Goal: Task Accomplishment & Management: Manage account settings

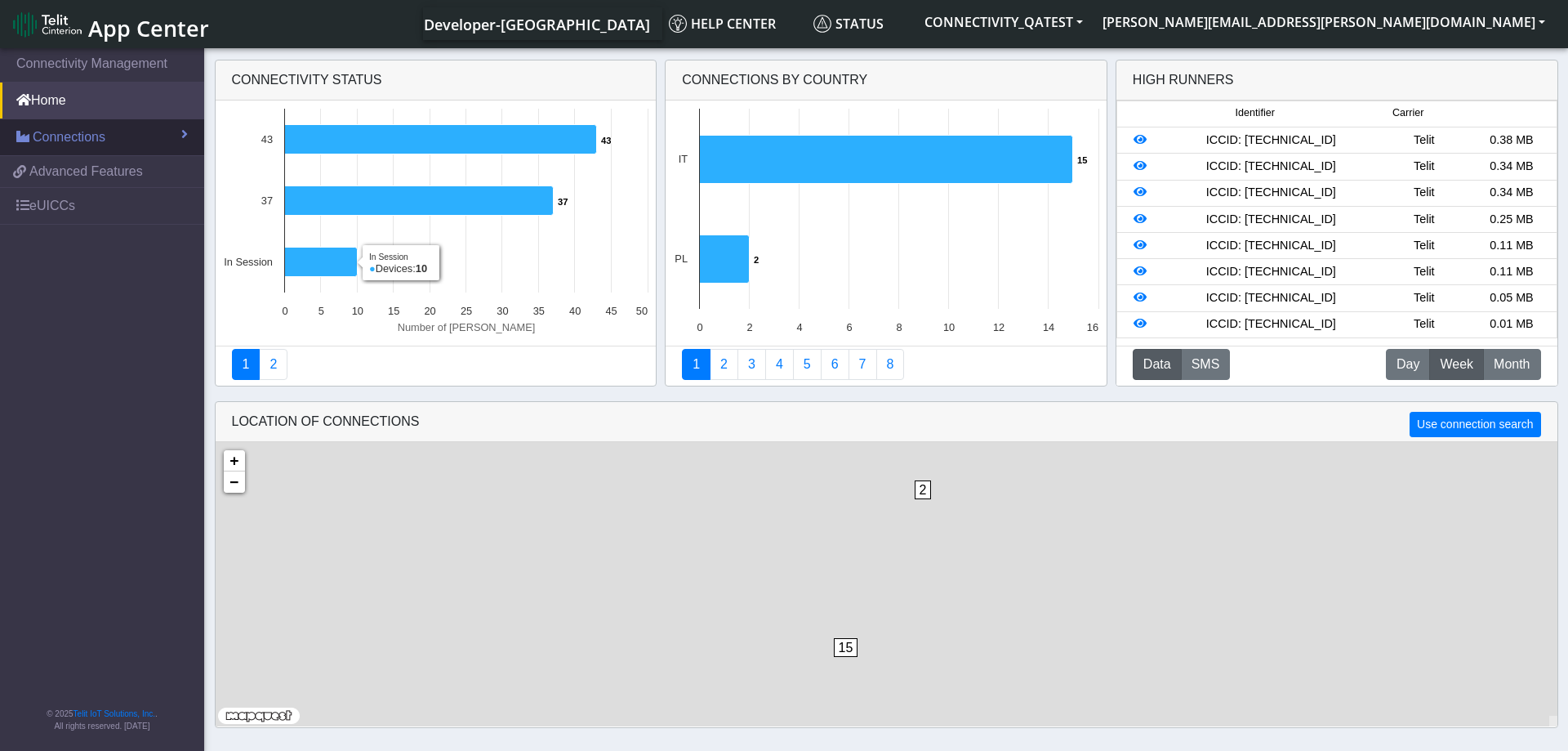
click at [143, 128] on link "Connections" at bounding box center [102, 136] width 204 height 36
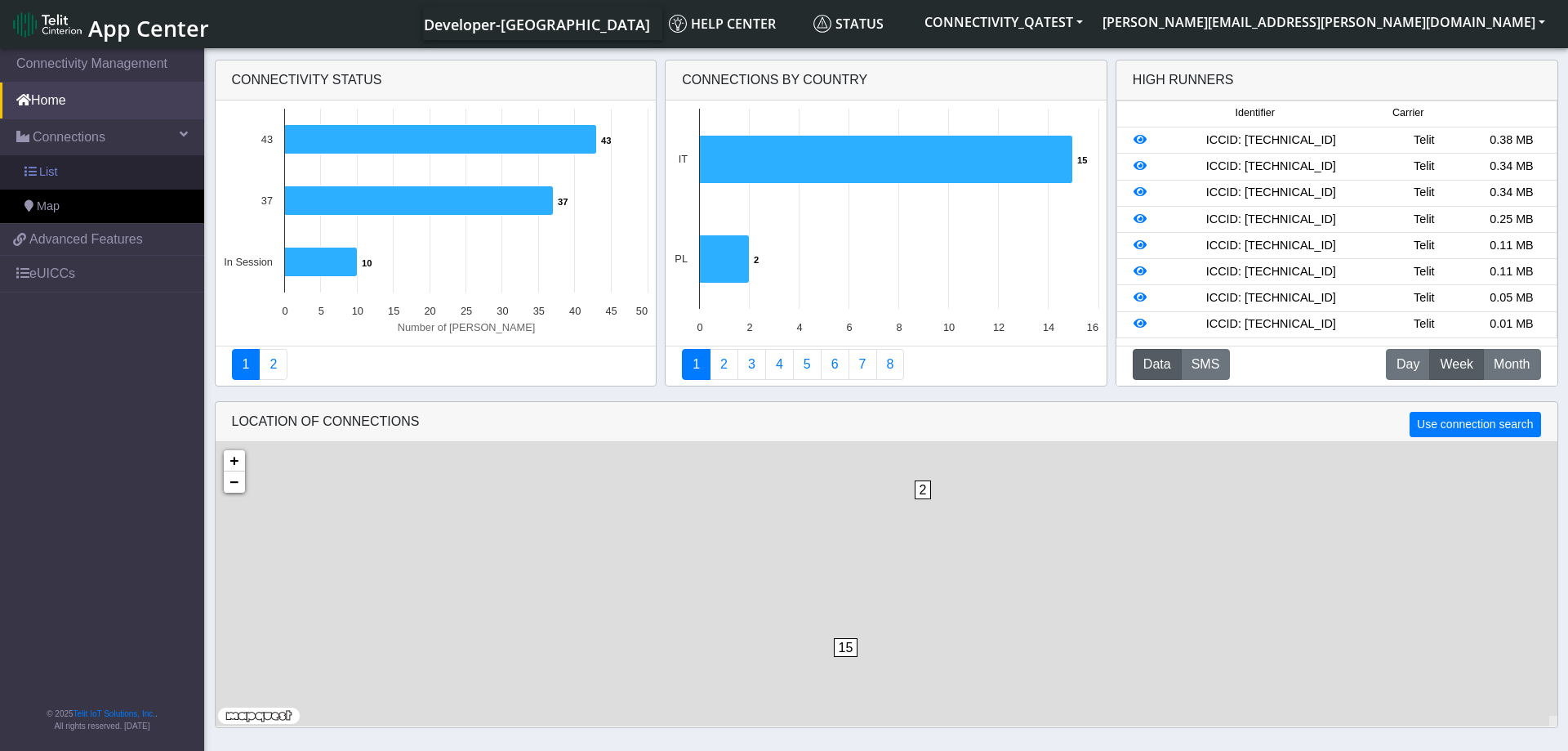
click at [56, 169] on span "List" at bounding box center [49, 172] width 18 height 18
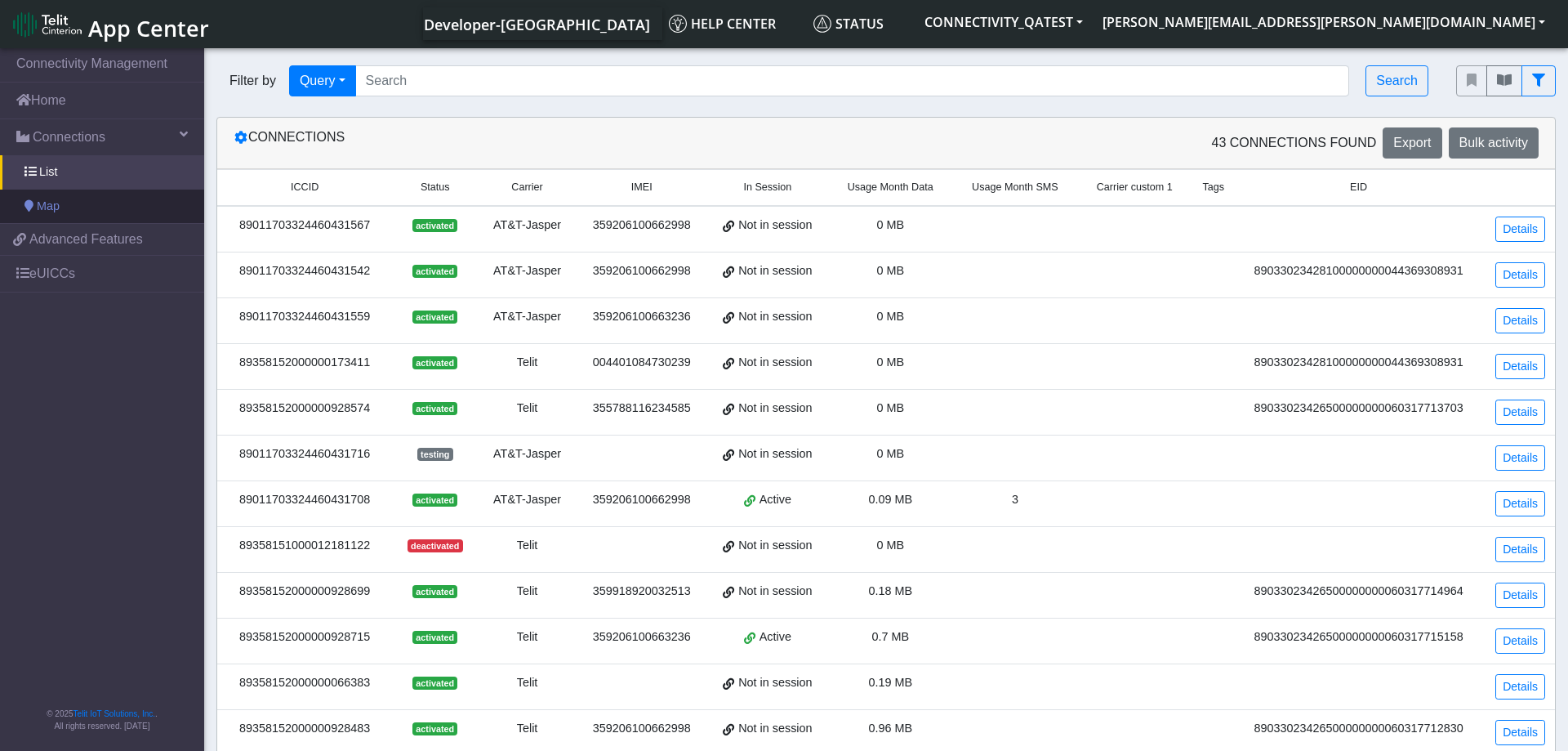
click at [42, 204] on span "Map" at bounding box center [48, 207] width 23 height 18
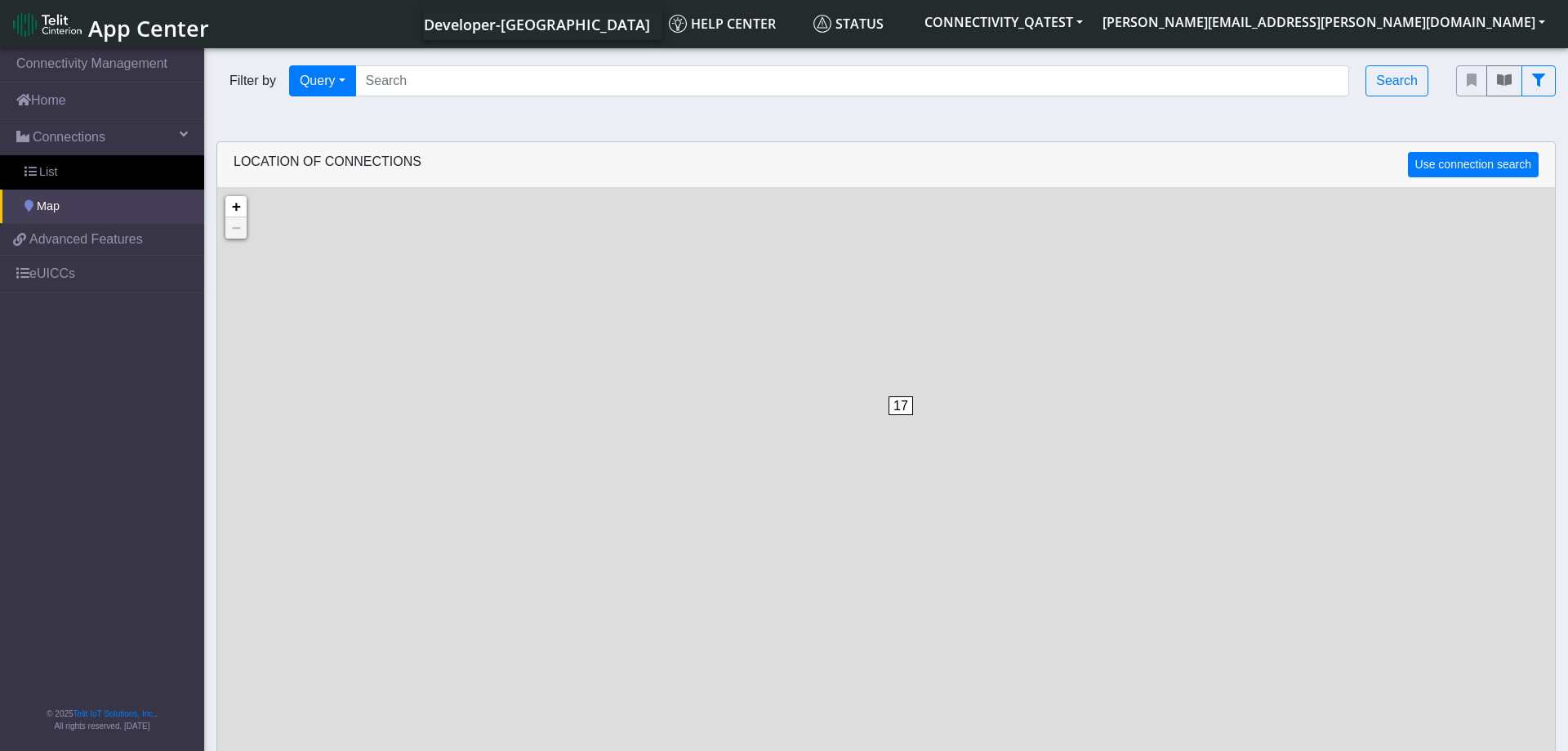
click at [68, 201] on link "Map" at bounding box center [102, 206] width 204 height 34
click at [89, 243] on span "Advanced Features" at bounding box center [86, 239] width 114 height 19
click at [83, 164] on link "List" at bounding box center [102, 171] width 204 height 34
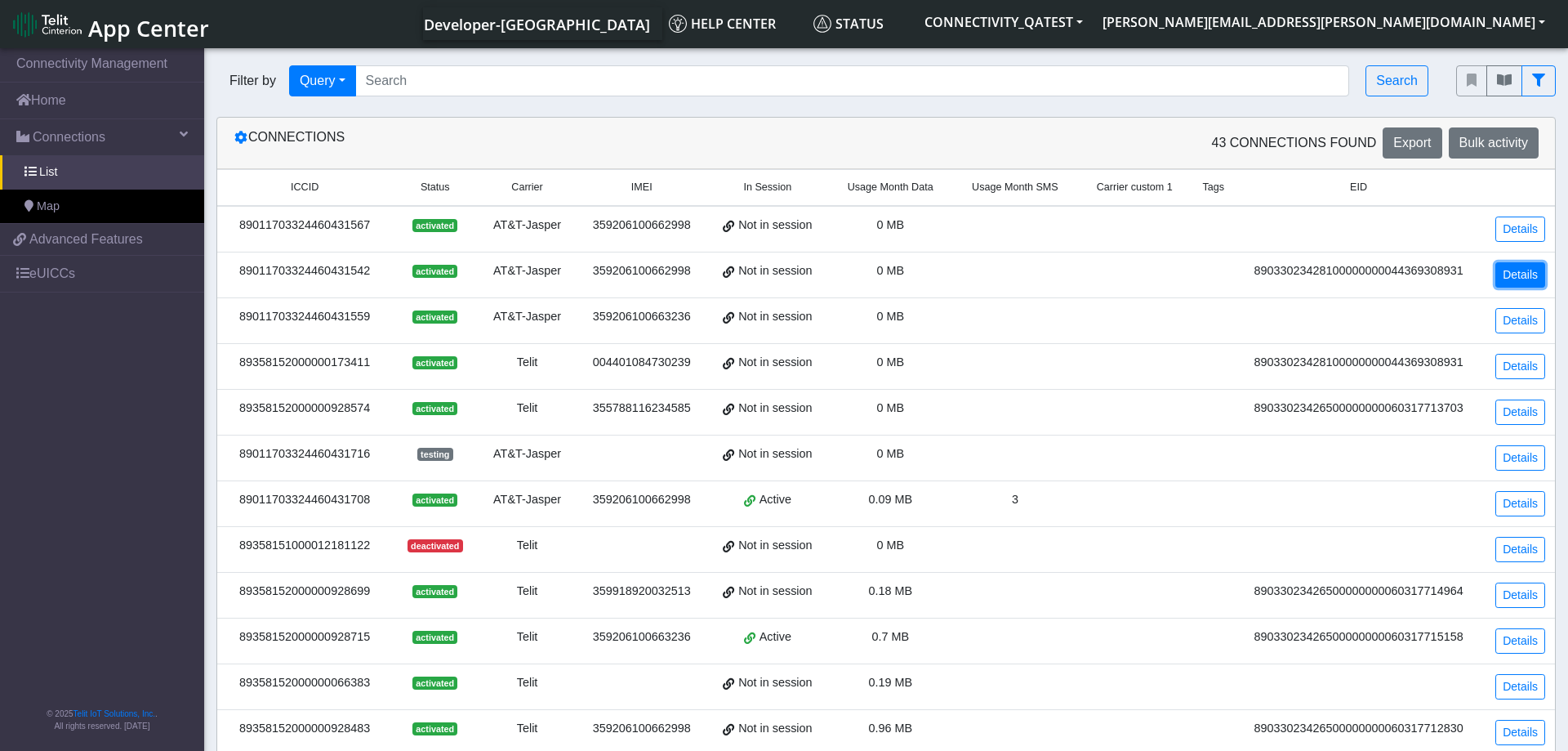
click at [1515, 267] on link "Details" at bounding box center [1520, 275] width 49 height 26
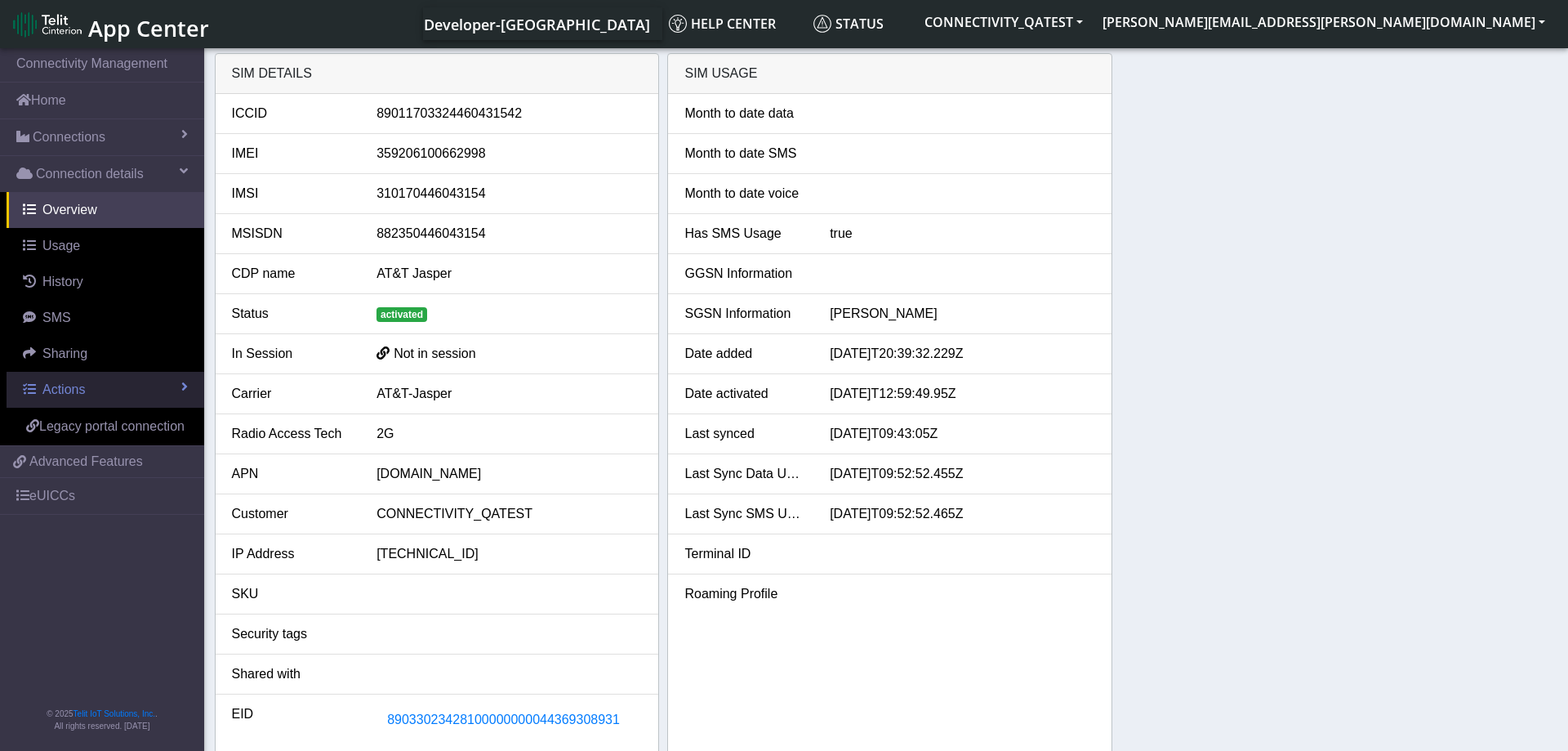
click at [117, 391] on link "Actions" at bounding box center [105, 389] width 198 height 36
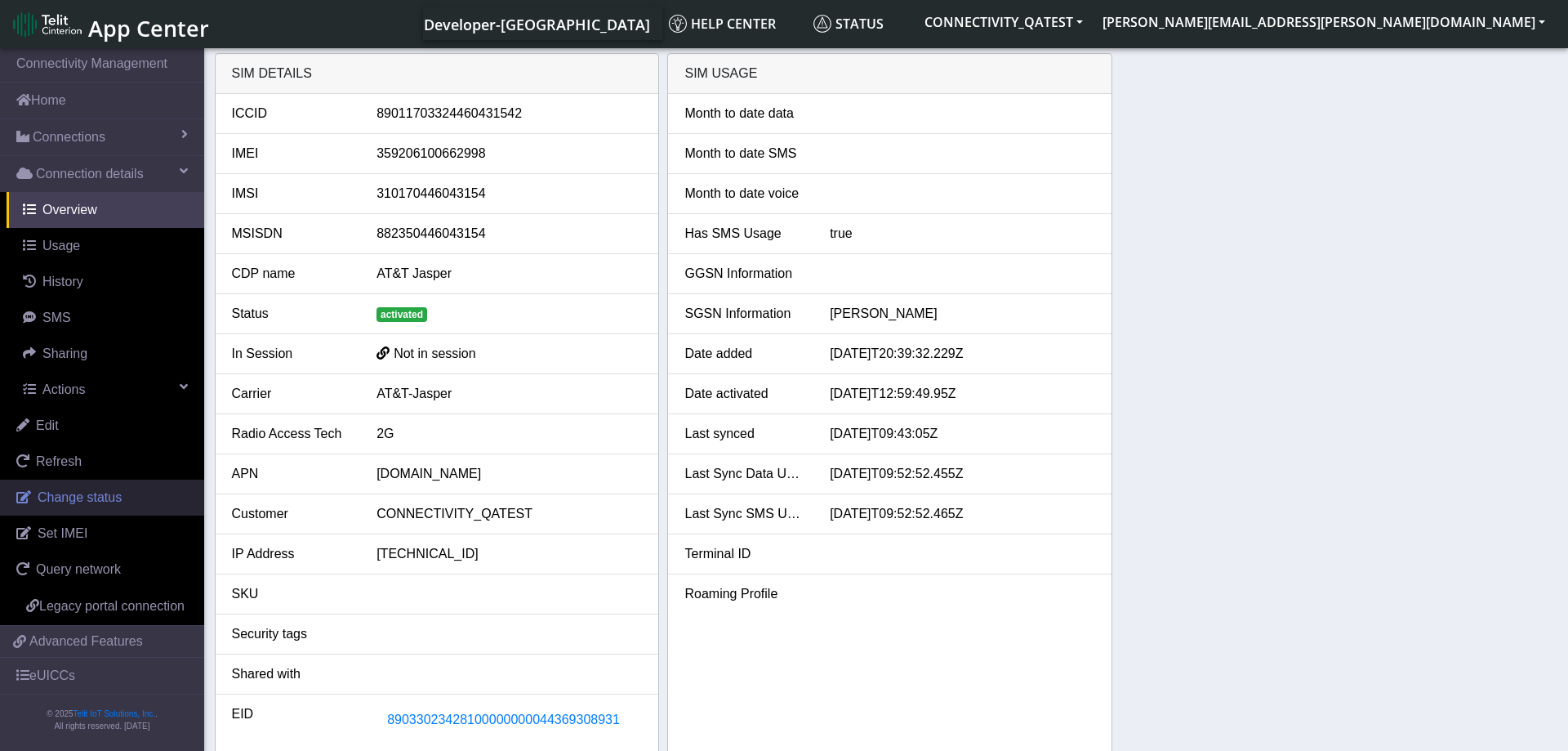
click at [91, 503] on span "Change status" at bounding box center [80, 496] width 84 height 14
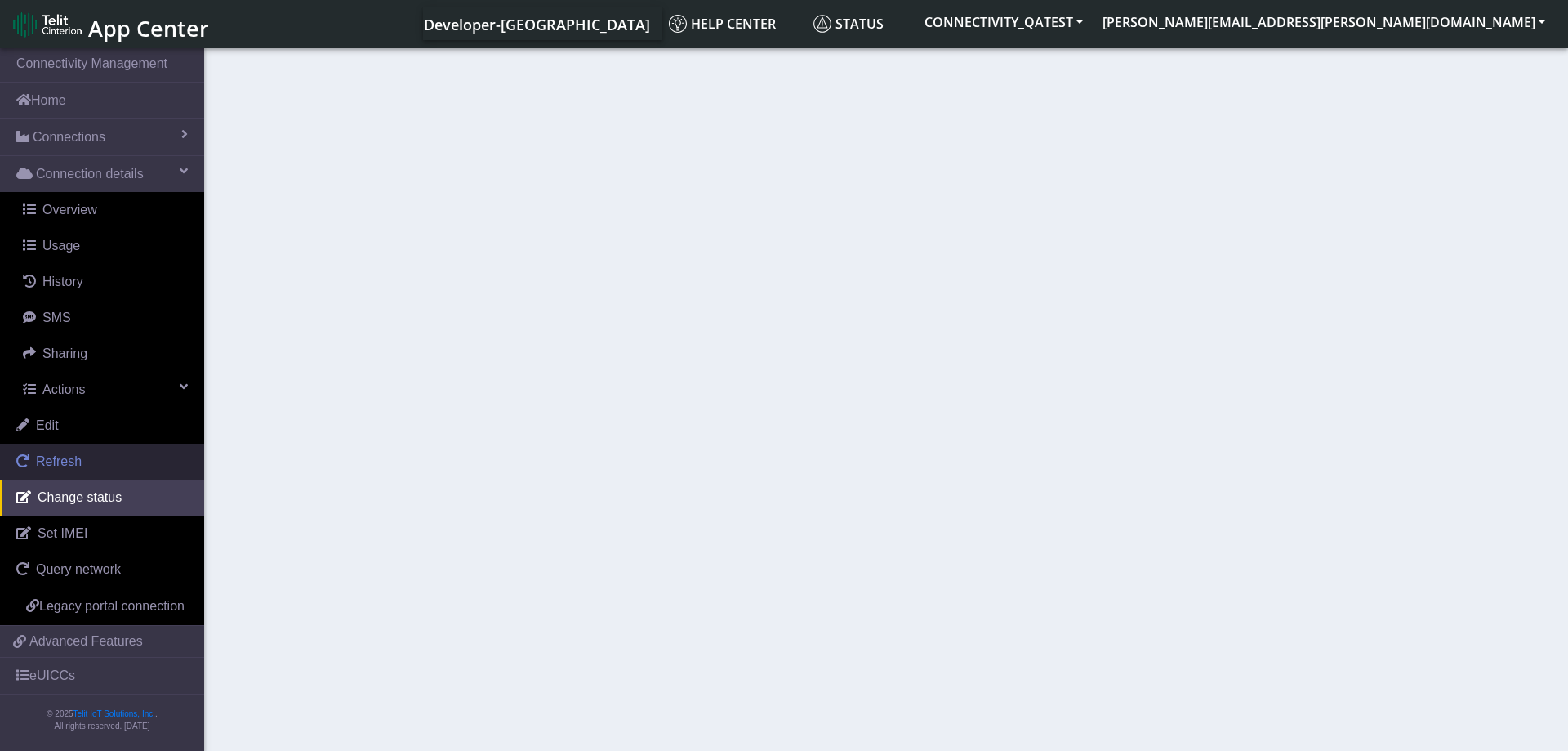
select select "activated"
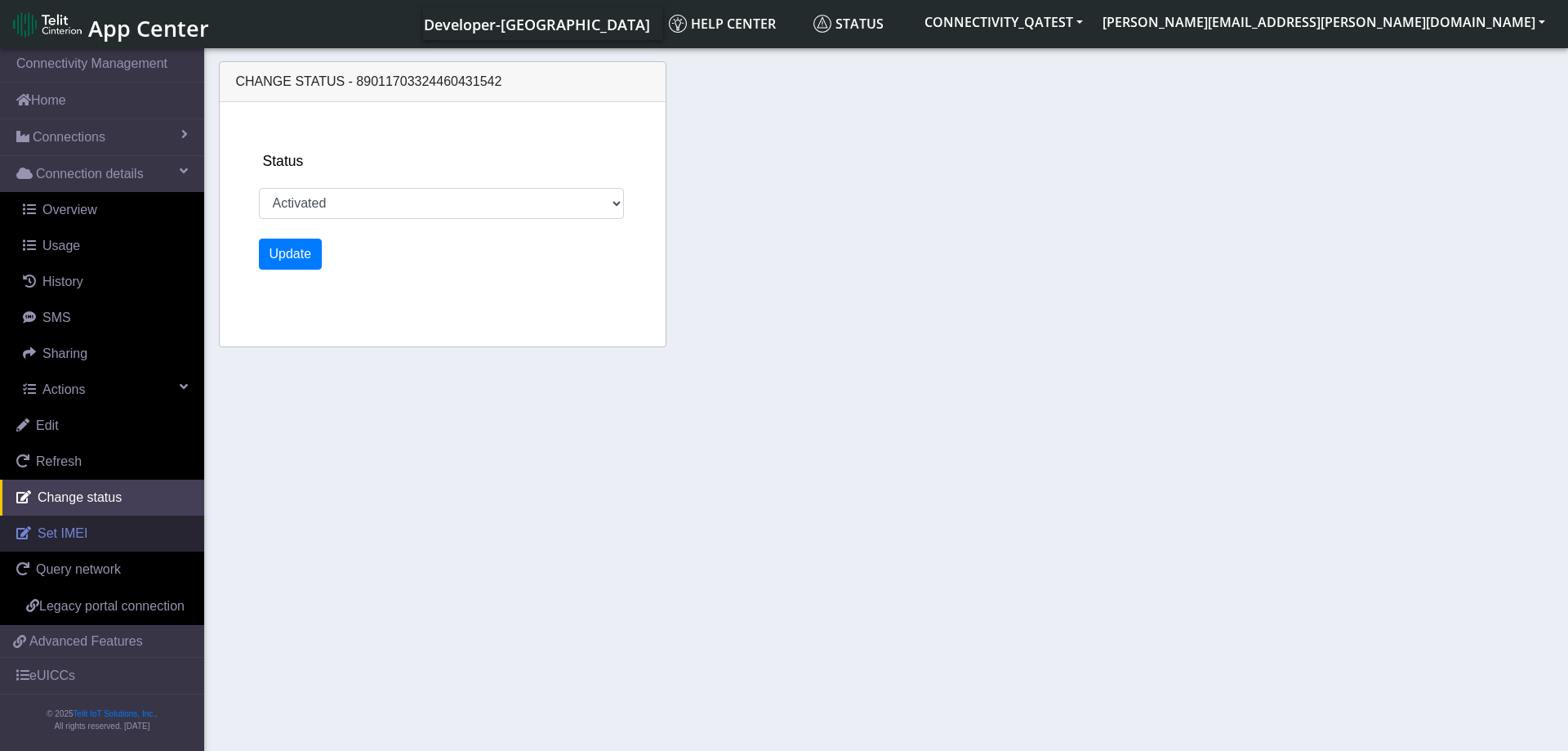
click at [87, 538] on link "Set IMEI" at bounding box center [102, 533] width 204 height 36
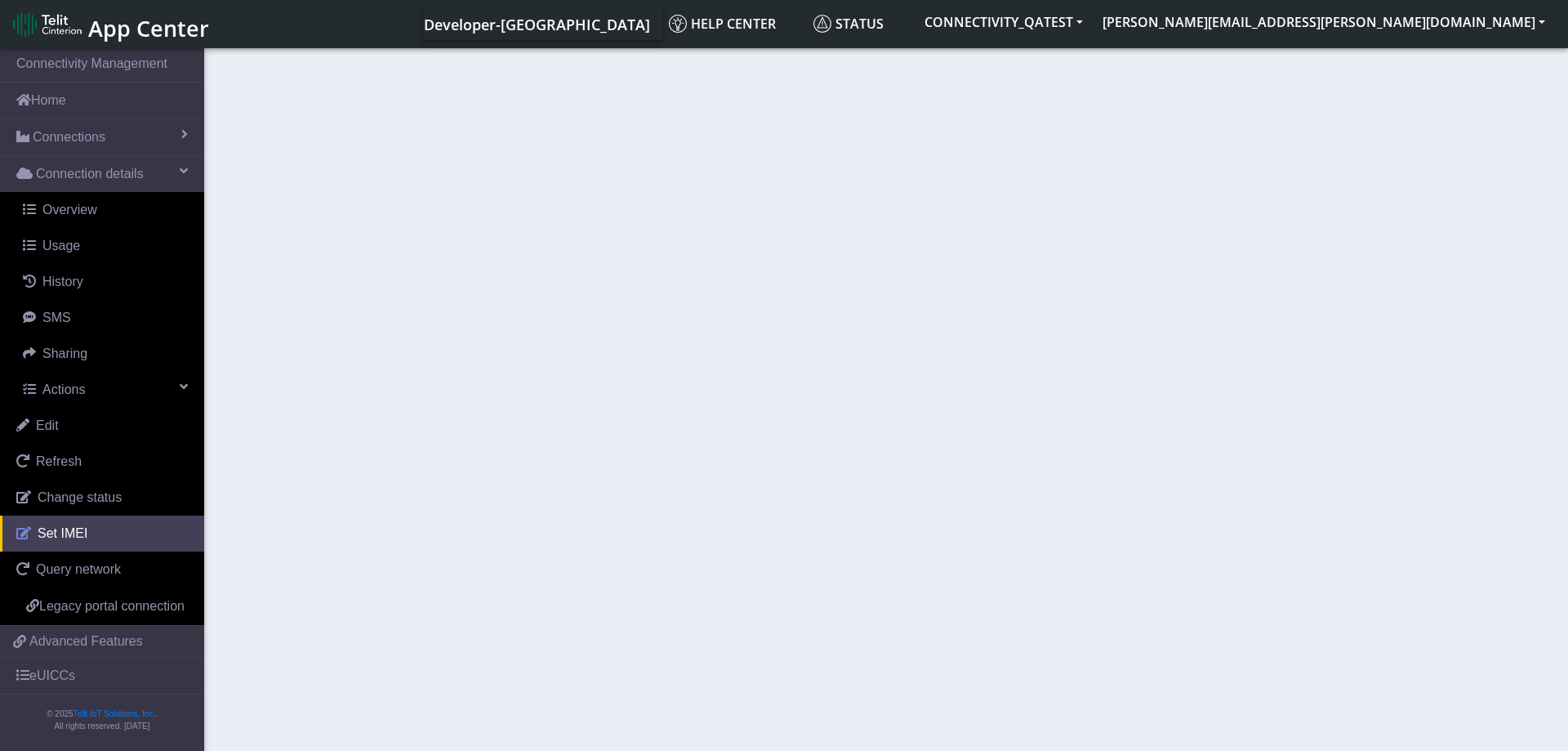
type input "359206100662998"
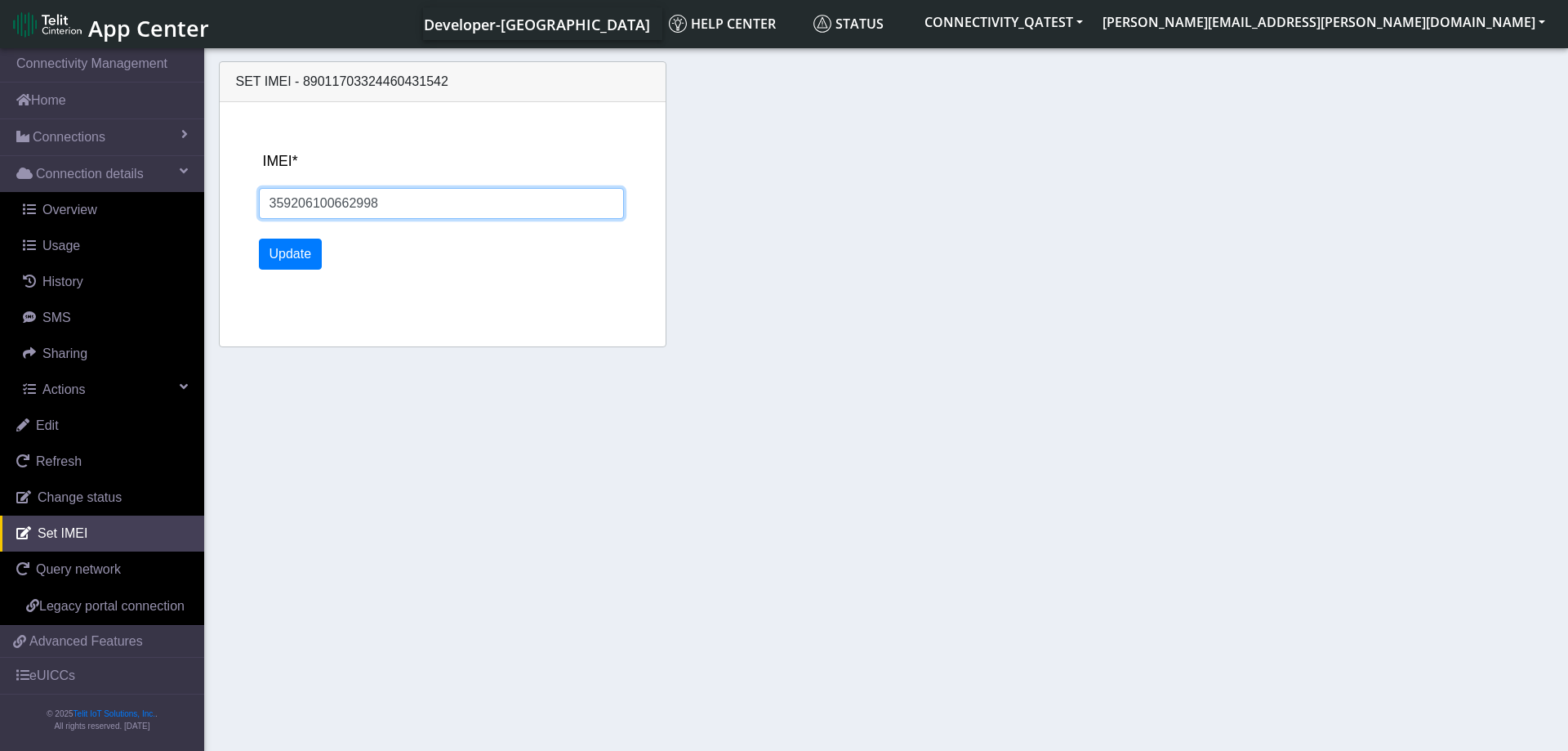
click at [420, 210] on input "359206100662998" at bounding box center [442, 203] width 366 height 31
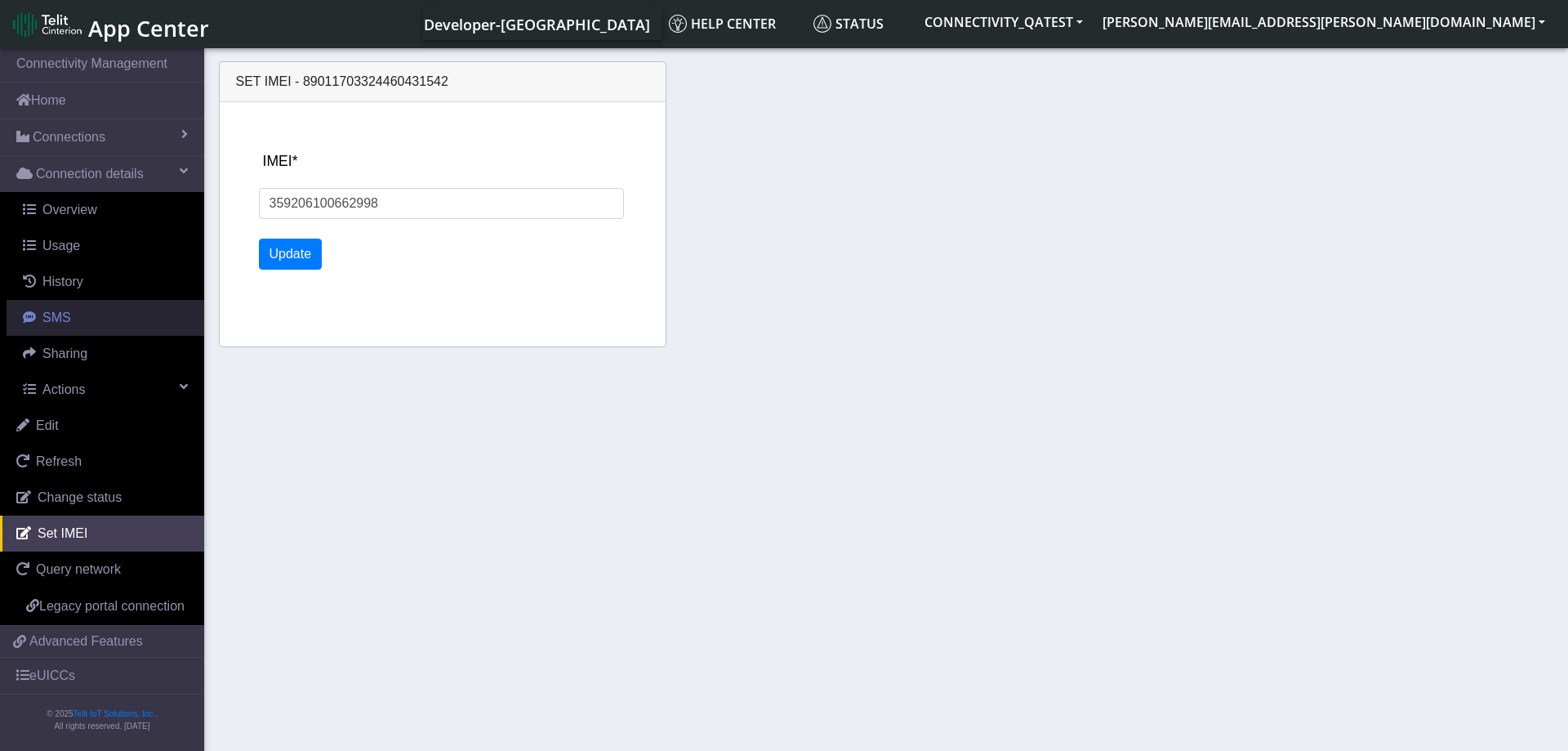
click at [71, 321] on link "SMS" at bounding box center [105, 317] width 198 height 36
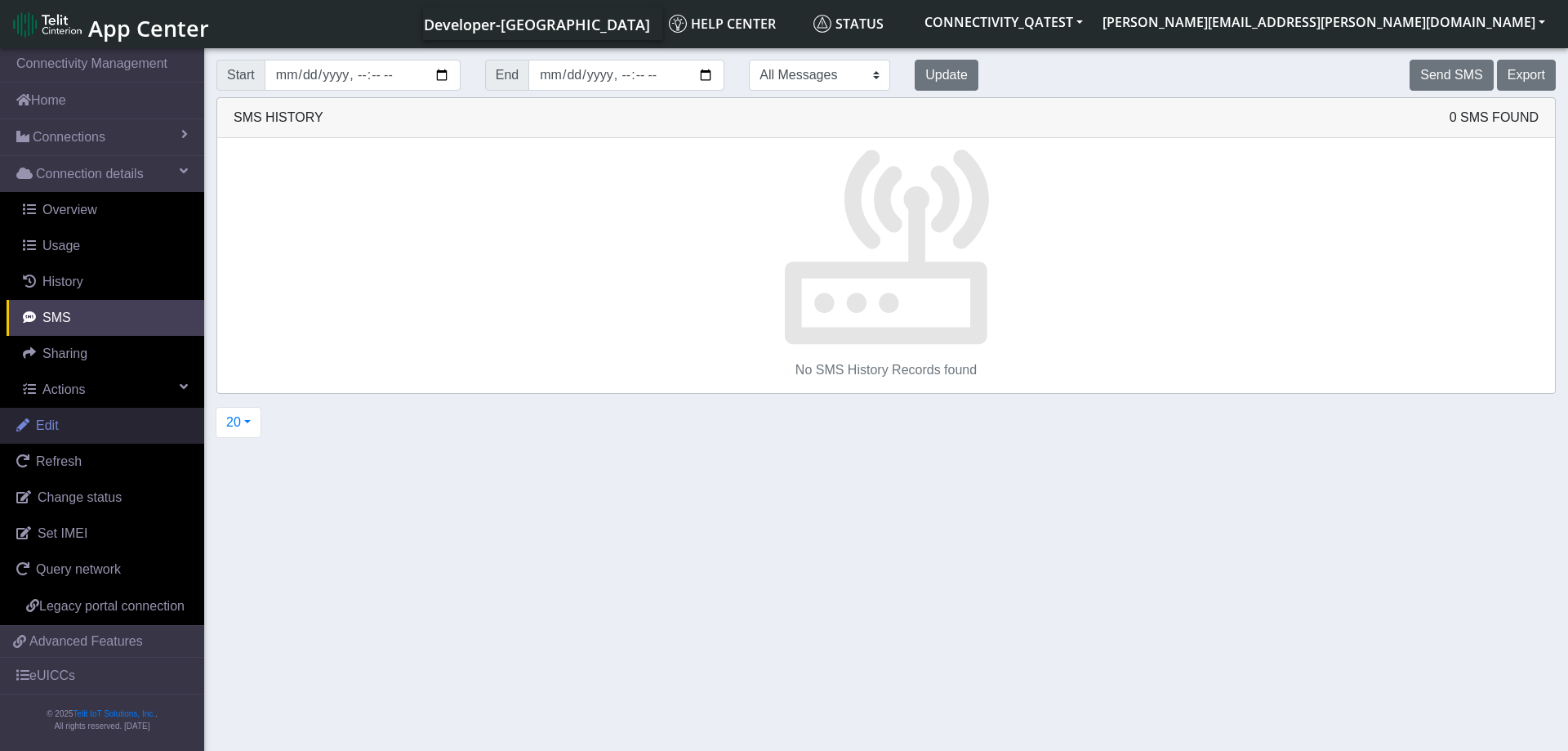
scroll to position [5, 0]
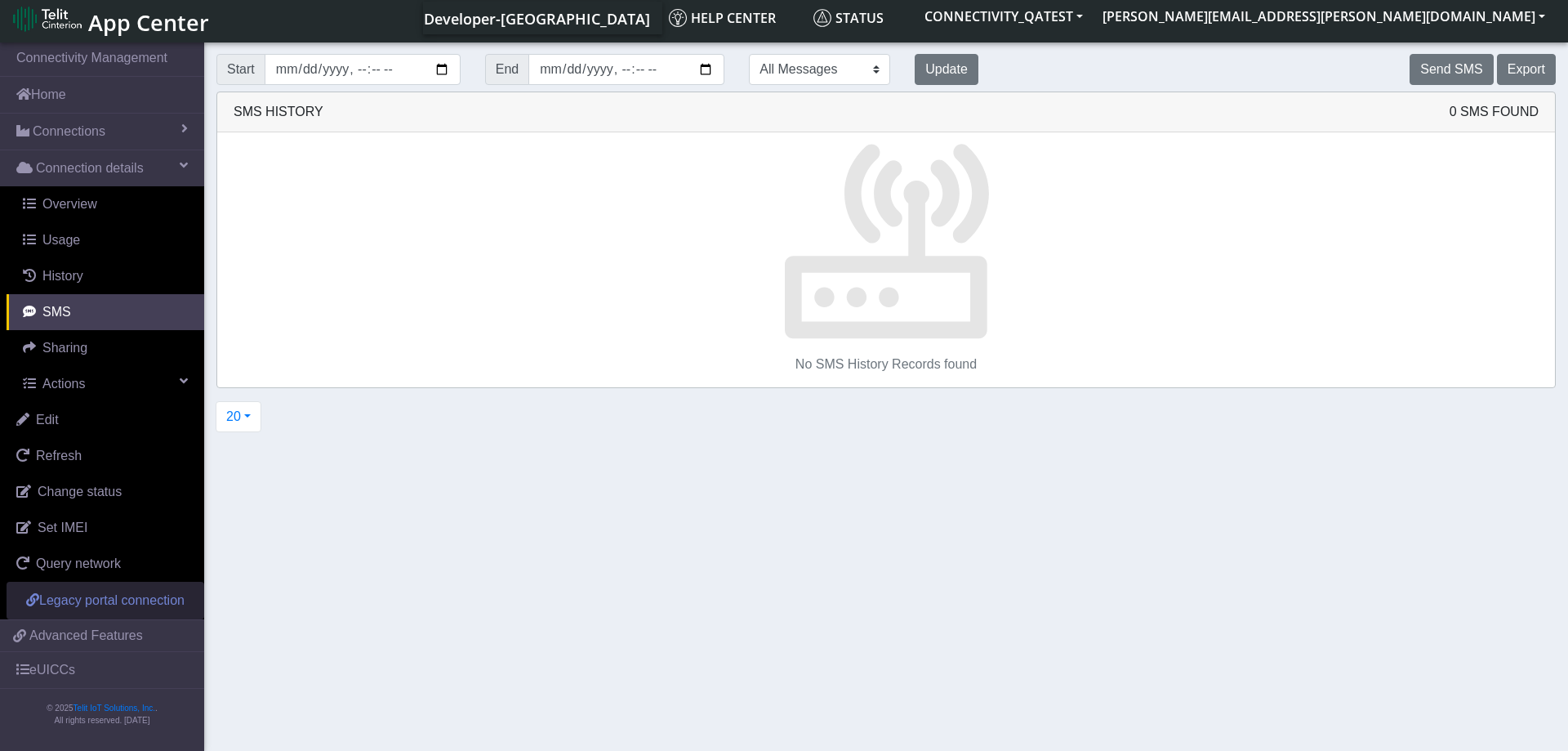
click at [90, 597] on span "Legacy portal connection" at bounding box center [112, 599] width 146 height 14
click at [1093, 16] on button "CONNECTIVITY_QATEST" at bounding box center [1004, 16] width 178 height 29
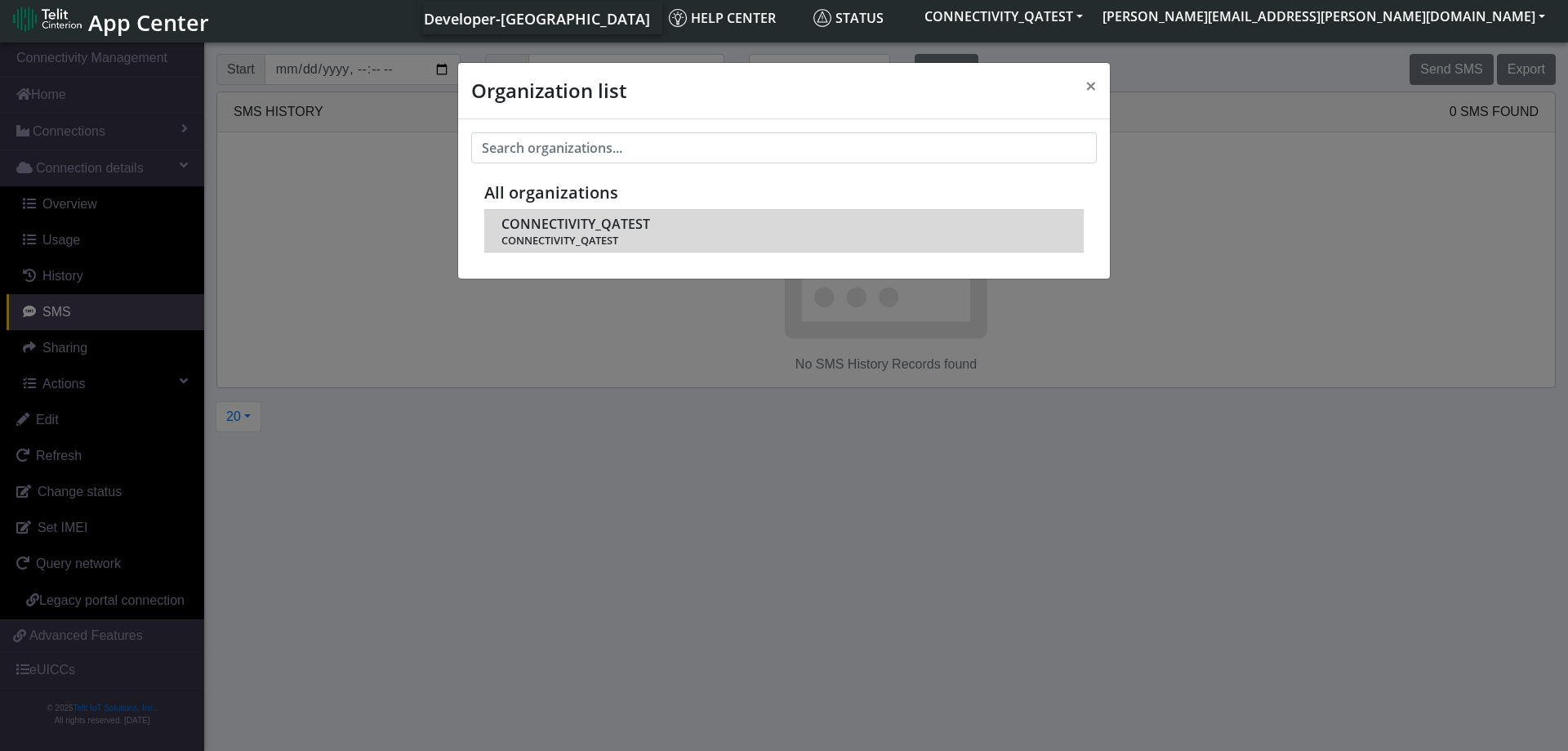
click at [599, 227] on span "CONNECTIVITY_QATEST" at bounding box center [576, 223] width 148 height 16
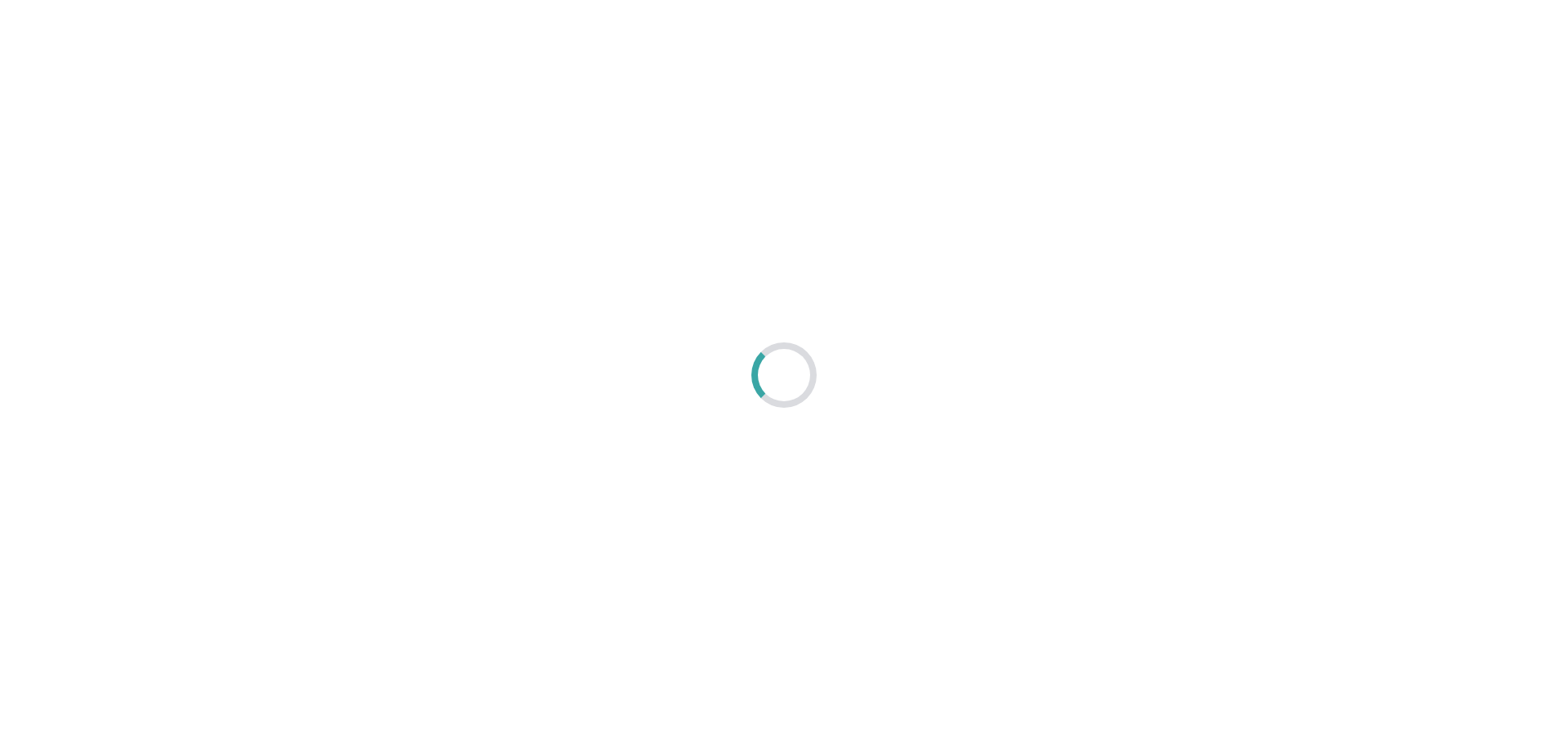
scroll to position [5, 0]
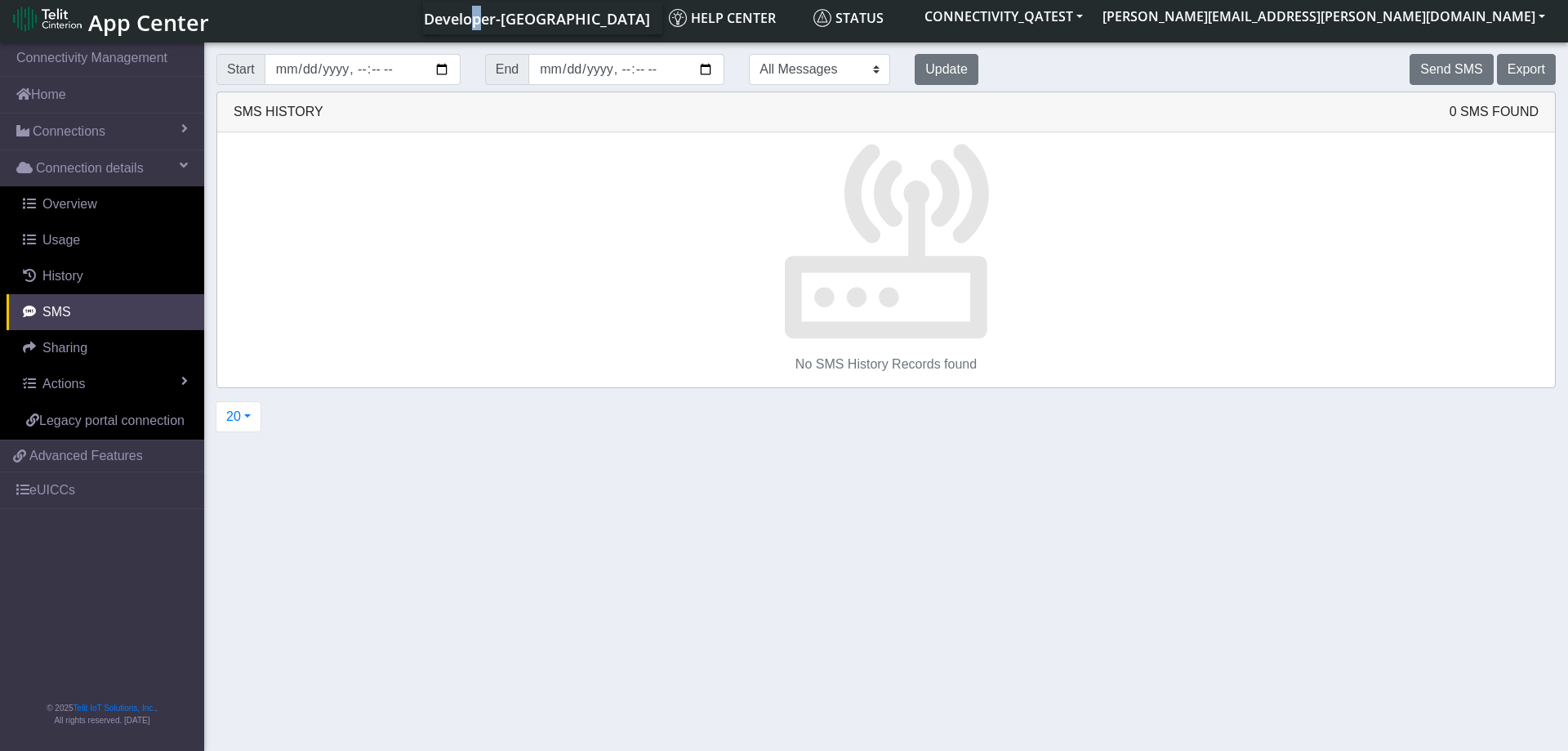
click at [650, 26] on span "Developer-[GEOGRAPHIC_DATA]" at bounding box center [537, 18] width 226 height 19
click at [649, 31] on link "Developer-[GEOGRAPHIC_DATA]" at bounding box center [536, 18] width 226 height 33
click at [171, 136] on link "Connections" at bounding box center [102, 131] width 204 height 36
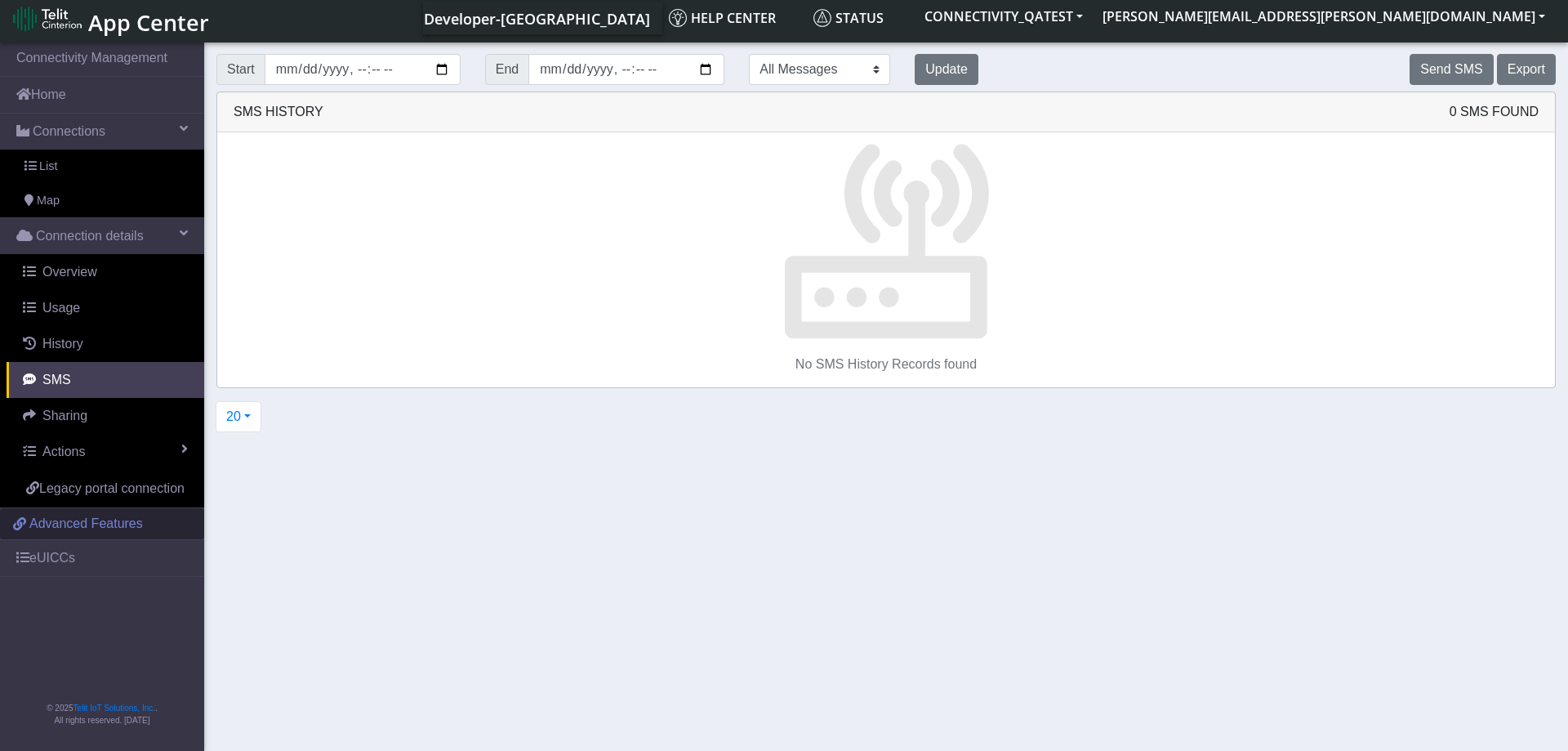
click at [87, 519] on span "Advanced Features" at bounding box center [86, 523] width 114 height 19
click at [80, 421] on span "Sharing" at bounding box center [64, 415] width 45 height 14
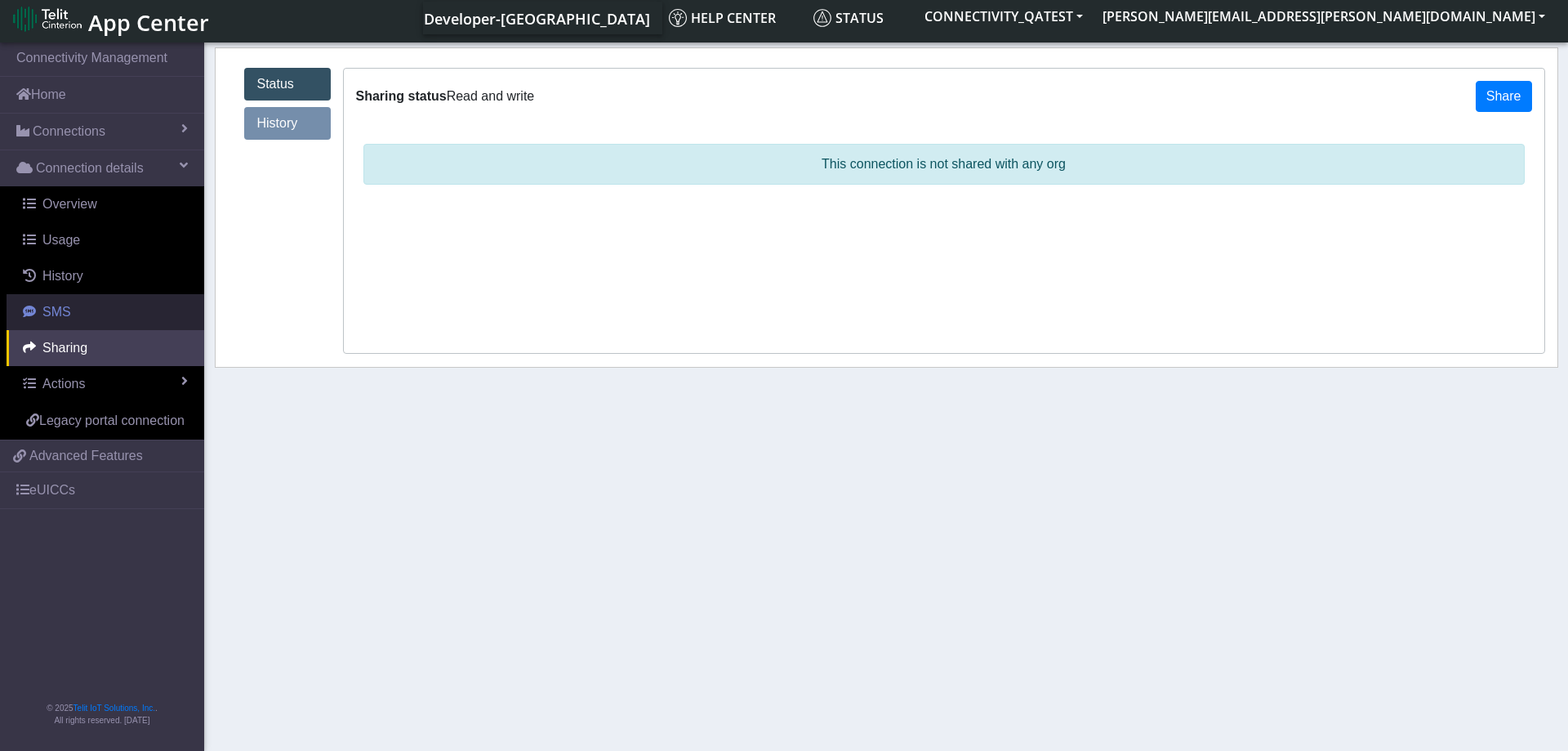
click at [66, 314] on span "SMS" at bounding box center [56, 311] width 28 height 14
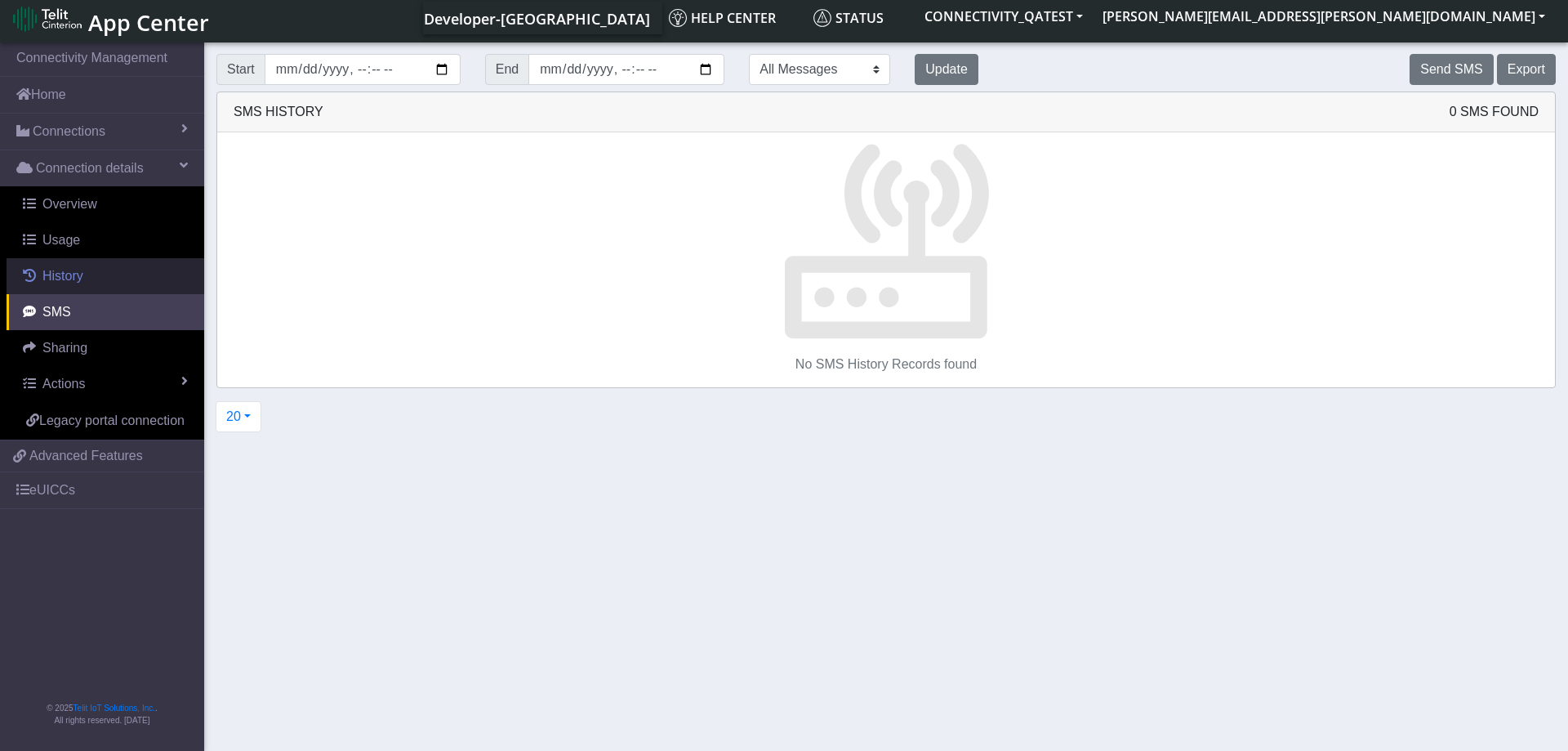
click at [65, 273] on span "History" at bounding box center [62, 275] width 41 height 14
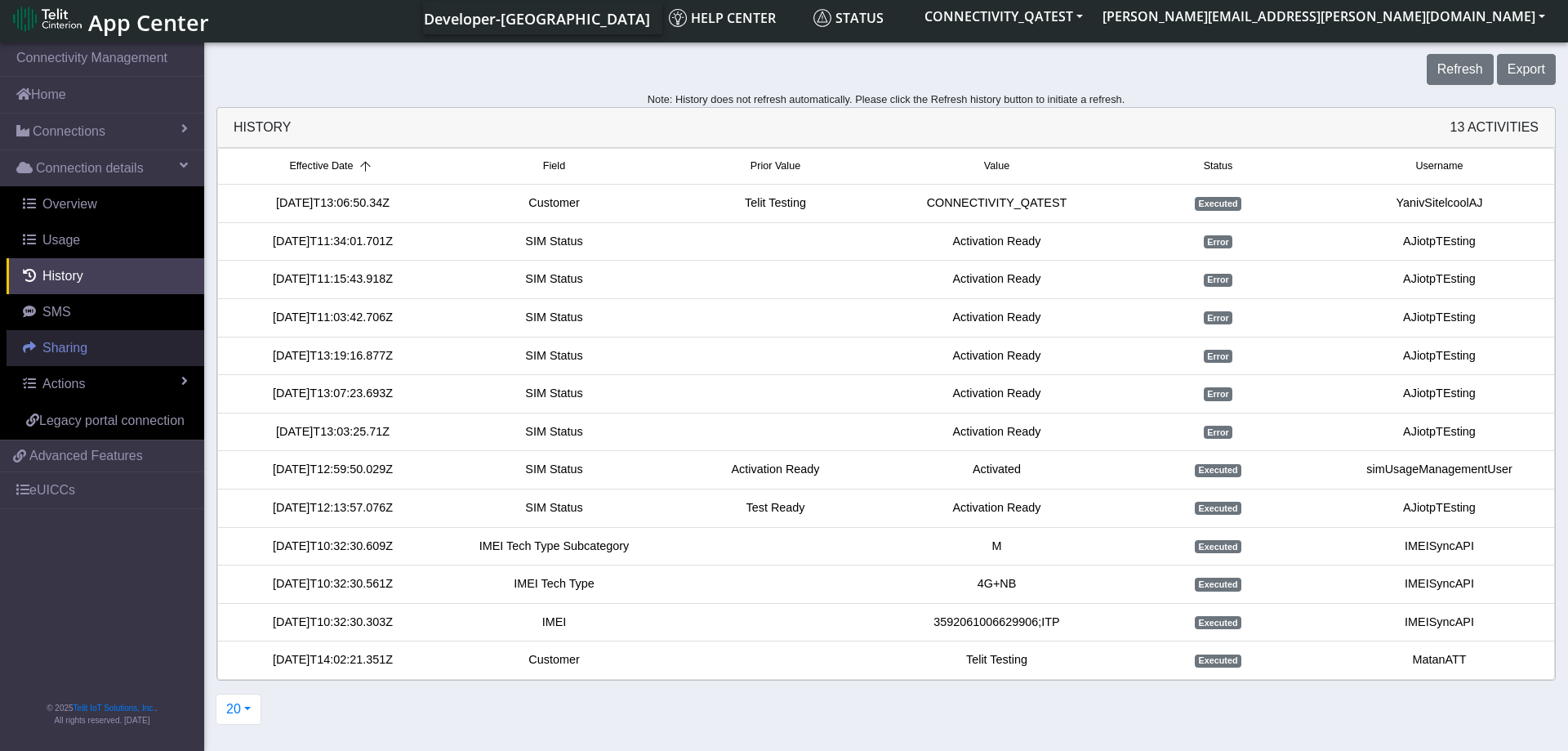
click at [79, 343] on span "Sharing" at bounding box center [64, 347] width 45 height 14
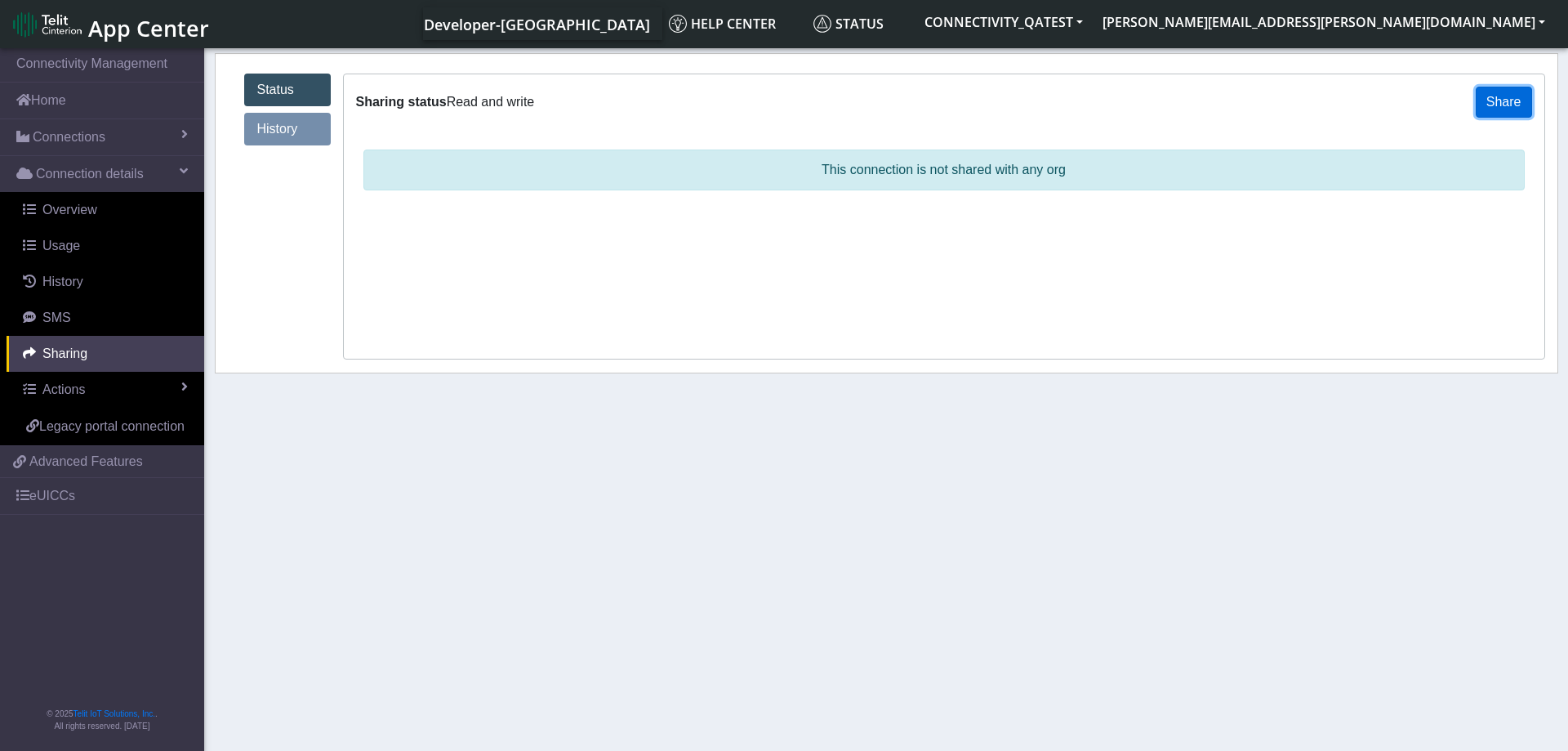
click at [1499, 97] on button "Share" at bounding box center [1505, 103] width 57 height 31
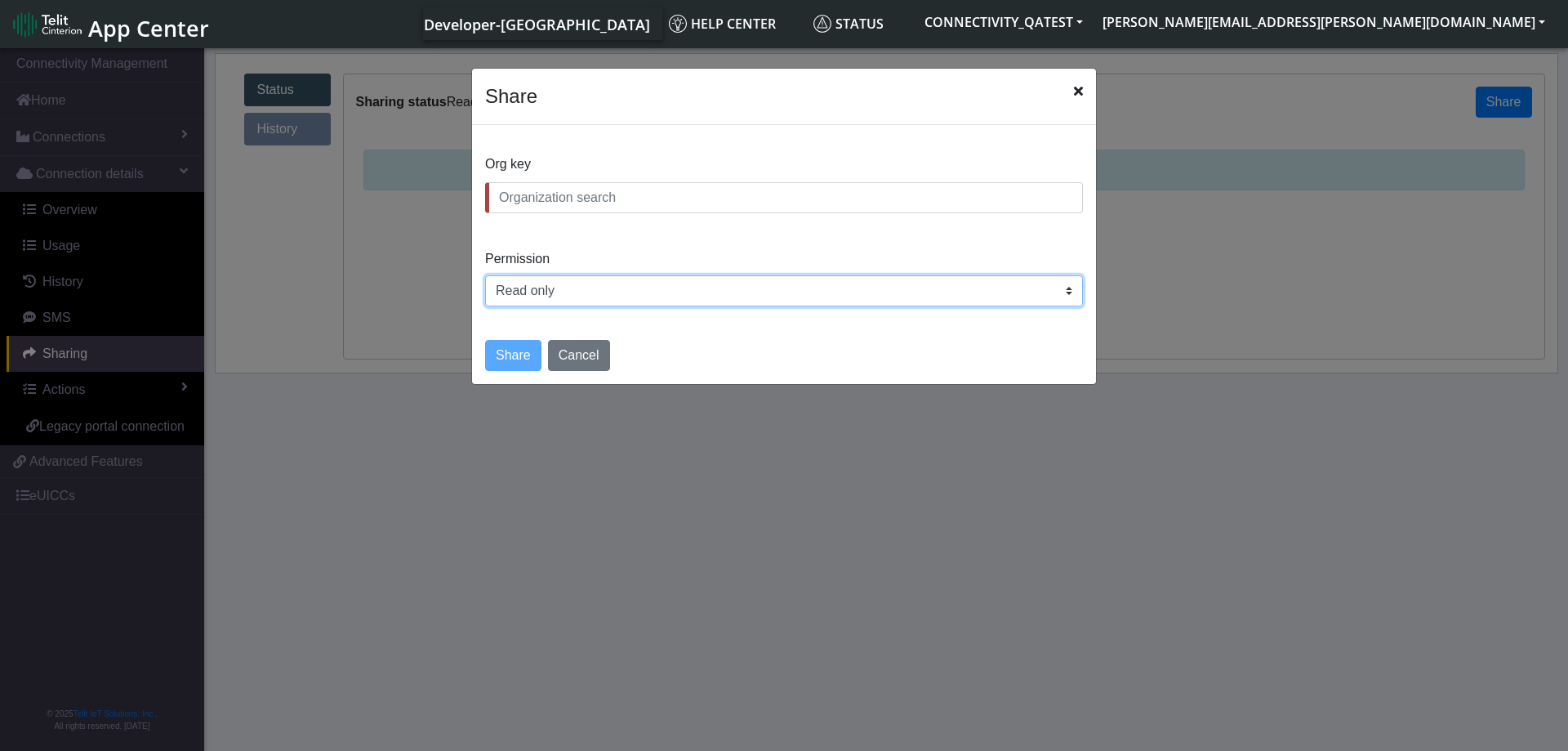
click at [485, 276] on select "Read only Read and write" at bounding box center [784, 291] width 598 height 31
click at [559, 291] on select "Read only Read and write" at bounding box center [784, 291] width 598 height 31
click at [485, 276] on select "Read only Read and write" at bounding box center [784, 291] width 598 height 31
click at [728, 285] on select "Read only Read and write" at bounding box center [784, 291] width 598 height 31
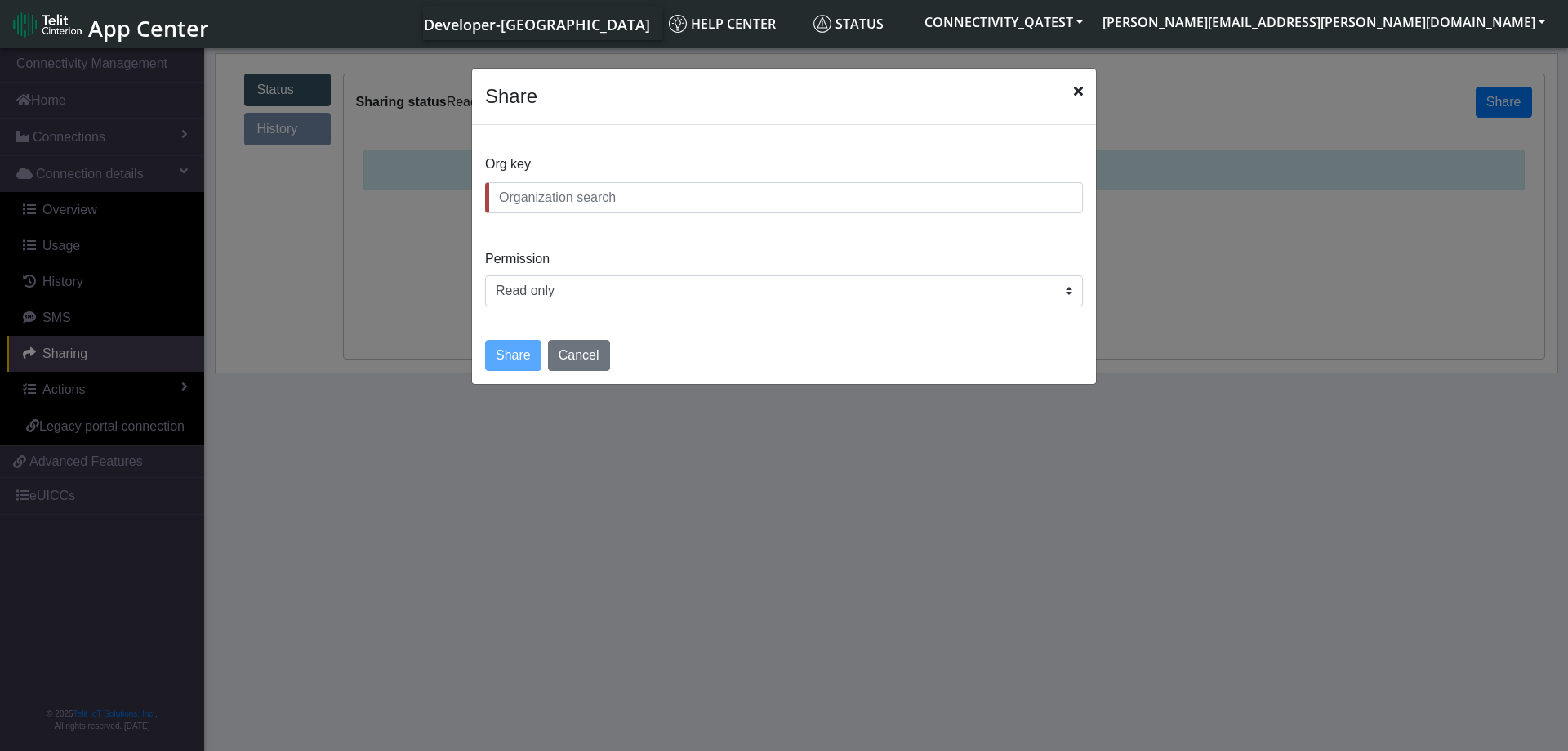
click at [1077, 93] on icon "Close" at bounding box center [1079, 91] width 9 height 13
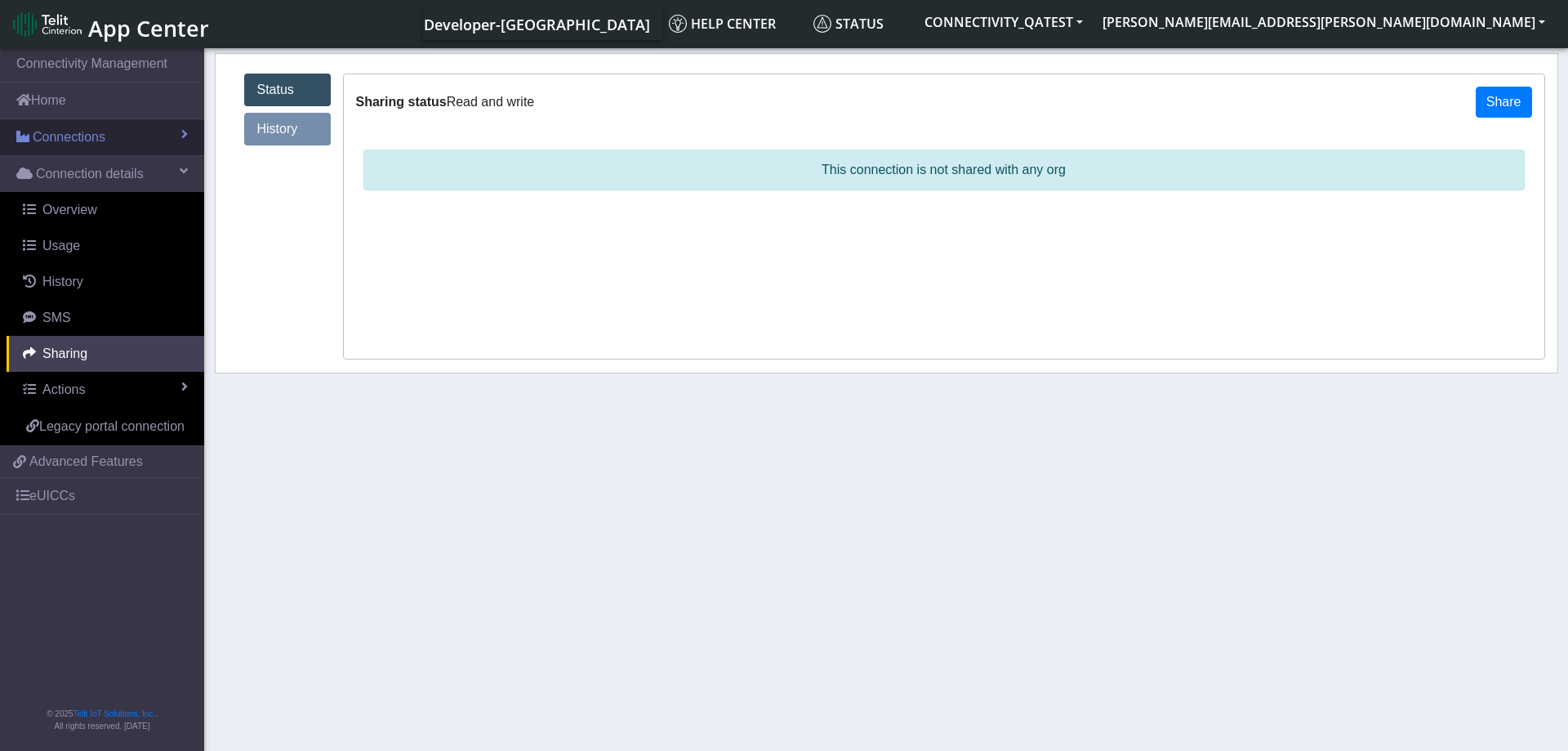
click at [177, 135] on link "Connections" at bounding box center [102, 136] width 204 height 36
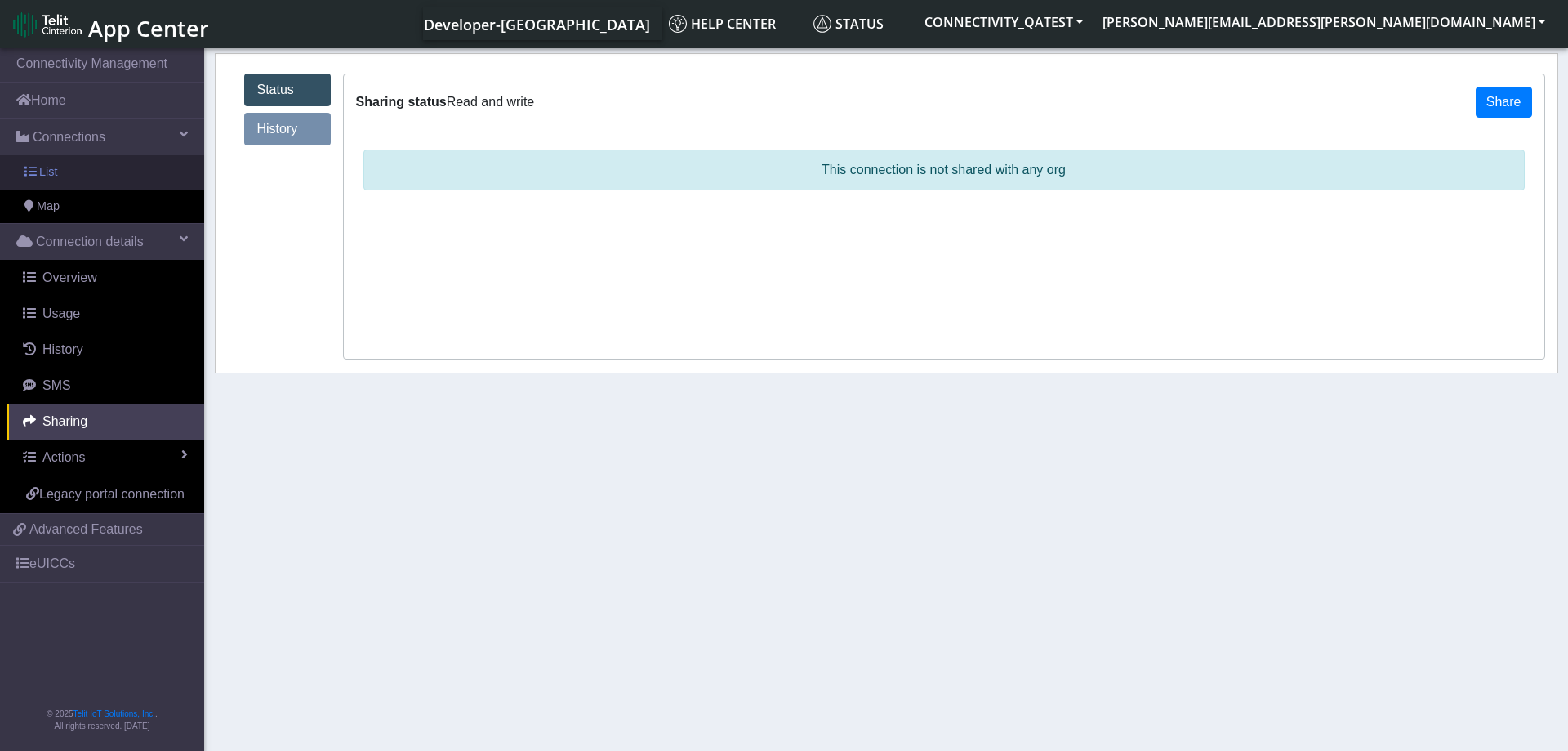
click at [86, 166] on link "List" at bounding box center [102, 171] width 204 height 34
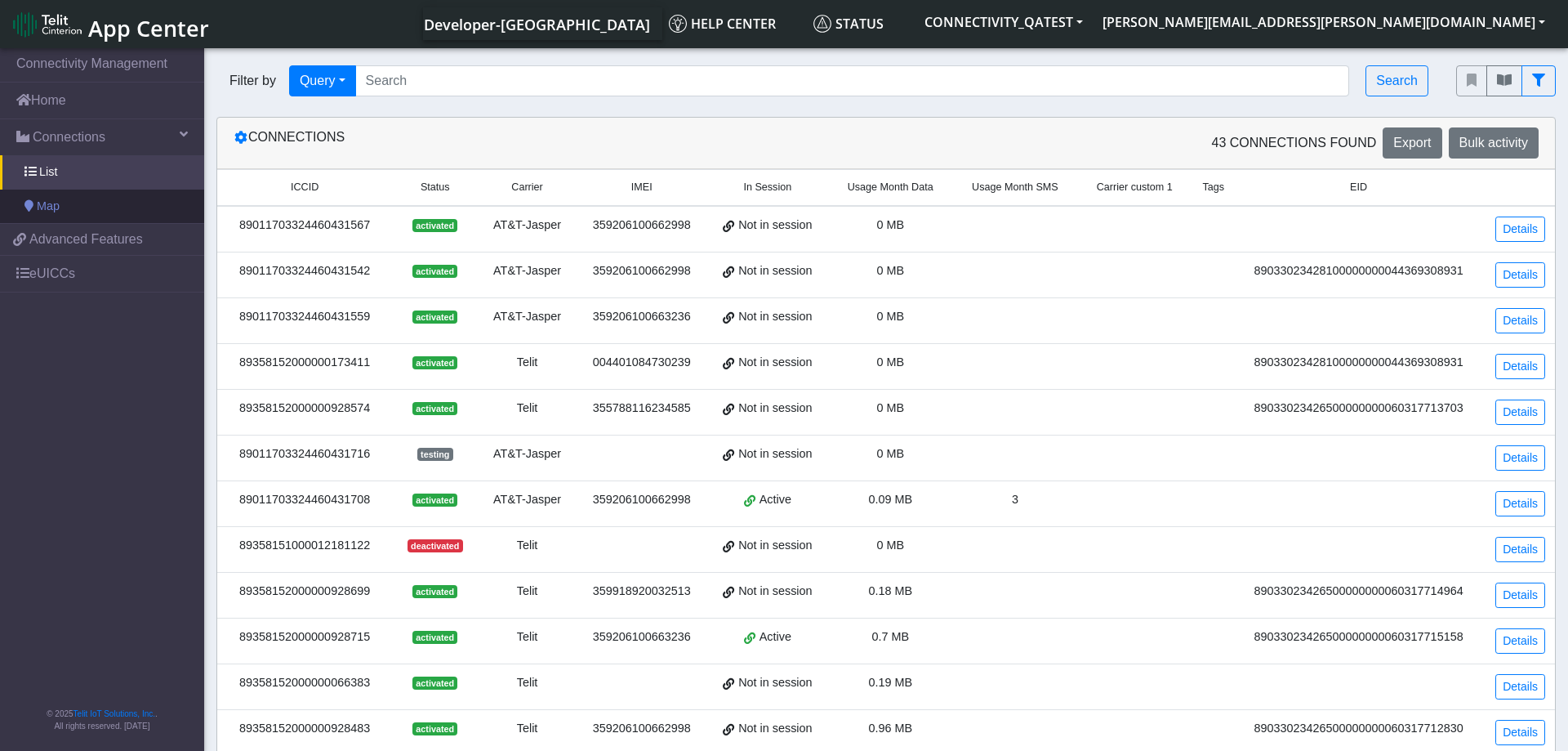
click at [64, 198] on link "Map" at bounding box center [102, 206] width 204 height 34
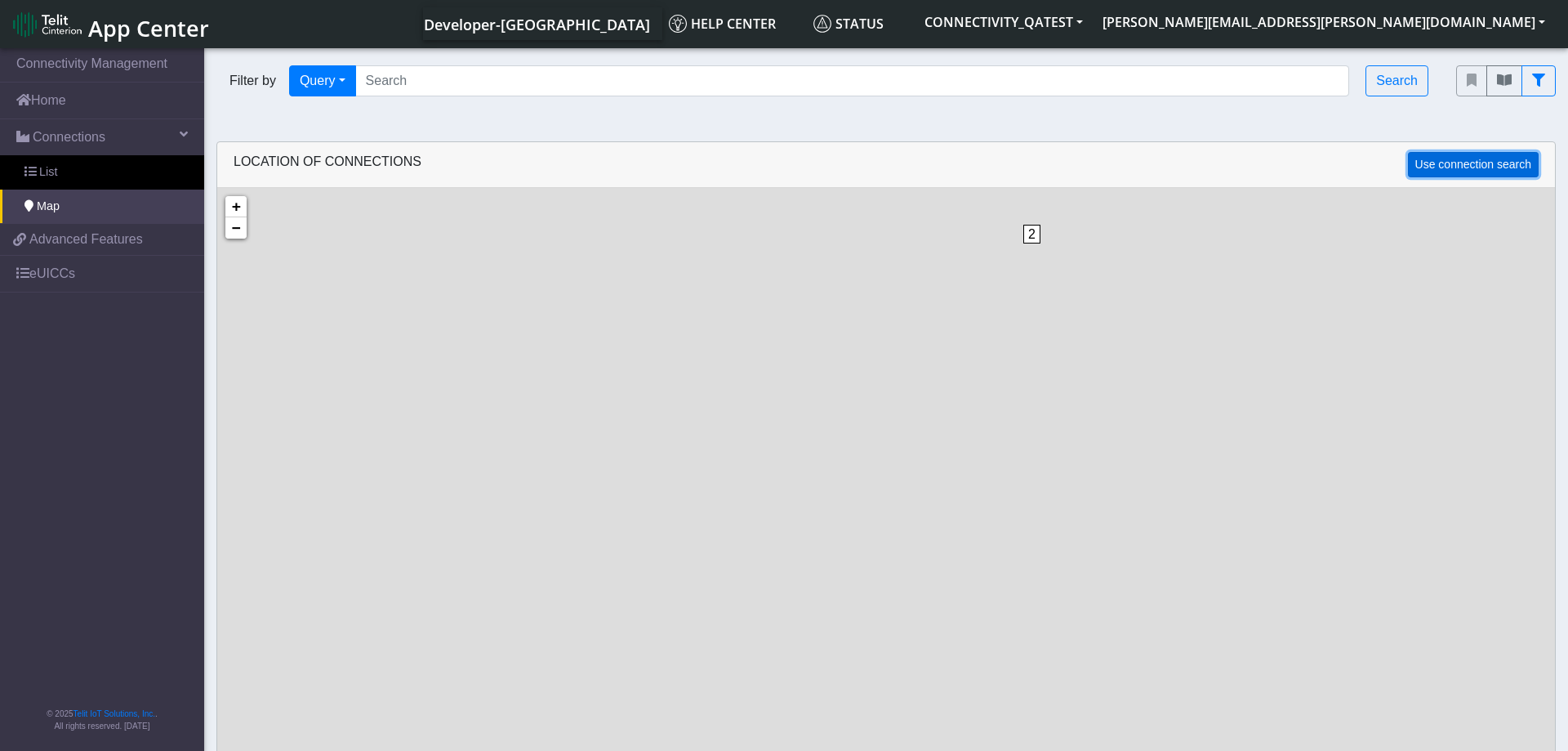
click at [1456, 168] on button "Use connection search" at bounding box center [1474, 165] width 131 height 26
click at [1036, 245] on div "2" at bounding box center [1031, 249] width 25 height 25
click at [877, 555] on img at bounding box center [876, 561] width 18 height 31
click at [864, 541] on link "Click here" at bounding box center [848, 544] width 43 height 11
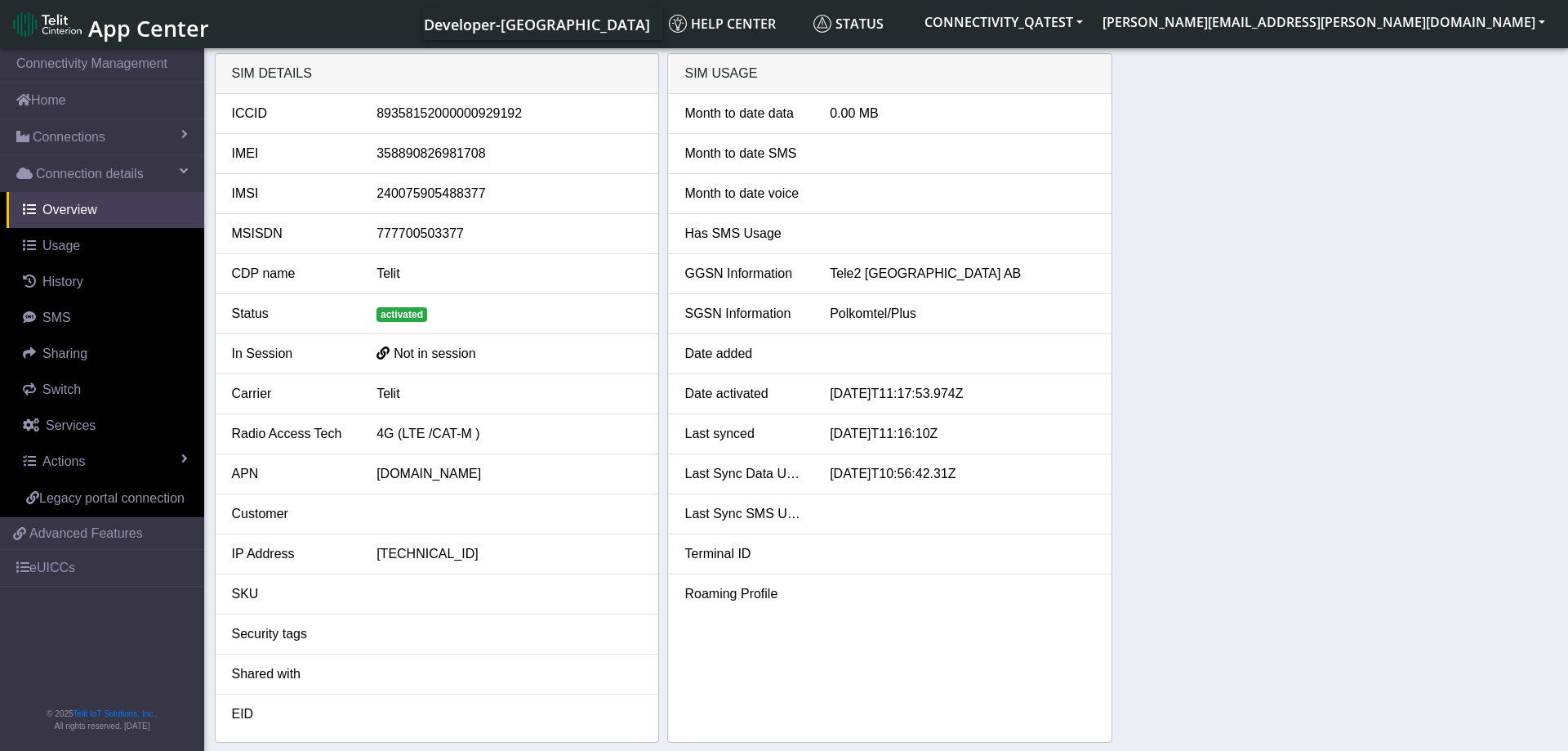
drag, startPoint x: 854, startPoint y: 113, endPoint x: 887, endPoint y: 112, distance: 33.0
click at [887, 112] on div "0.00 MB" at bounding box center [963, 113] width 290 height 19
drag, startPoint x: 879, startPoint y: 115, endPoint x: 831, endPoint y: 117, distance: 48.0
click at [831, 117] on div "0.00 MB" at bounding box center [963, 113] width 290 height 19
click at [1031, 359] on div at bounding box center [963, 353] width 290 height 19
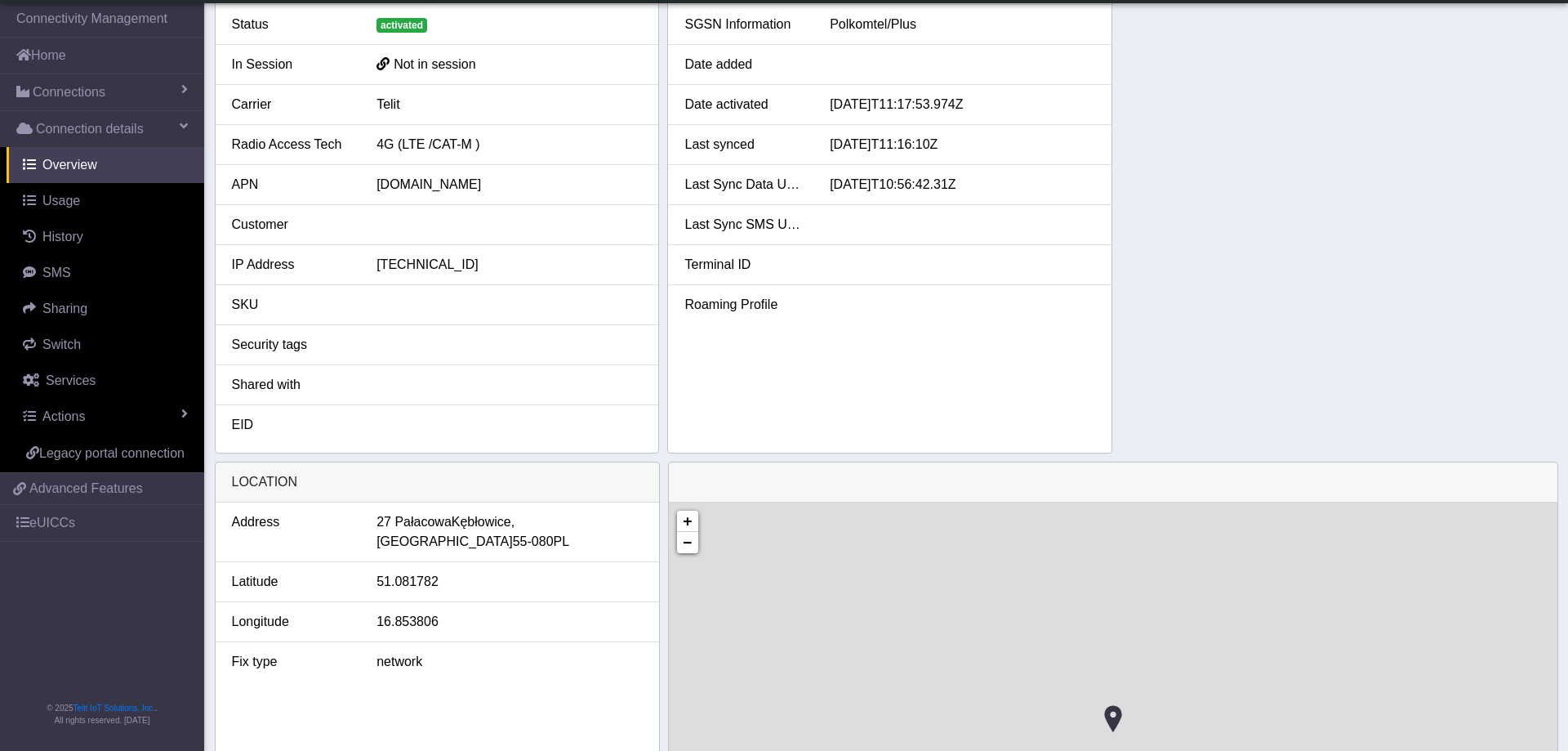
scroll to position [333, 0]
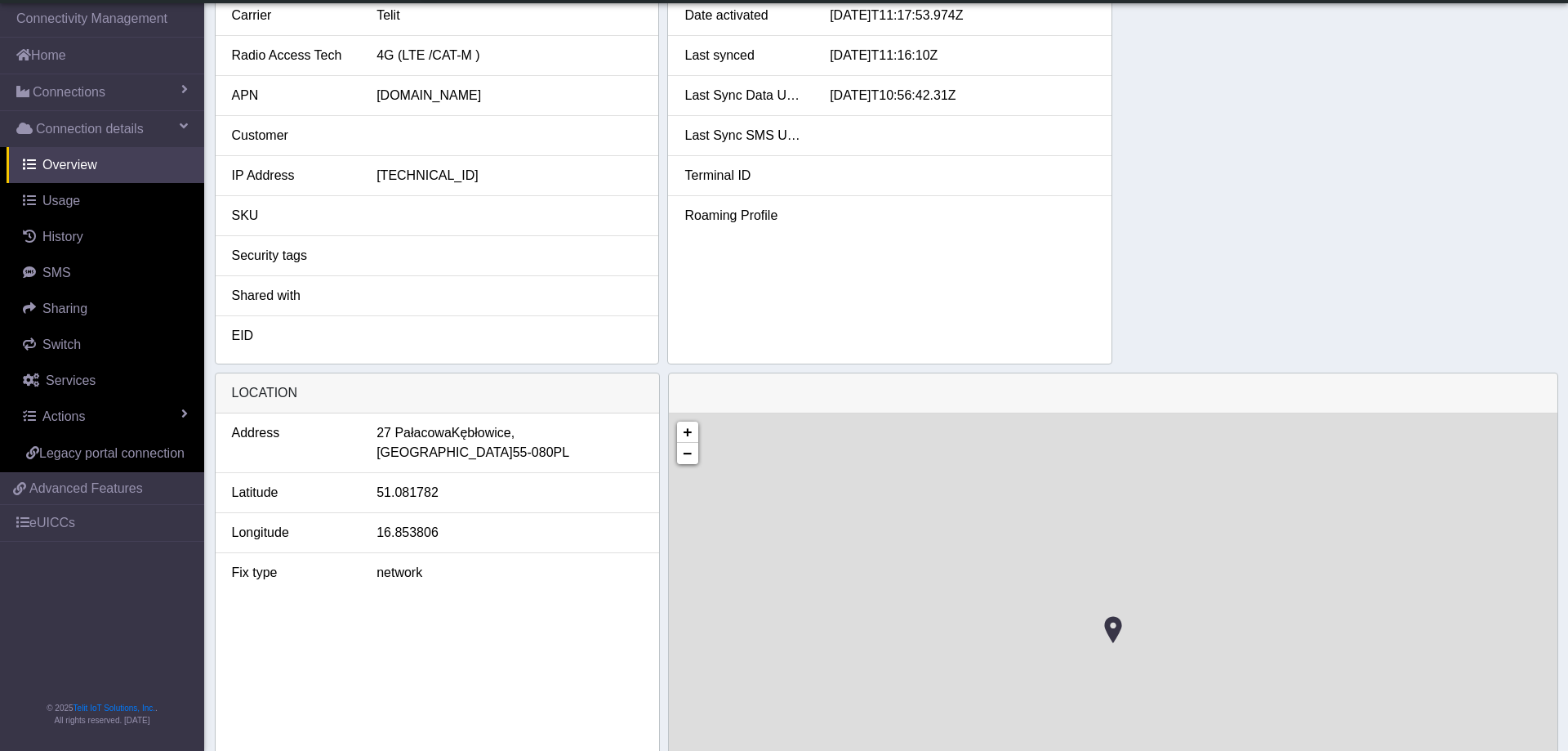
drag, startPoint x: 521, startPoint y: 432, endPoint x: 531, endPoint y: 432, distance: 10.0
click at [531, 432] on div "27 Pałacowa Kębłowice, Lower Silesian Voivodeship 55-080 PL" at bounding box center [509, 442] width 266 height 39
click at [531, 433] on div "27 Pałacowa Kębłowice, Lower Silesian Voivodeship 55-080 PL" at bounding box center [509, 442] width 266 height 39
drag, startPoint x: 452, startPoint y: 434, endPoint x: 511, endPoint y: 433, distance: 59.0
click at [511, 433] on span "Kębłowice," at bounding box center [483, 432] width 63 height 19
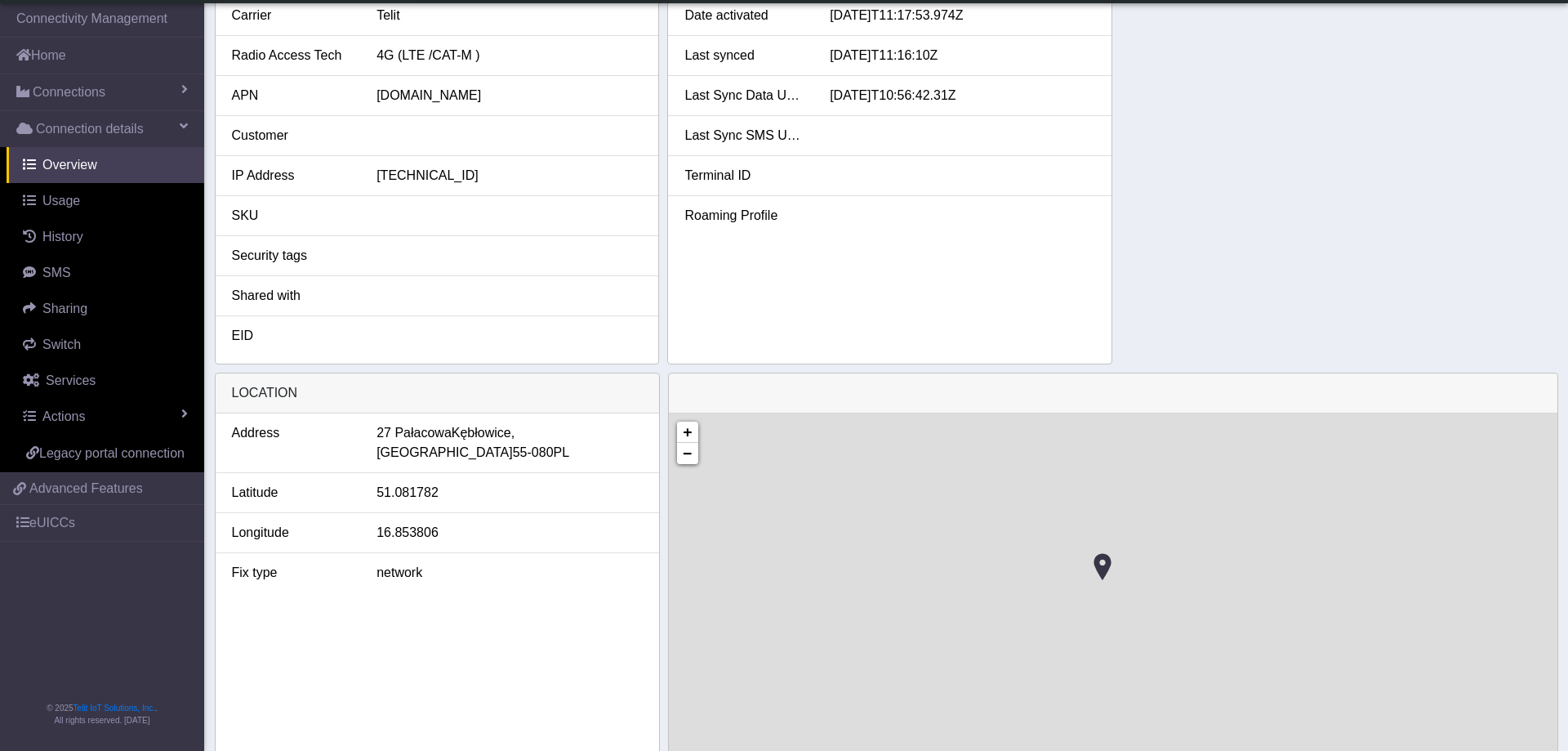
drag, startPoint x: 1011, startPoint y: 543, endPoint x: 1010, endPoint y: 576, distance: 33.0
click at [1010, 576] on div "+ −" at bounding box center [1113, 641] width 888 height 457
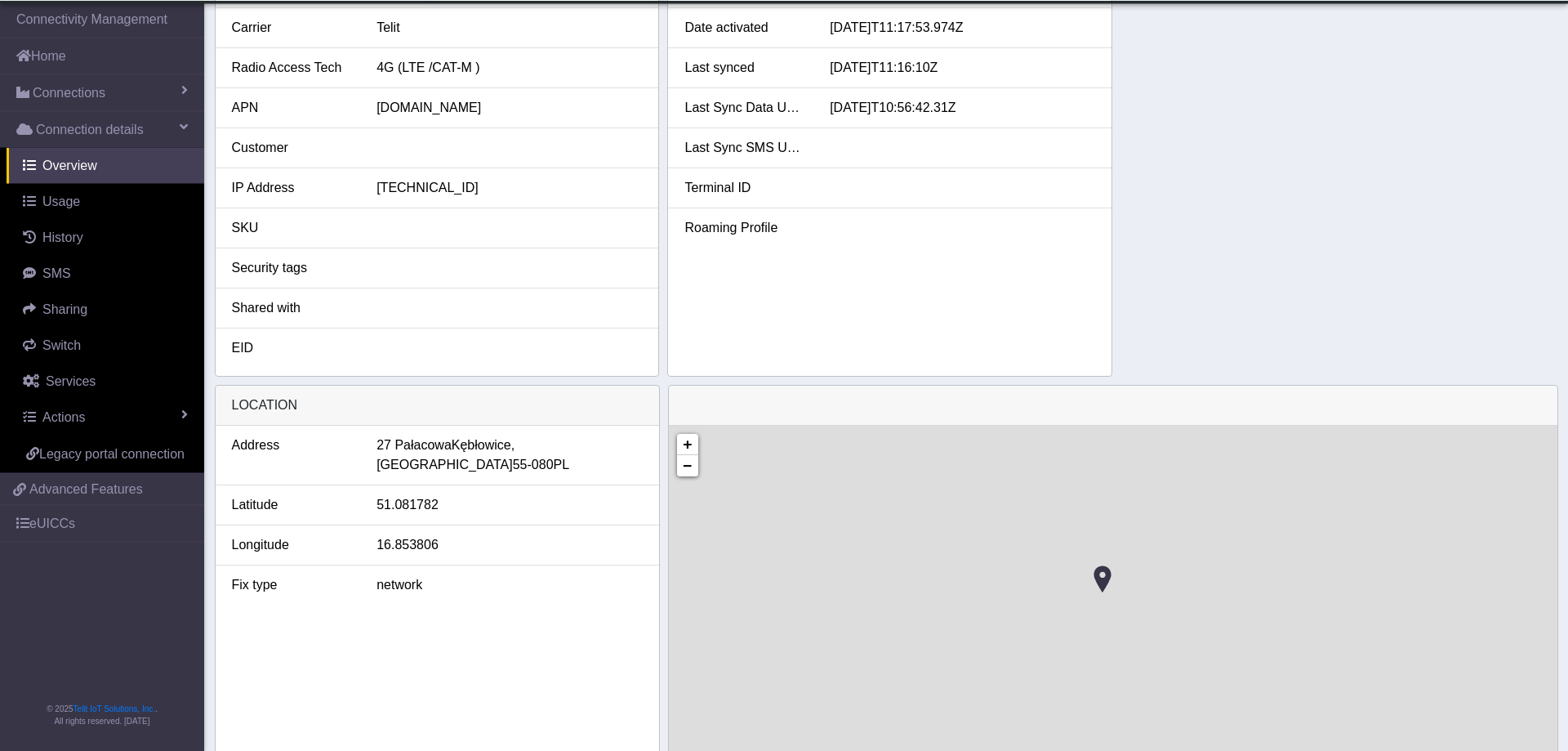
scroll to position [417, 0]
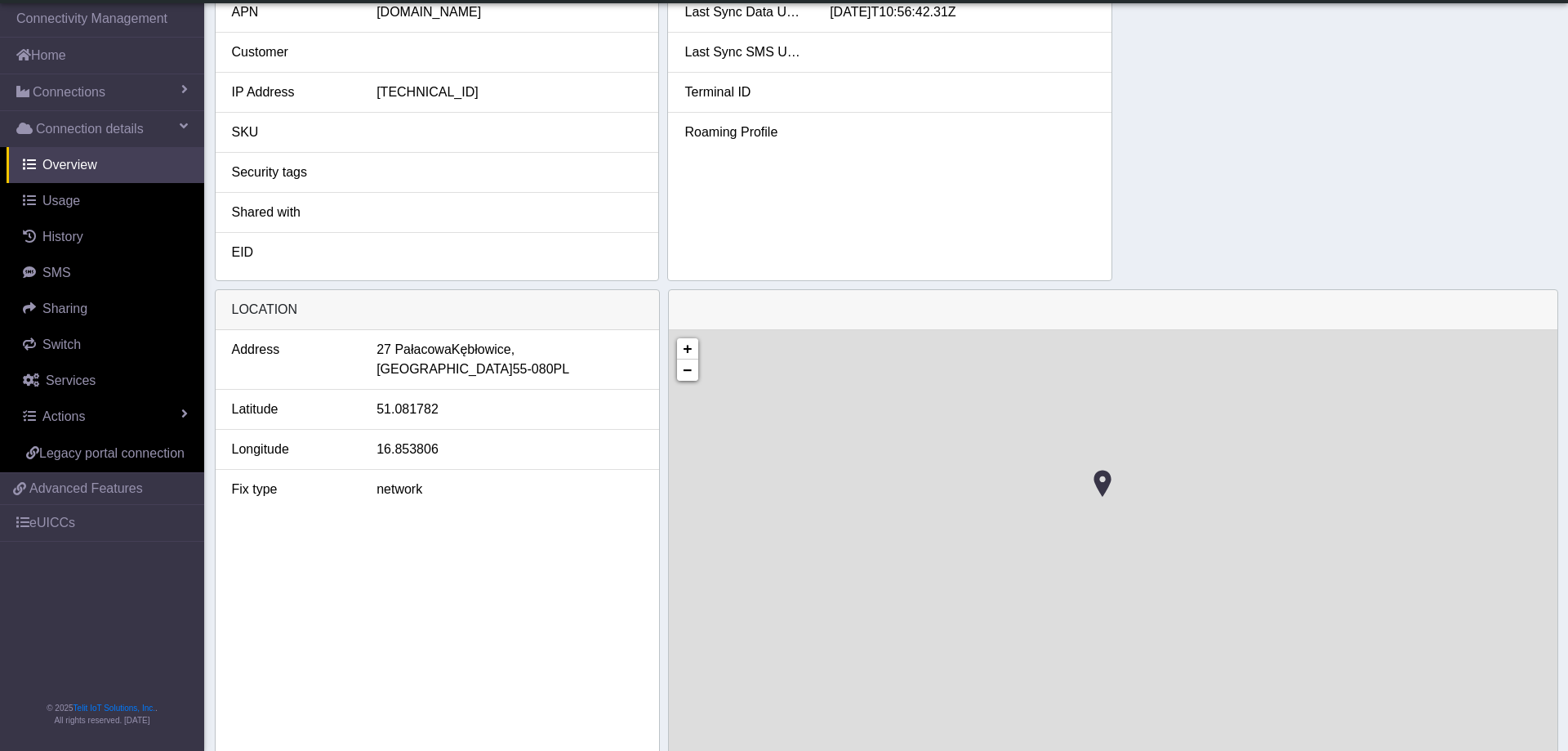
drag, startPoint x: 452, startPoint y: 345, endPoint x: 528, endPoint y: 351, distance: 76.2
click at [528, 351] on div "27 Pałacowa Kębłowice, Lower Silesian Voivodeship 55-080 PL" at bounding box center [509, 359] width 266 height 39
click at [111, 196] on link "Usage" at bounding box center [105, 201] width 198 height 36
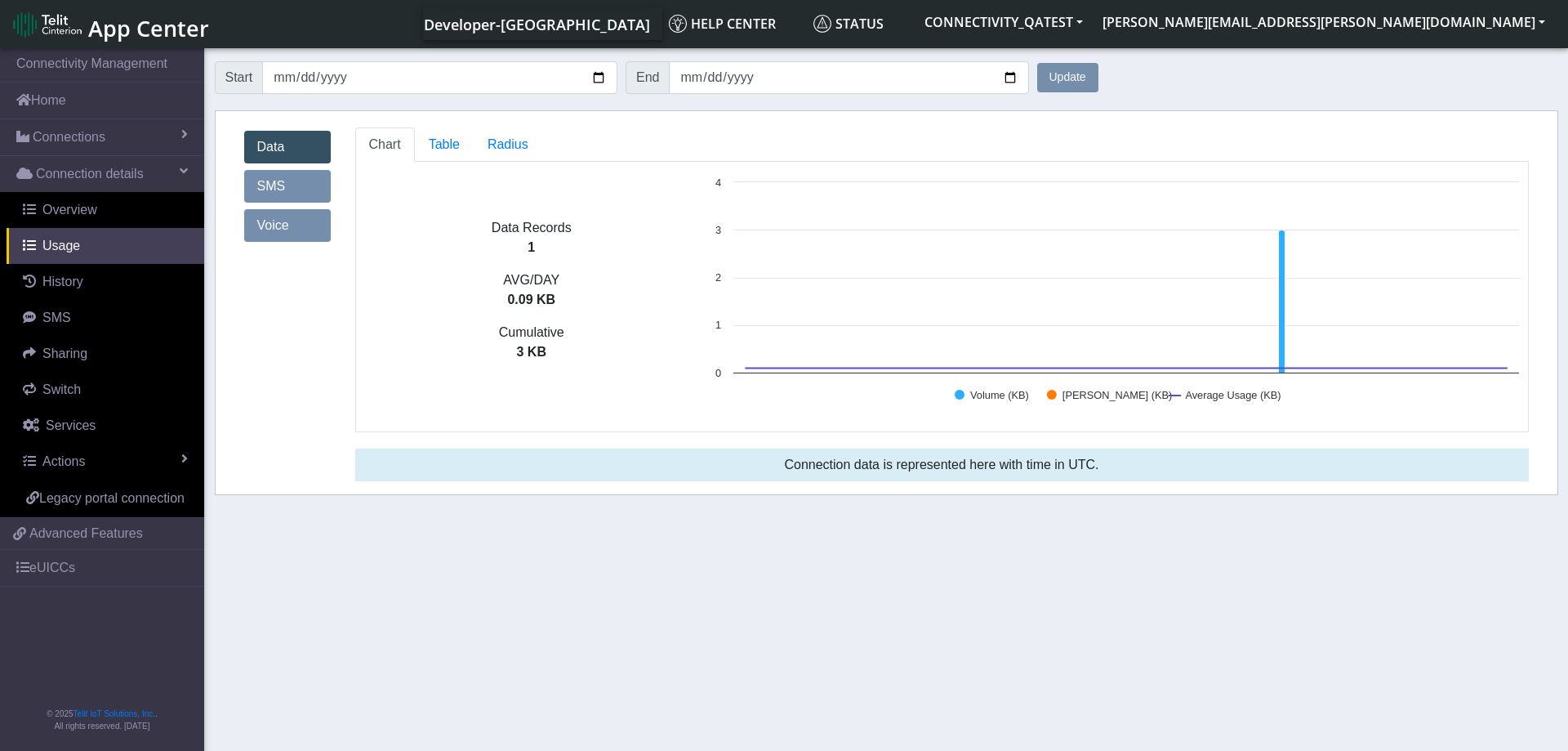
click at [278, 231] on link "Voice" at bounding box center [288, 225] width 87 height 33
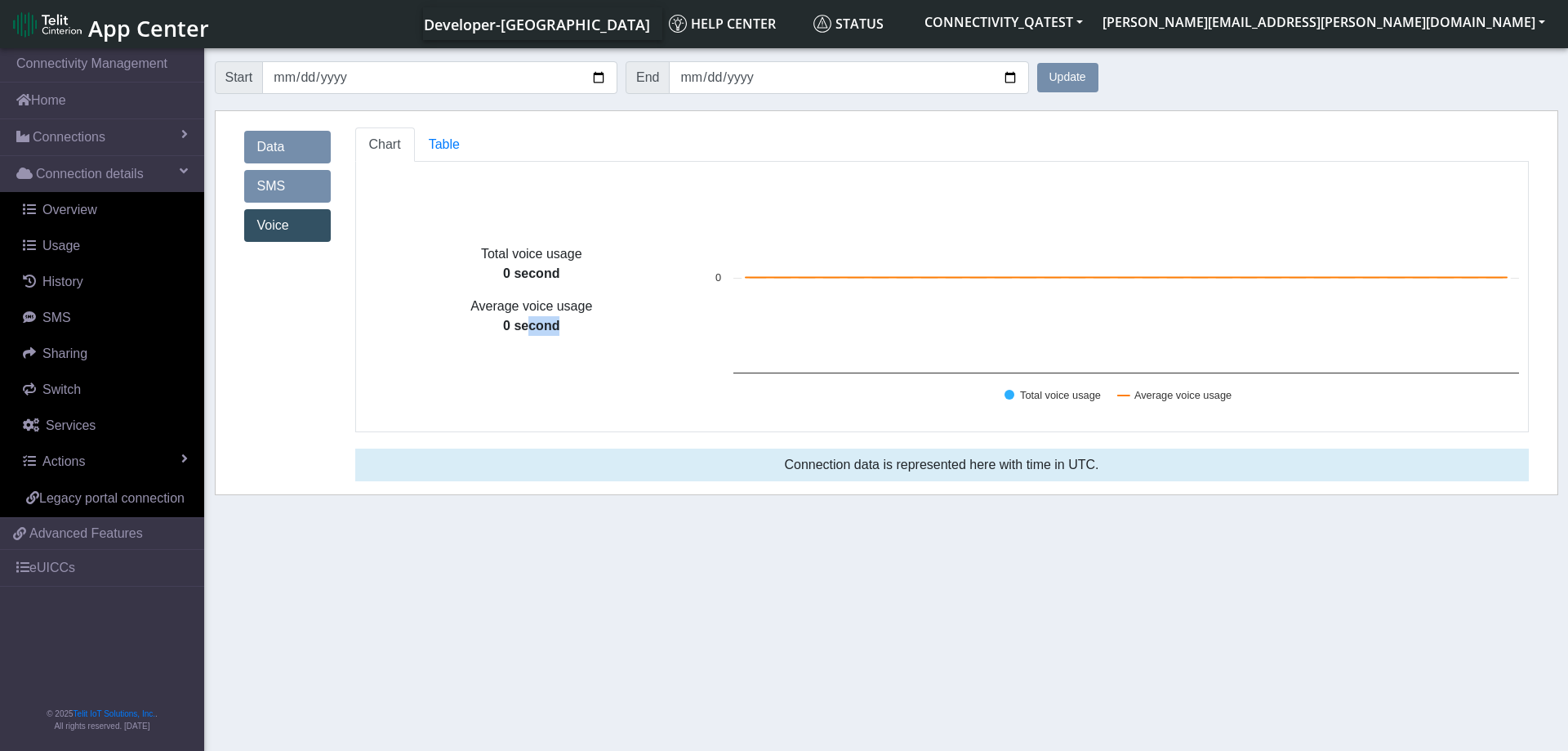
drag, startPoint x: 523, startPoint y: 329, endPoint x: 548, endPoint y: 330, distance: 25.0
click at [548, 330] on p "0 second" at bounding box center [532, 325] width 352 height 19
drag, startPoint x: 505, startPoint y: 275, endPoint x: 517, endPoint y: 275, distance: 12.0
click at [517, 275] on p "0 second" at bounding box center [532, 273] width 352 height 19
click at [434, 144] on span "Table" at bounding box center [444, 144] width 31 height 14
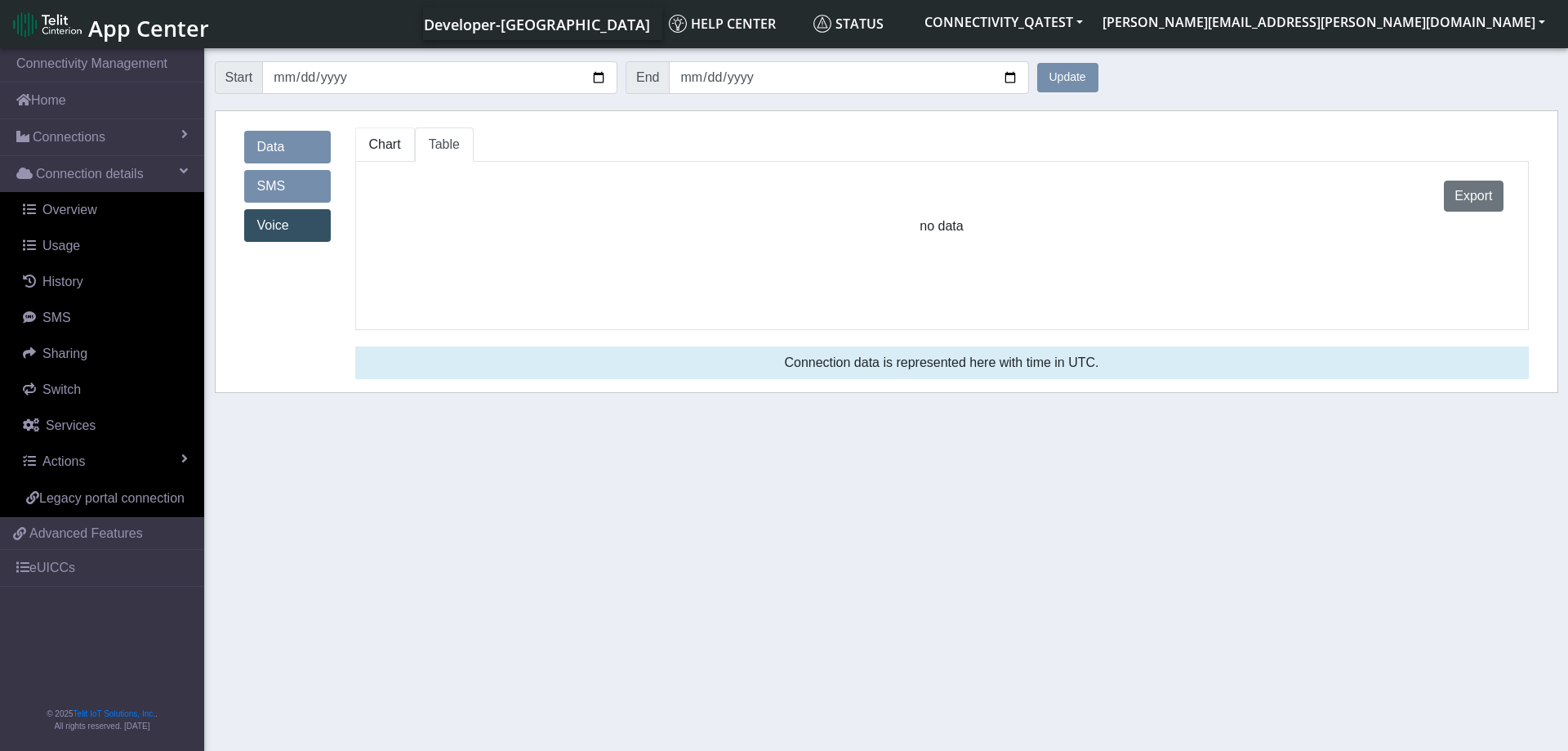
click at [387, 143] on span "Chart" at bounding box center [385, 144] width 32 height 14
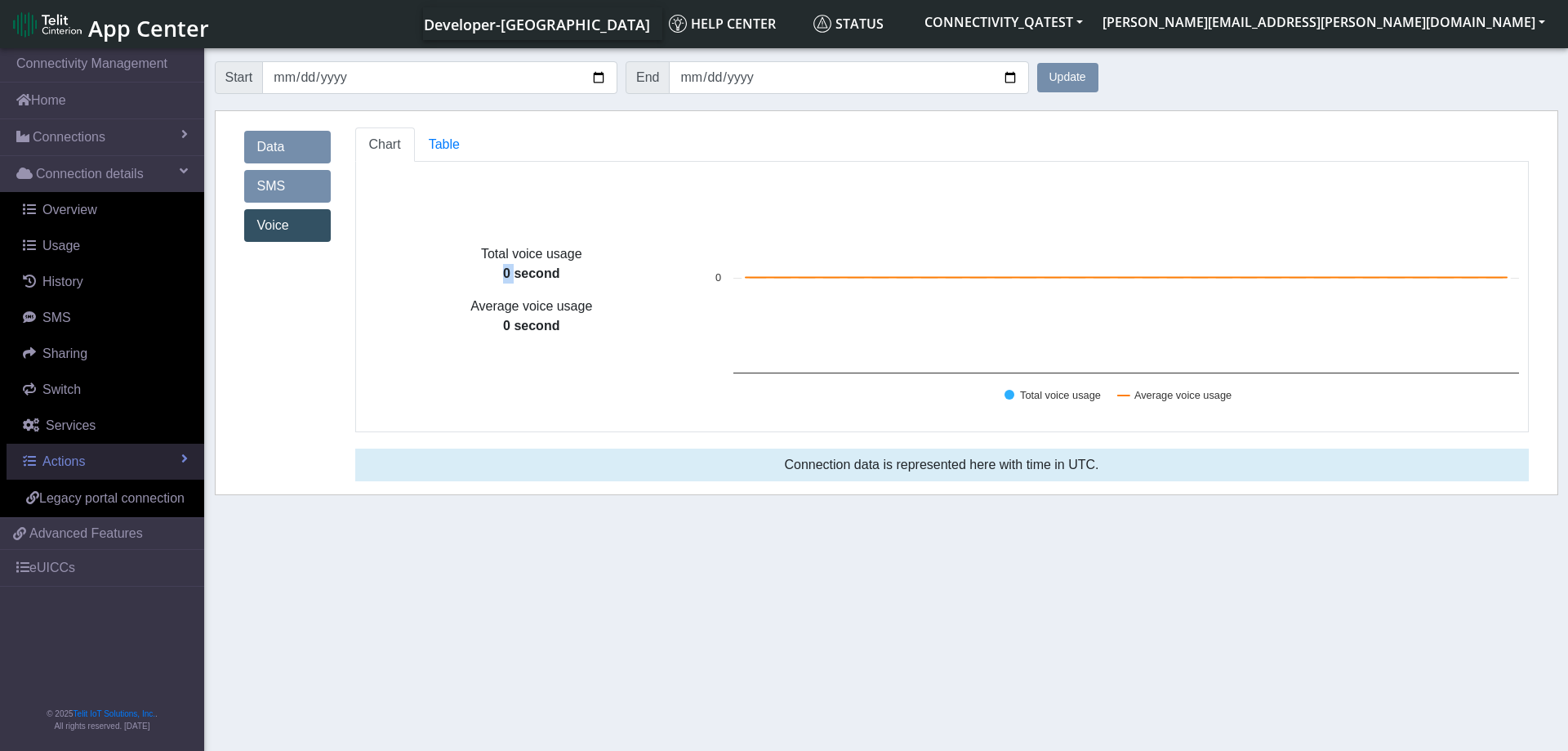
click at [128, 453] on link "Actions" at bounding box center [105, 461] width 198 height 36
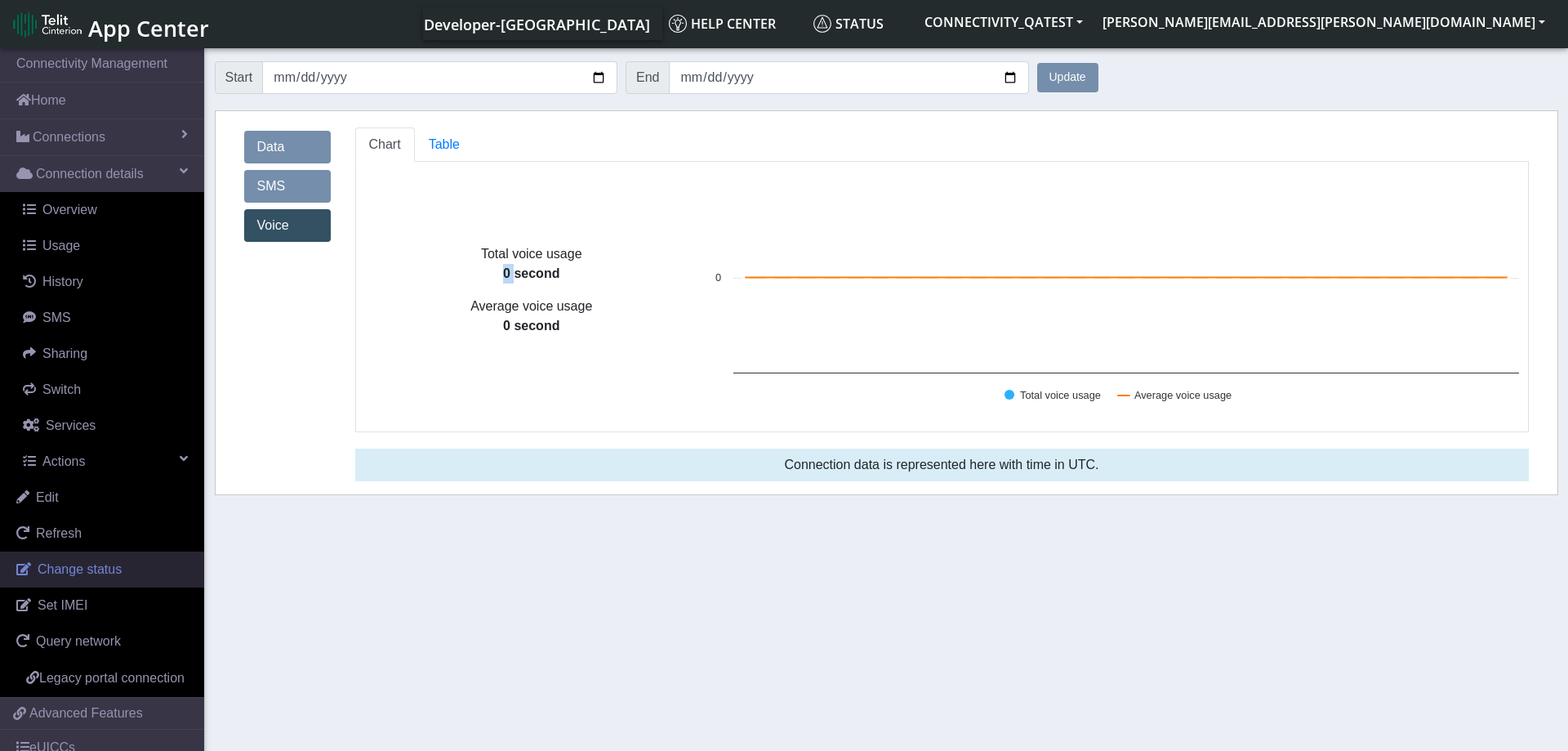
click at [95, 567] on span "Change status" at bounding box center [80, 569] width 84 height 14
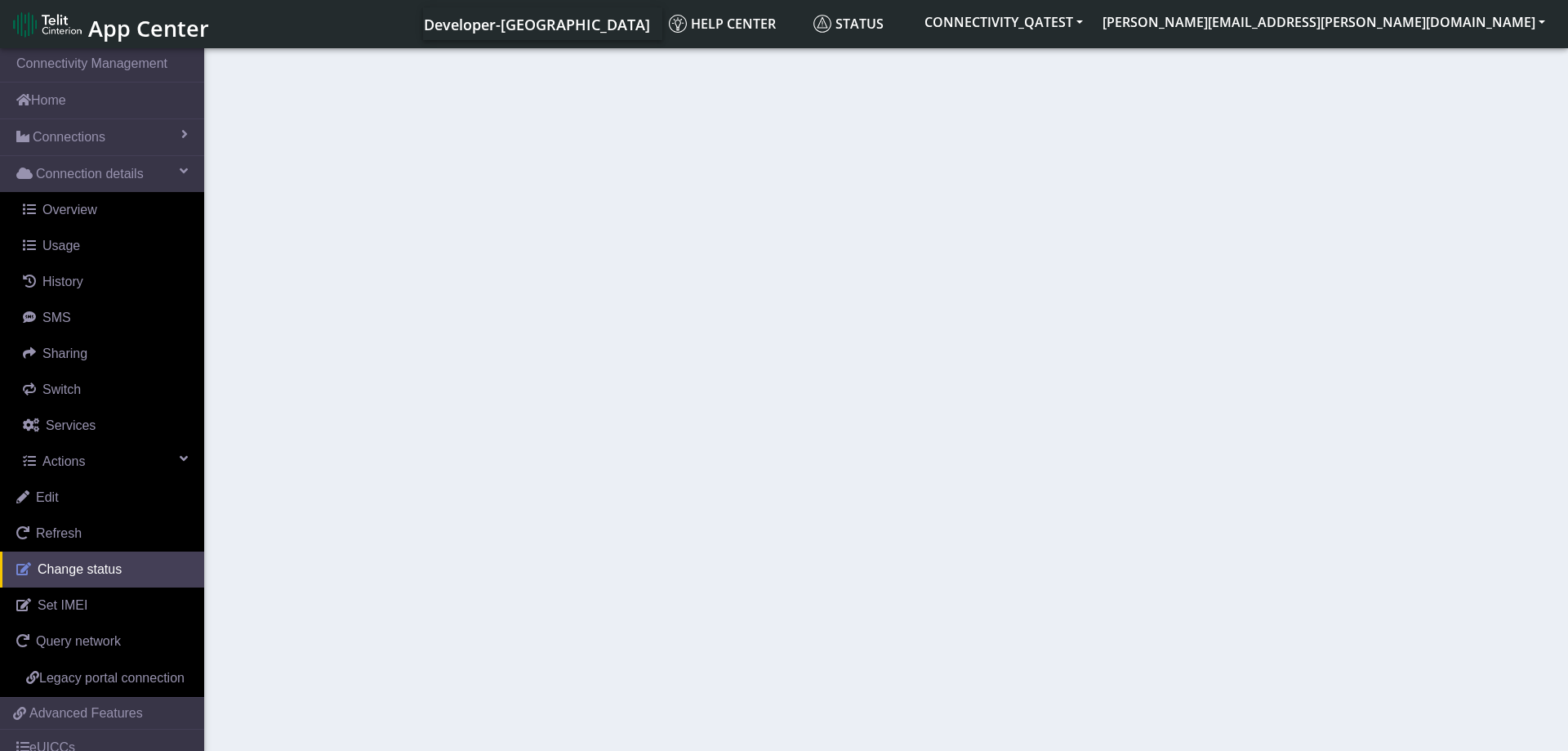
select select "activated"
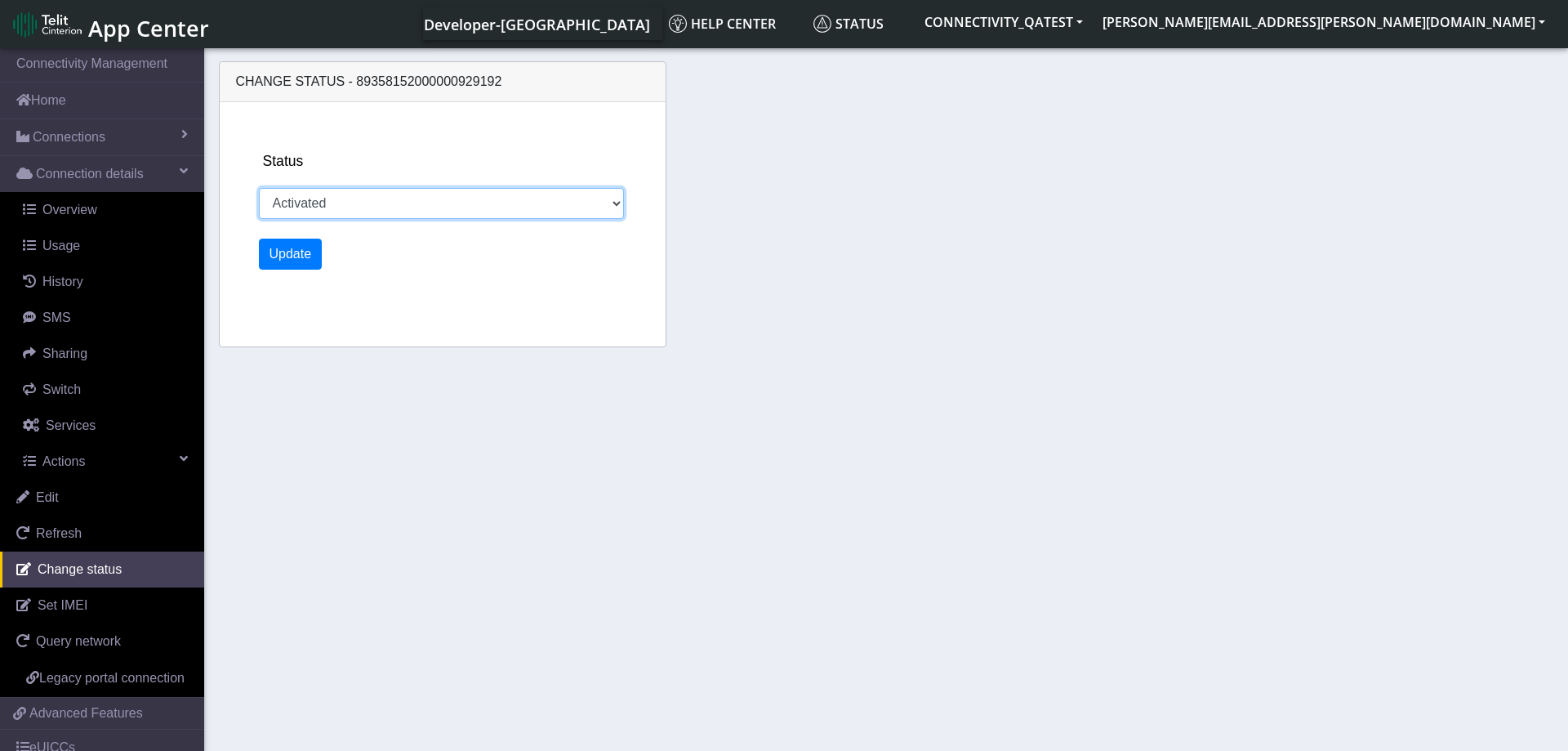
click at [259, 188] on select "Activated Deactivated Blocked" at bounding box center [442, 203] width 366 height 31
click at [540, 431] on section "Connectivity Management Home Connections List Map Connection details Overview U…" at bounding box center [784, 400] width 1568 height 712
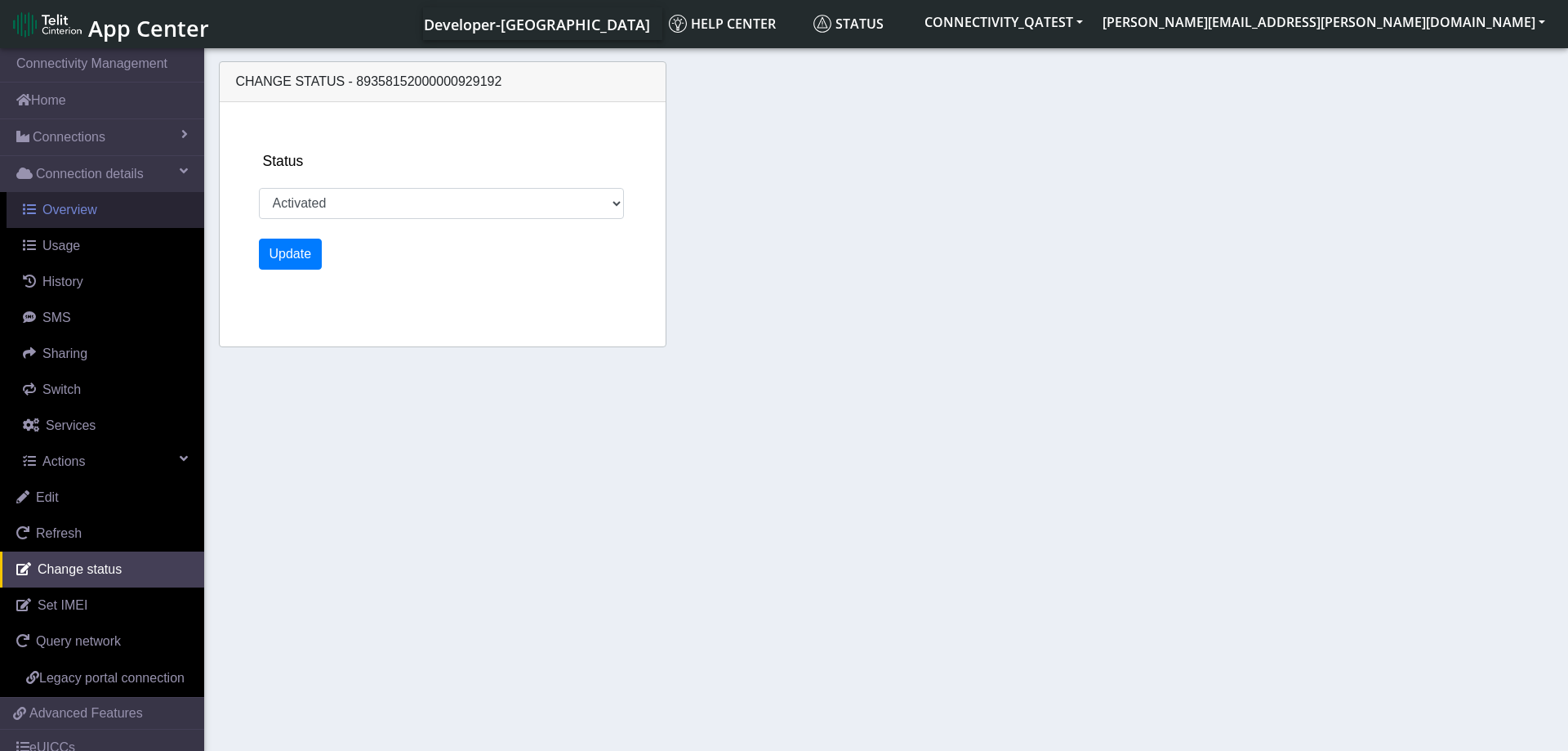
click at [87, 220] on link "Overview" at bounding box center [105, 210] width 198 height 36
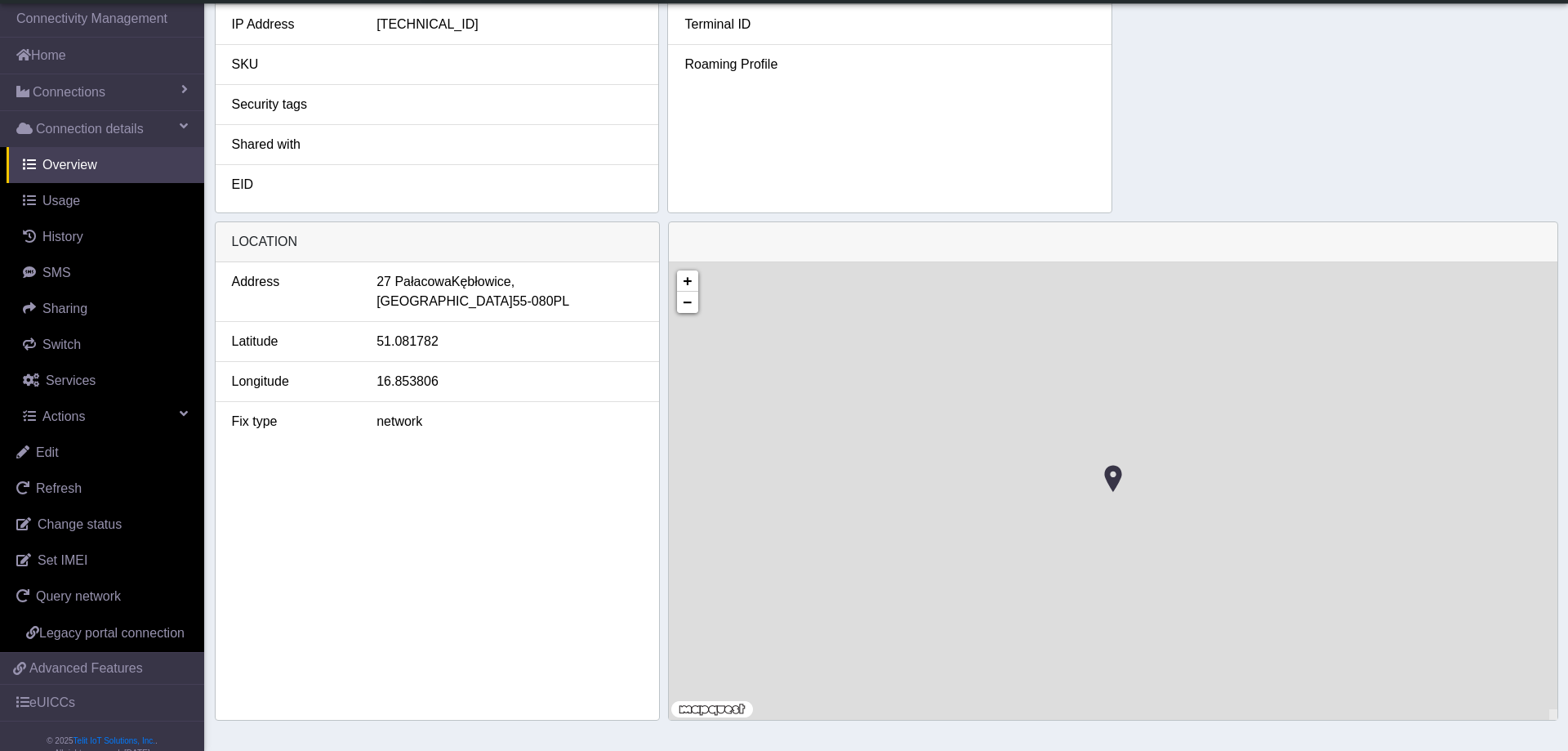
scroll to position [486, 0]
click at [720, 706] on div at bounding box center [712, 707] width 82 height 16
click at [698, 710] on div at bounding box center [712, 707] width 82 height 16
drag, startPoint x: 726, startPoint y: 707, endPoint x: 757, endPoint y: 709, distance: 31.1
click at [757, 709] on div "+ −" at bounding box center [1113, 489] width 888 height 457
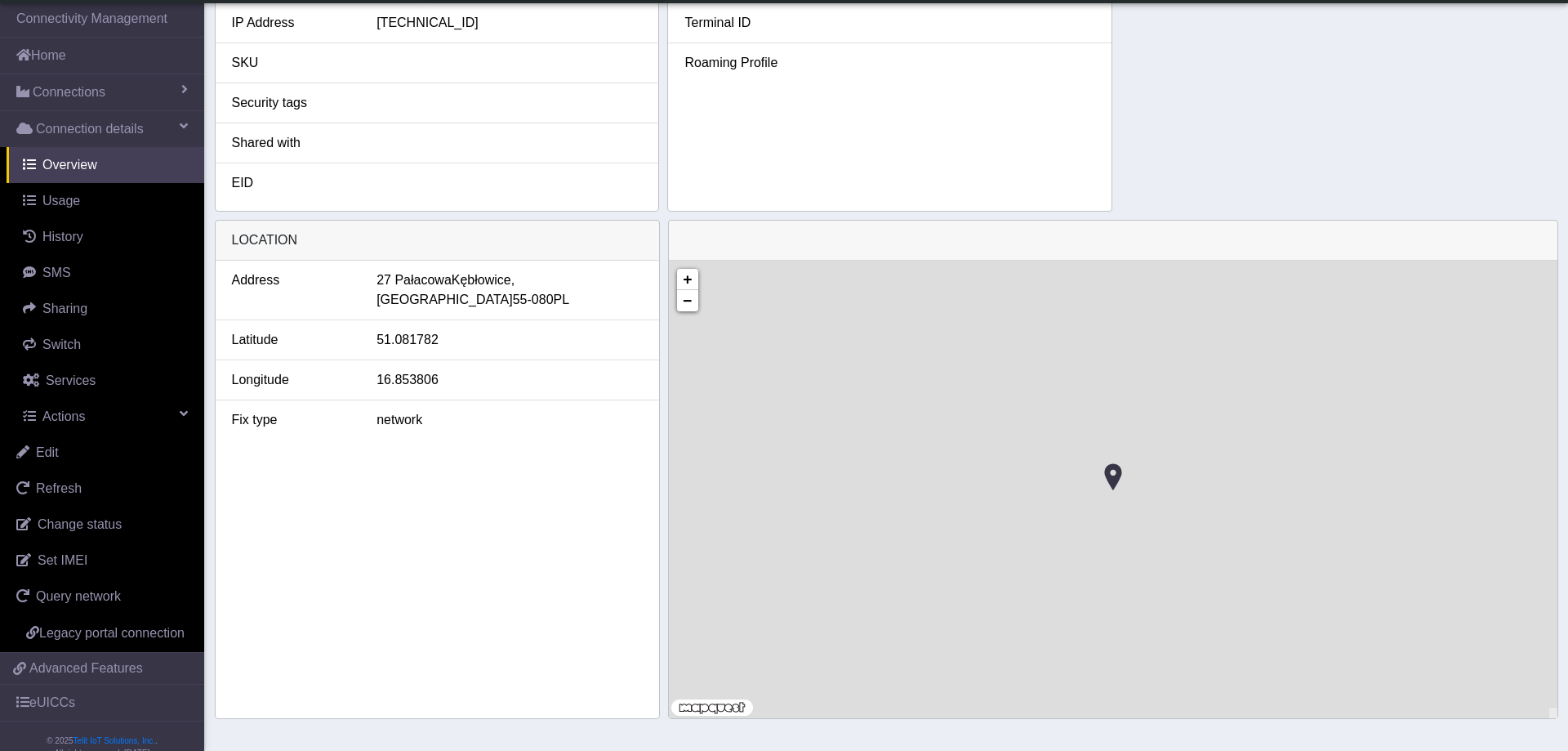
click at [743, 707] on div at bounding box center [712, 707] width 82 height 16
click at [686, 705] on div at bounding box center [712, 707] width 82 height 16
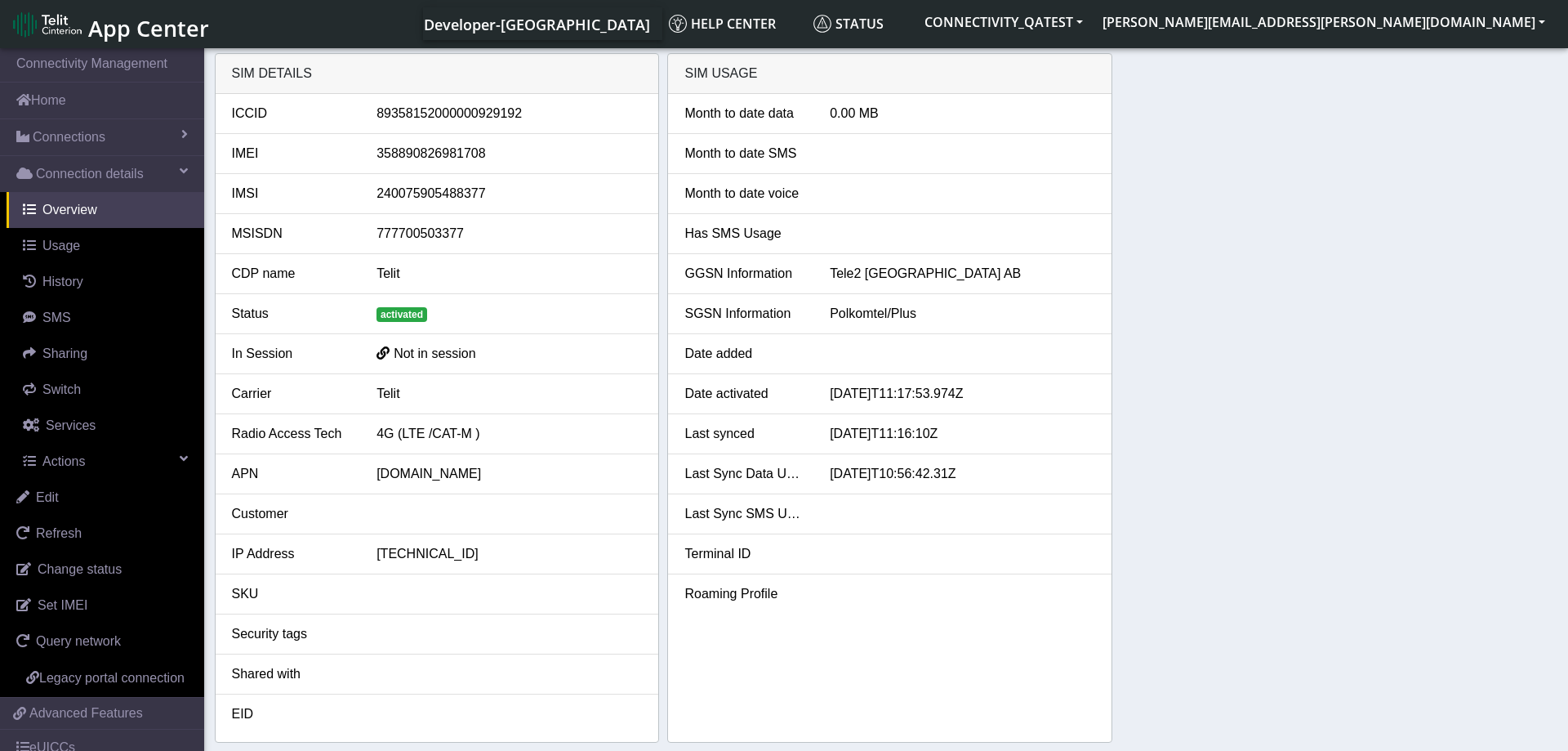
click at [110, 27] on span "App Center" at bounding box center [148, 27] width 121 height 30
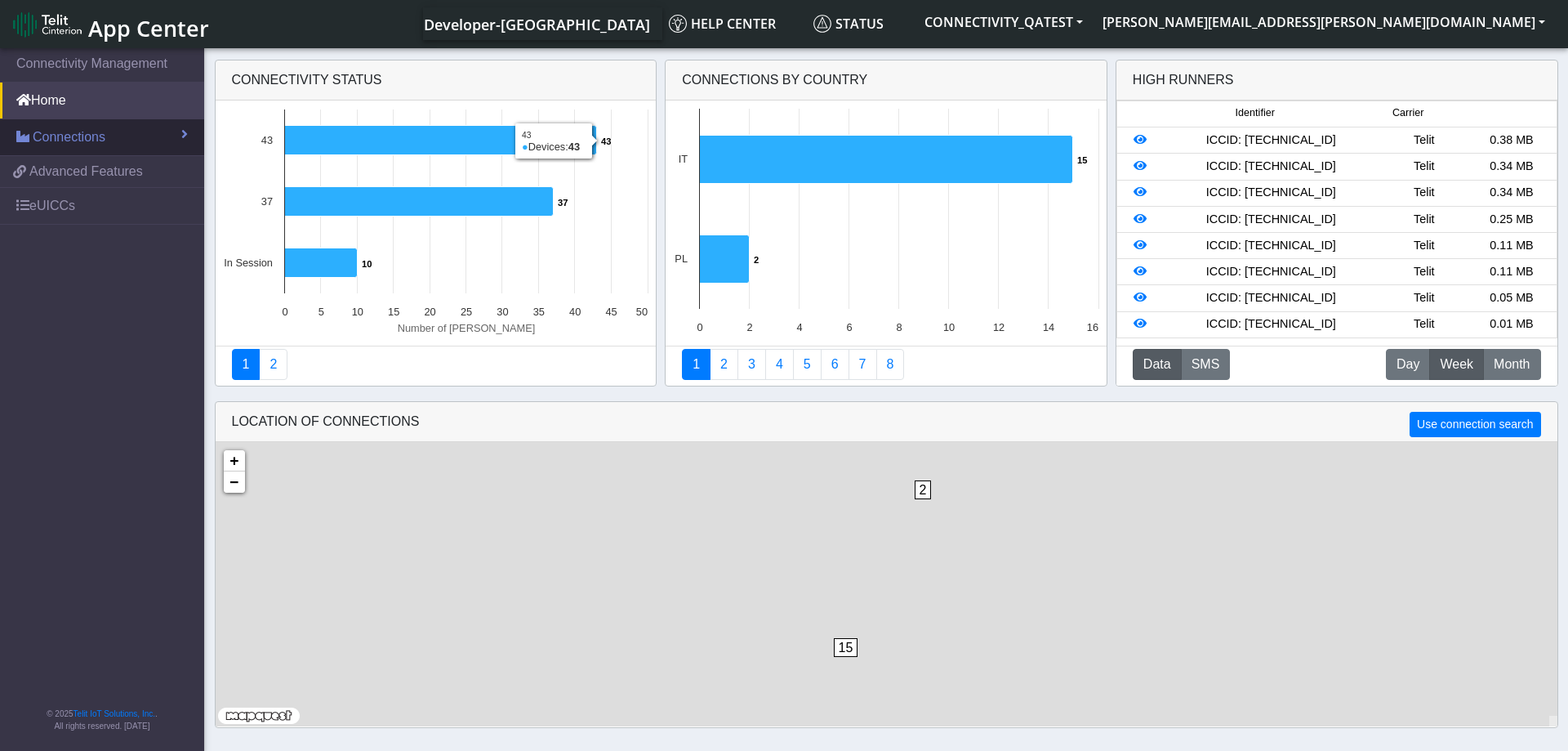
click at [140, 132] on link "Connections" at bounding box center [102, 136] width 204 height 36
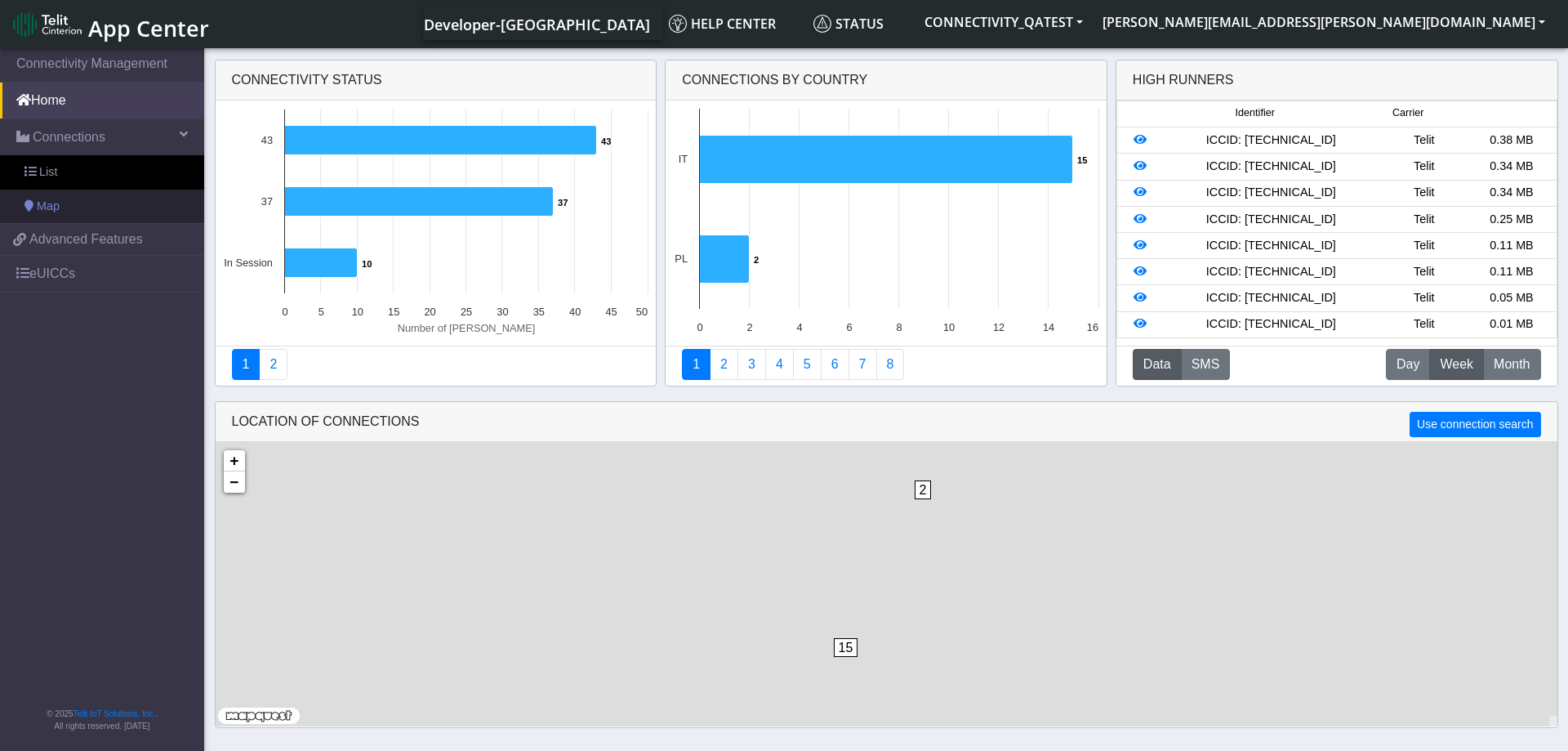
click at [78, 202] on link "Map" at bounding box center [102, 206] width 204 height 34
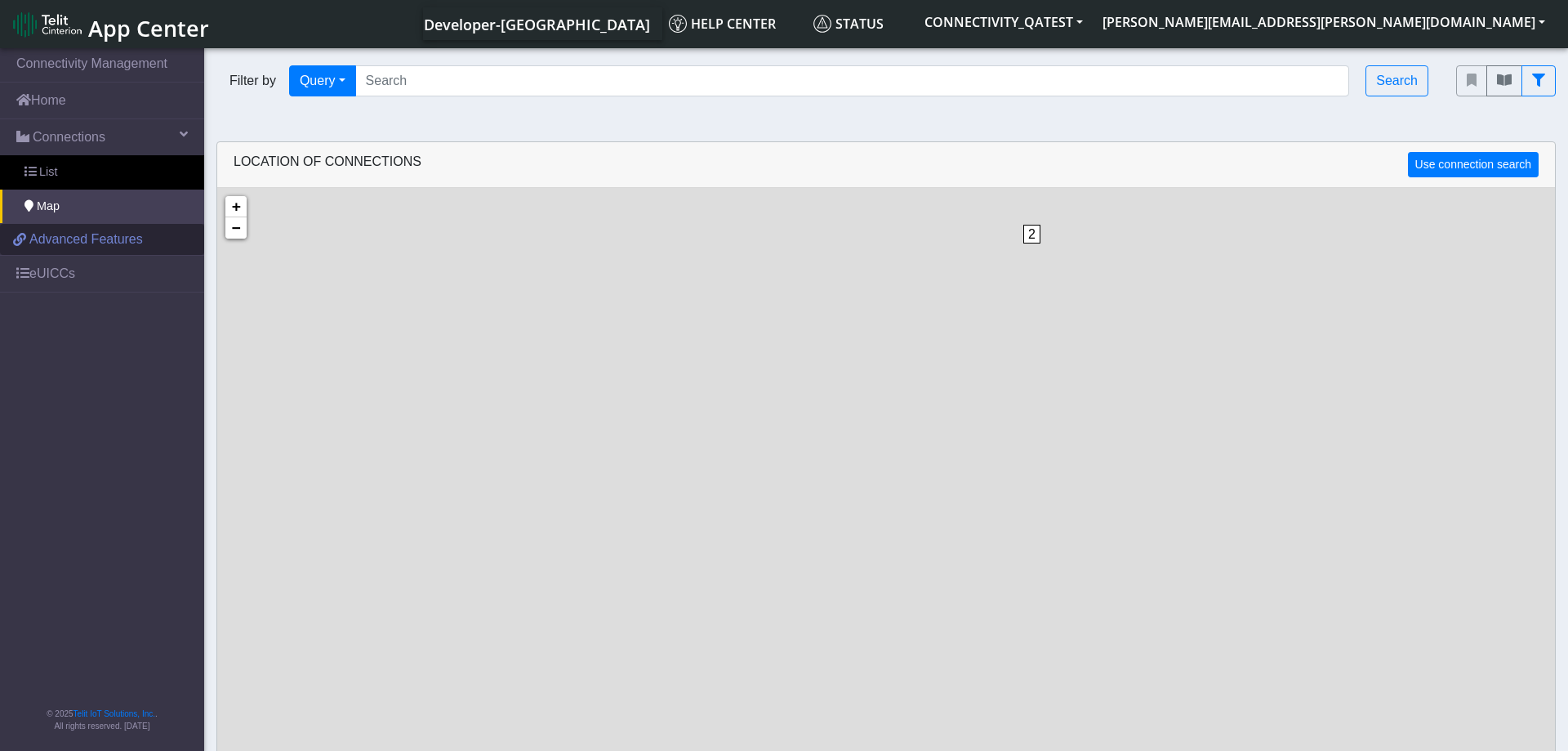
click at [82, 244] on span "Advanced Features" at bounding box center [86, 239] width 114 height 19
click at [174, 130] on link "Connections" at bounding box center [102, 136] width 204 height 36
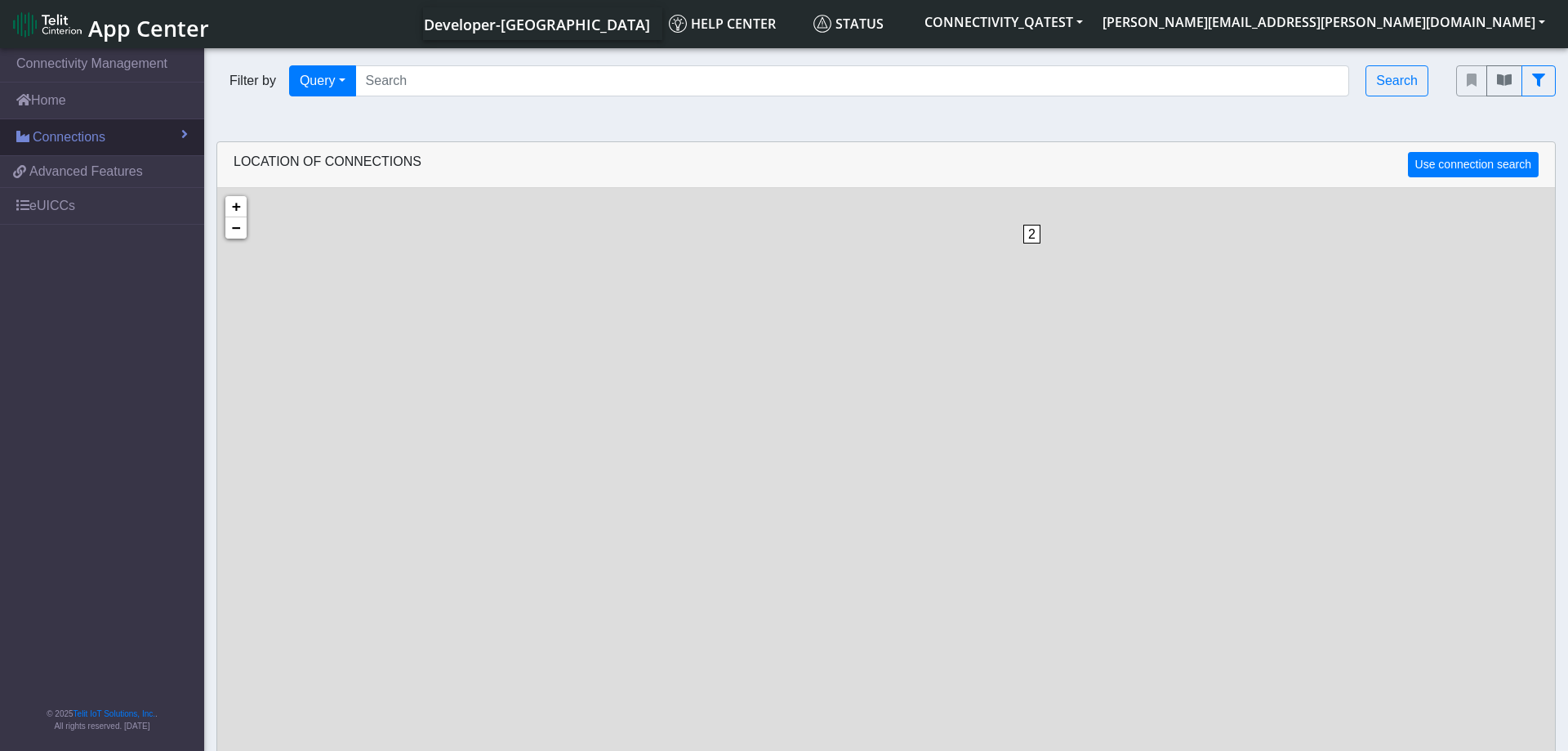
click at [174, 130] on link "Connections" at bounding box center [102, 136] width 204 height 36
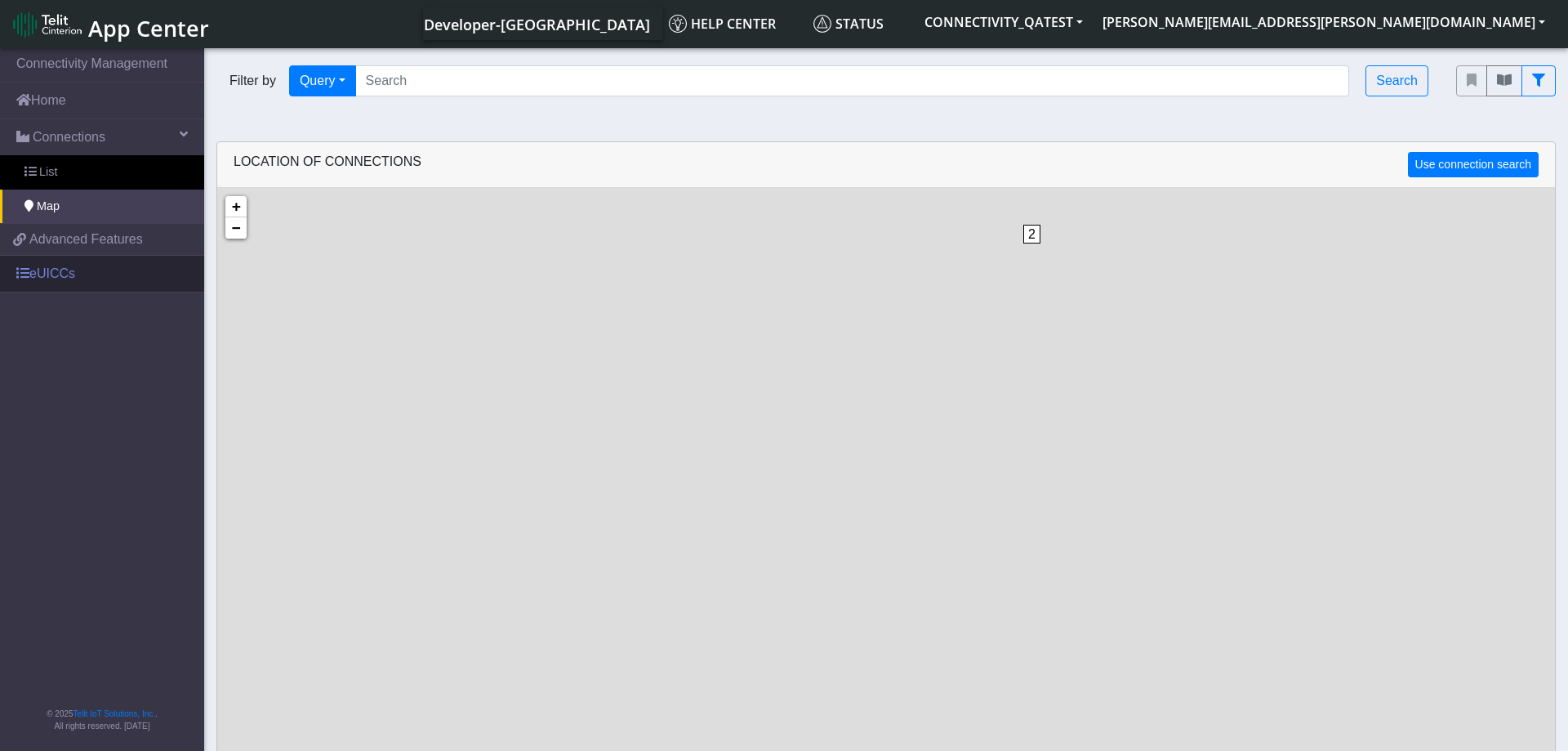
click at [60, 273] on link "eUICCs" at bounding box center [102, 273] width 204 height 36
click at [55, 274] on link "eUICCs" at bounding box center [102, 273] width 204 height 36
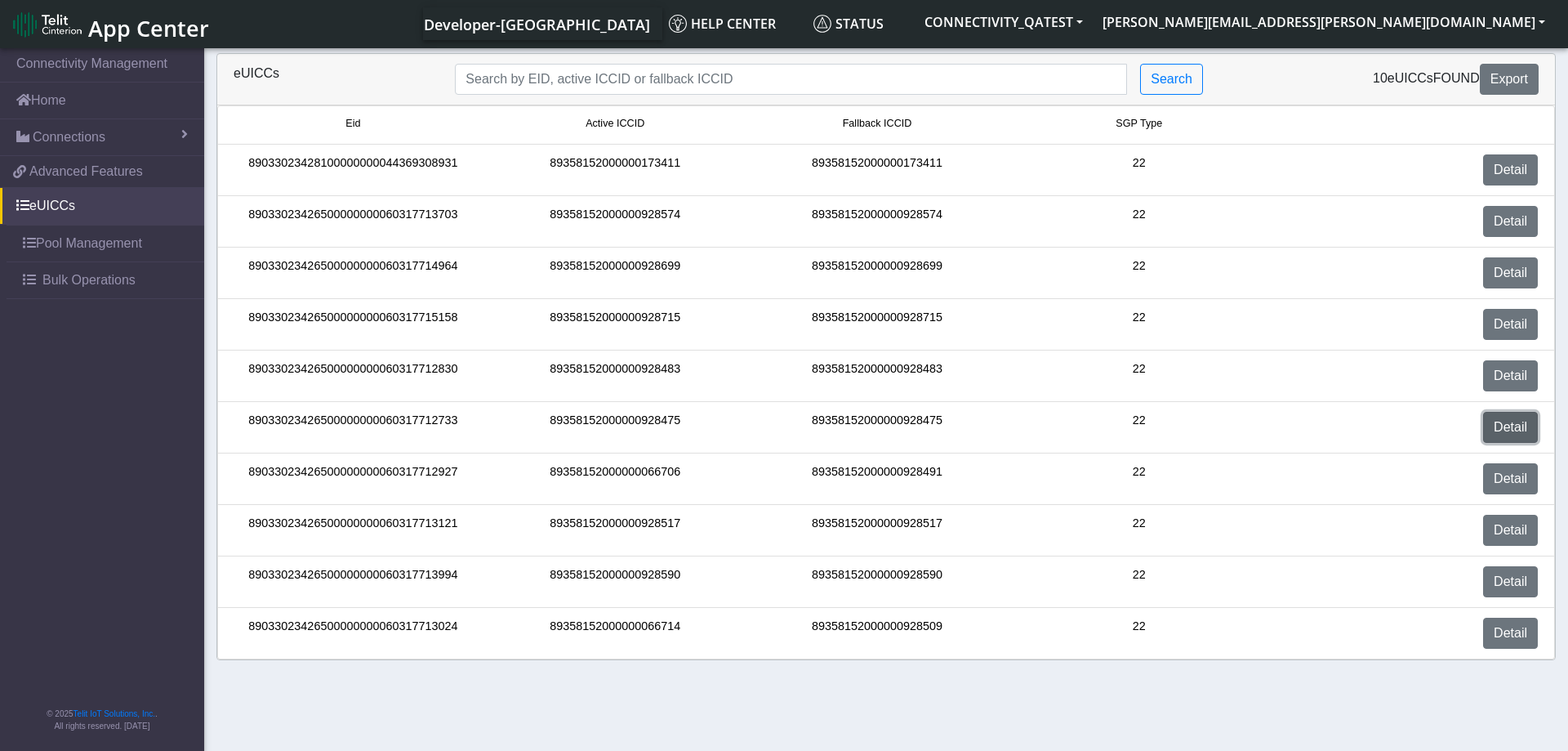
click at [1518, 430] on link "Detail" at bounding box center [1511, 427] width 55 height 31
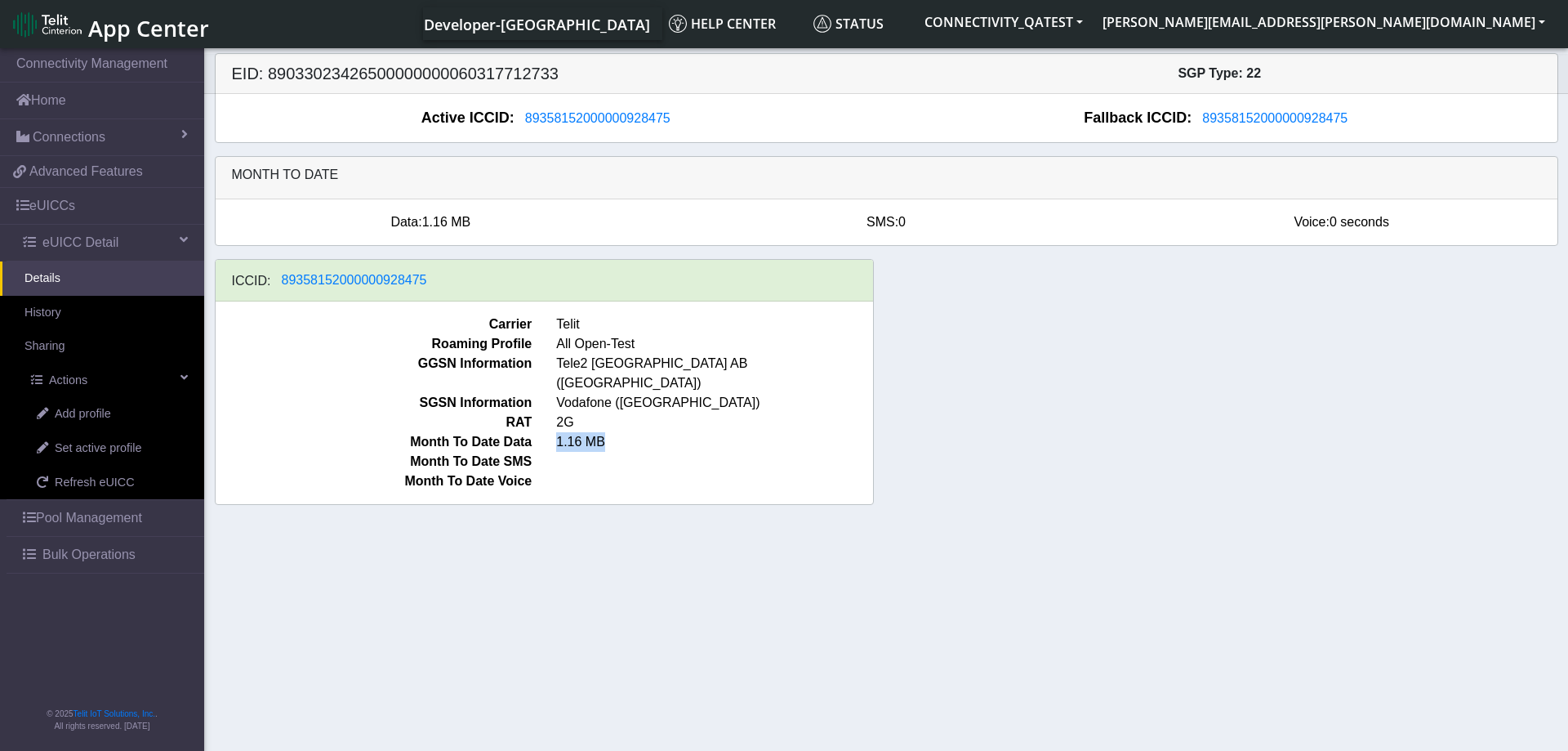
drag, startPoint x: 555, startPoint y: 426, endPoint x: 609, endPoint y: 426, distance: 54.0
click at [609, 432] on span "1.16 MB" at bounding box center [714, 441] width 342 height 19
click at [1046, 467] on div "ICCID: 89358152000000928475 Carrier Telit Roaming Profile All Open-Test GGSN In…" at bounding box center [887, 388] width 1368 height 259
click at [1076, 323] on div "ICCID: 89358152000000928475 Carrier Telit Roaming Profile All Open-Test GGSN In…" at bounding box center [887, 388] width 1368 height 259
drag, startPoint x: 1087, startPoint y: 358, endPoint x: 1110, endPoint y: 346, distance: 25.9
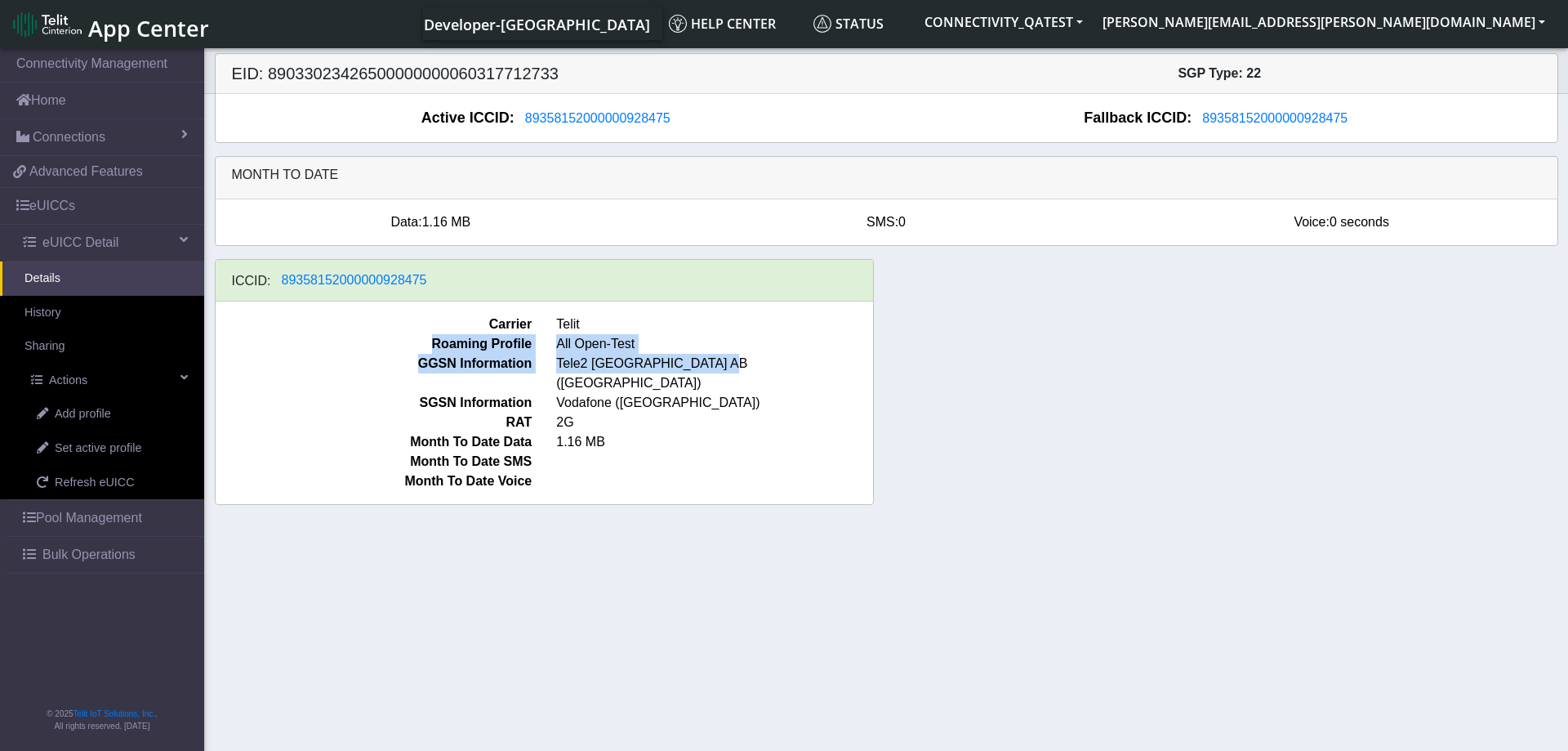
click at [1110, 353] on div "ICCID: 89358152000000928475 Carrier Telit Roaming Profile All Open-Test GGSN In…" at bounding box center [887, 388] width 1368 height 259
click at [1024, 366] on div "ICCID: 89358152000000928475 Carrier Telit Roaming Profile All Open-Test GGSN In…" at bounding box center [887, 388] width 1368 height 259
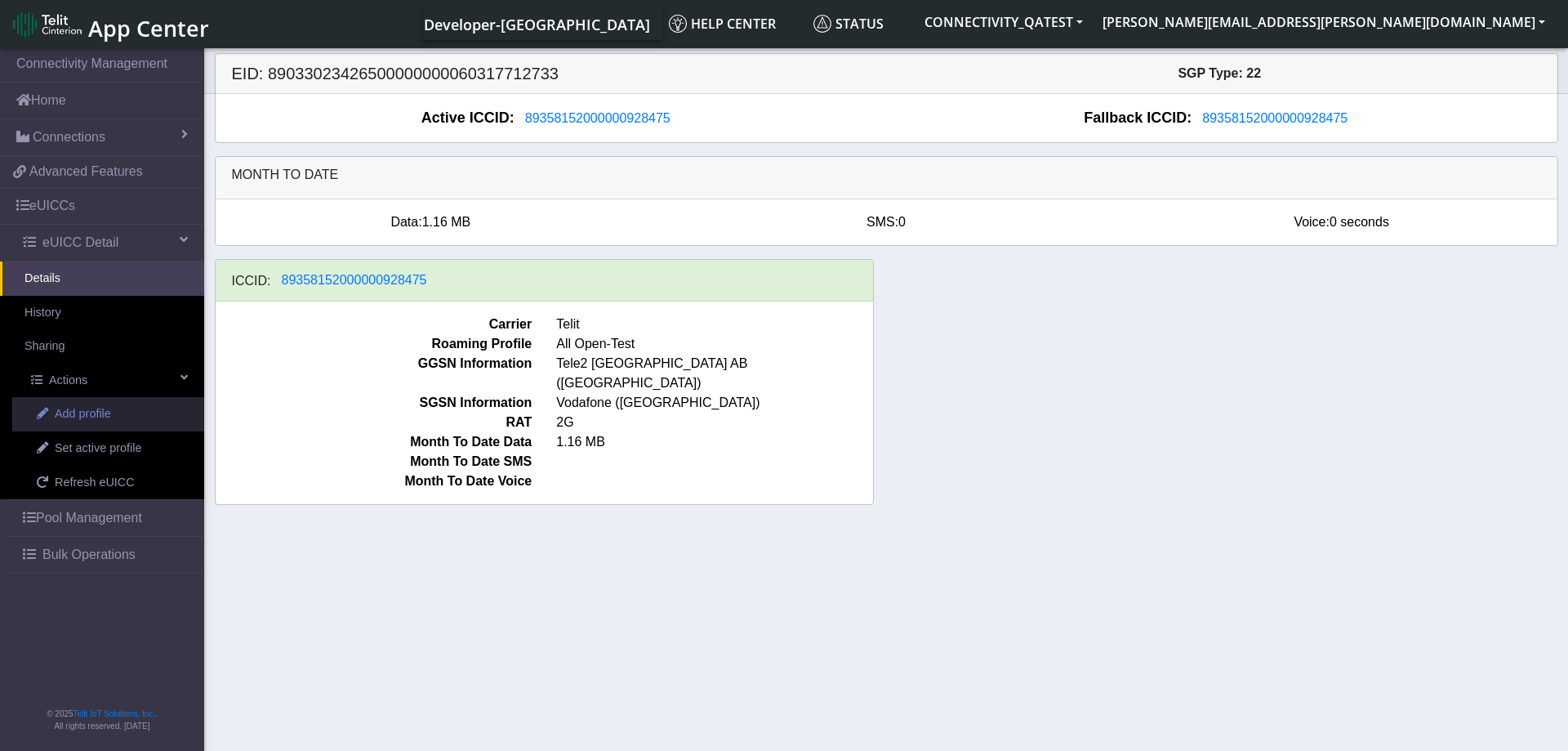
click at [82, 416] on span "Add profile" at bounding box center [83, 414] width 57 height 18
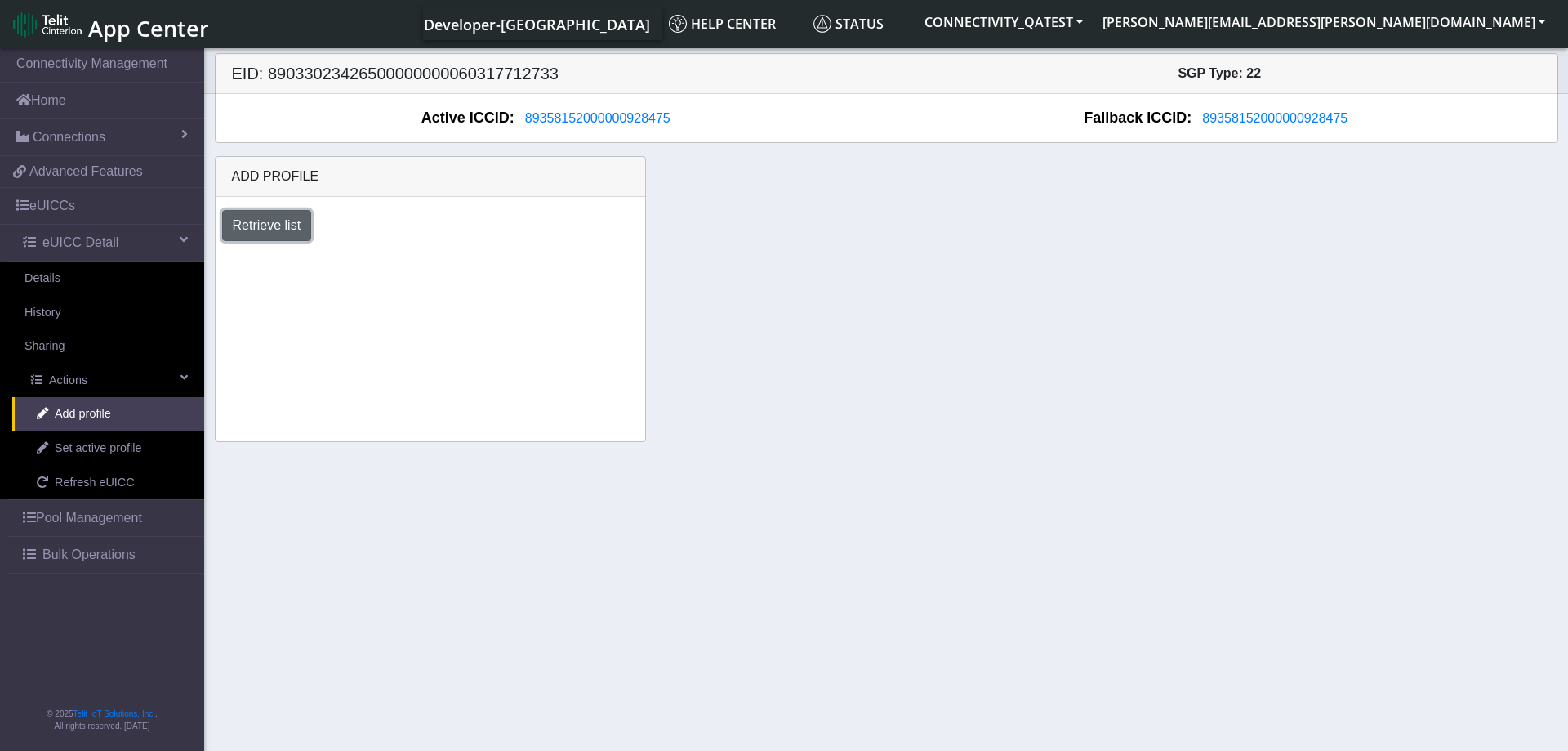
click at [263, 226] on button "Retrieve list" at bounding box center [267, 225] width 90 height 31
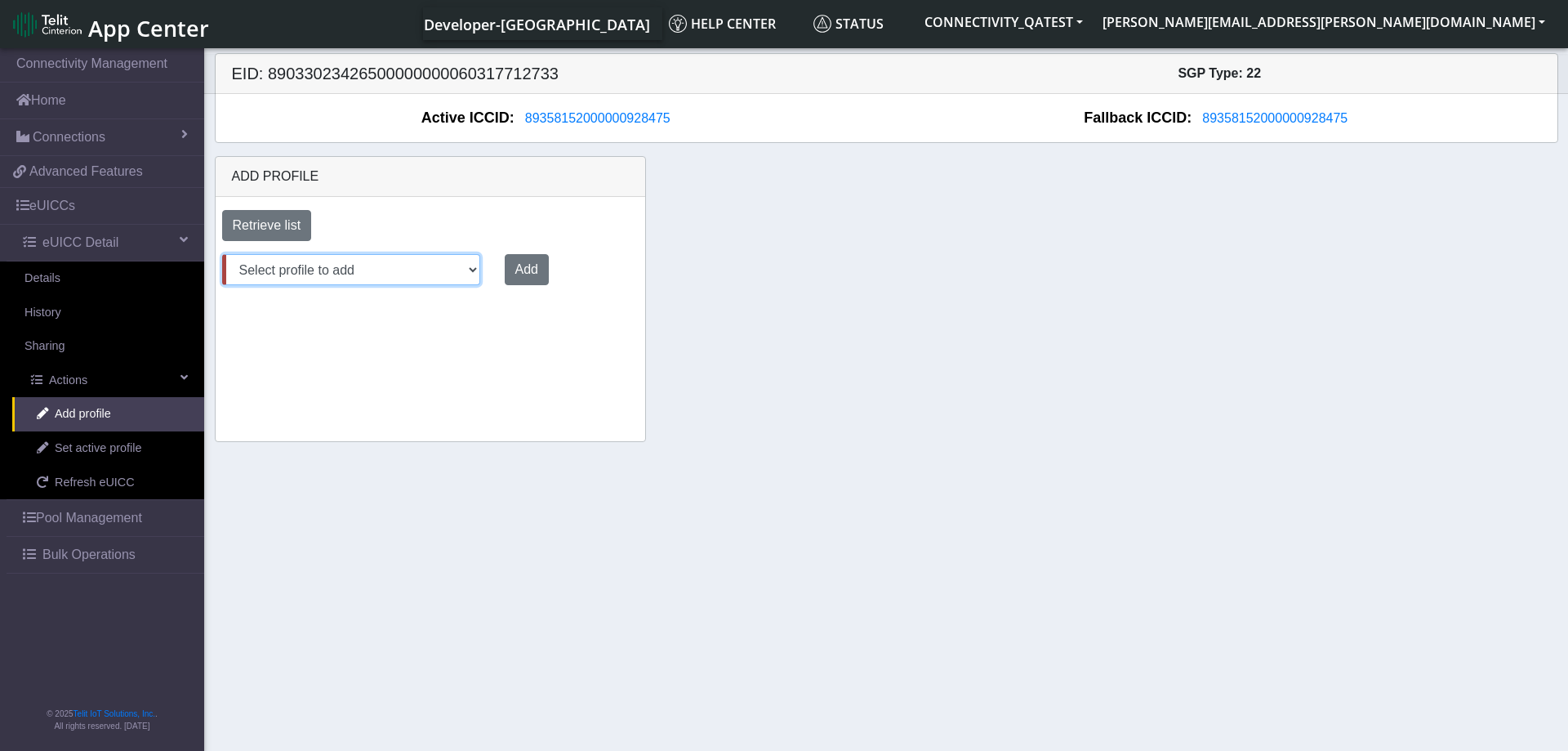
click at [223, 254] on select "Select profile to add Aug06_DNLD_RASHMI (available: 0) JewelLiveTest (available…" at bounding box center [352, 269] width 258 height 31
click at [774, 506] on section "Connectivity Management Home Connections List Map a0807b017832b6e5bd57d13cfc2a2…" at bounding box center [784, 400] width 1568 height 712
click at [368, 290] on div at bounding box center [430, 291] width 441 height 13
click at [223, 254] on select "Select profile to add Aug06_DNLD_RASHMI (available: 0) JewelLiveTest (available…" at bounding box center [352, 269] width 258 height 31
click at [132, 447] on span "Set active profile" at bounding box center [98, 449] width 87 height 18
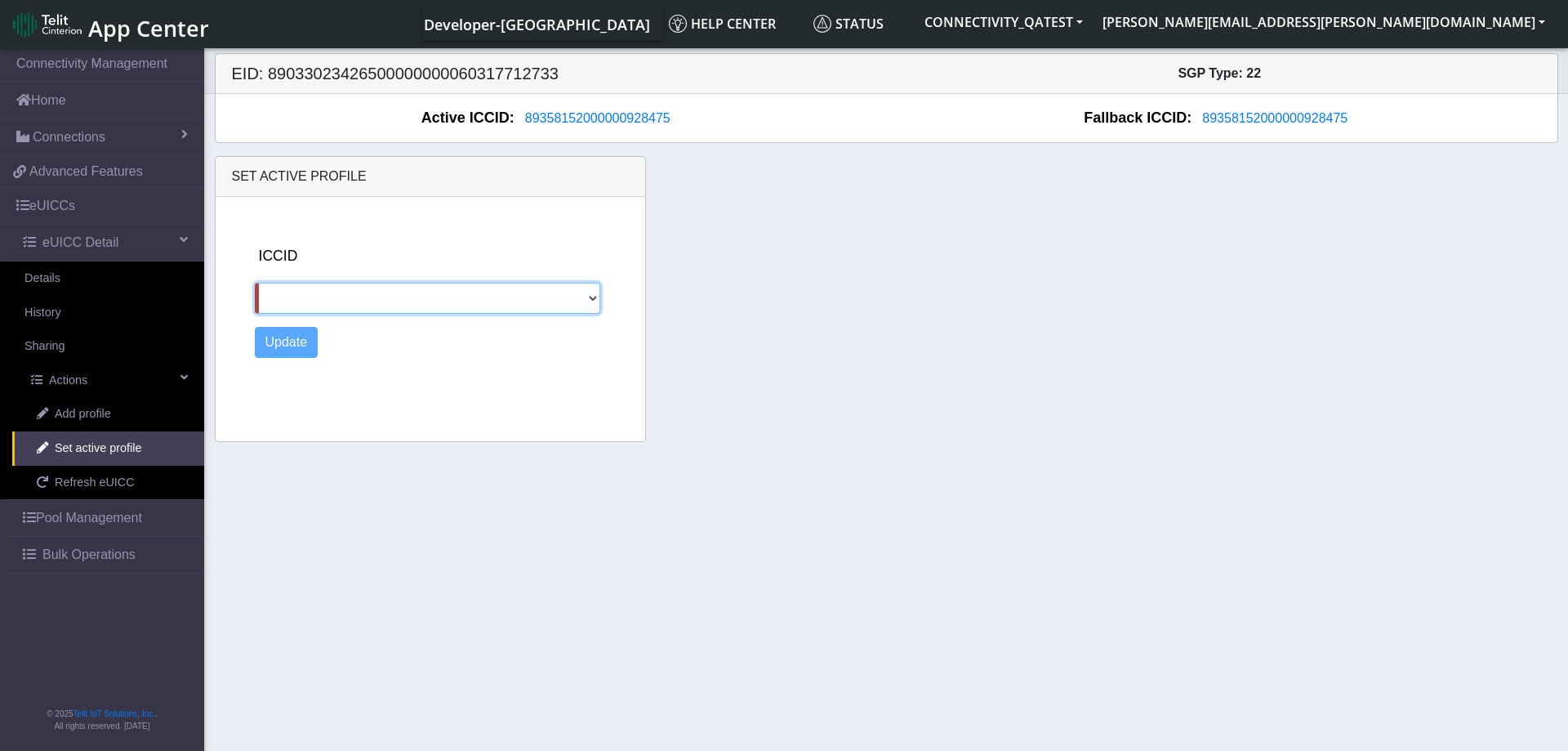
click at [255, 283] on select at bounding box center [427, 299] width 345 height 31
click at [584, 292] on select at bounding box center [427, 299] width 345 height 31
click at [255, 283] on select at bounding box center [427, 299] width 345 height 31
click at [416, 385] on div "ICCID Update" at bounding box center [446, 316] width 397 height 238
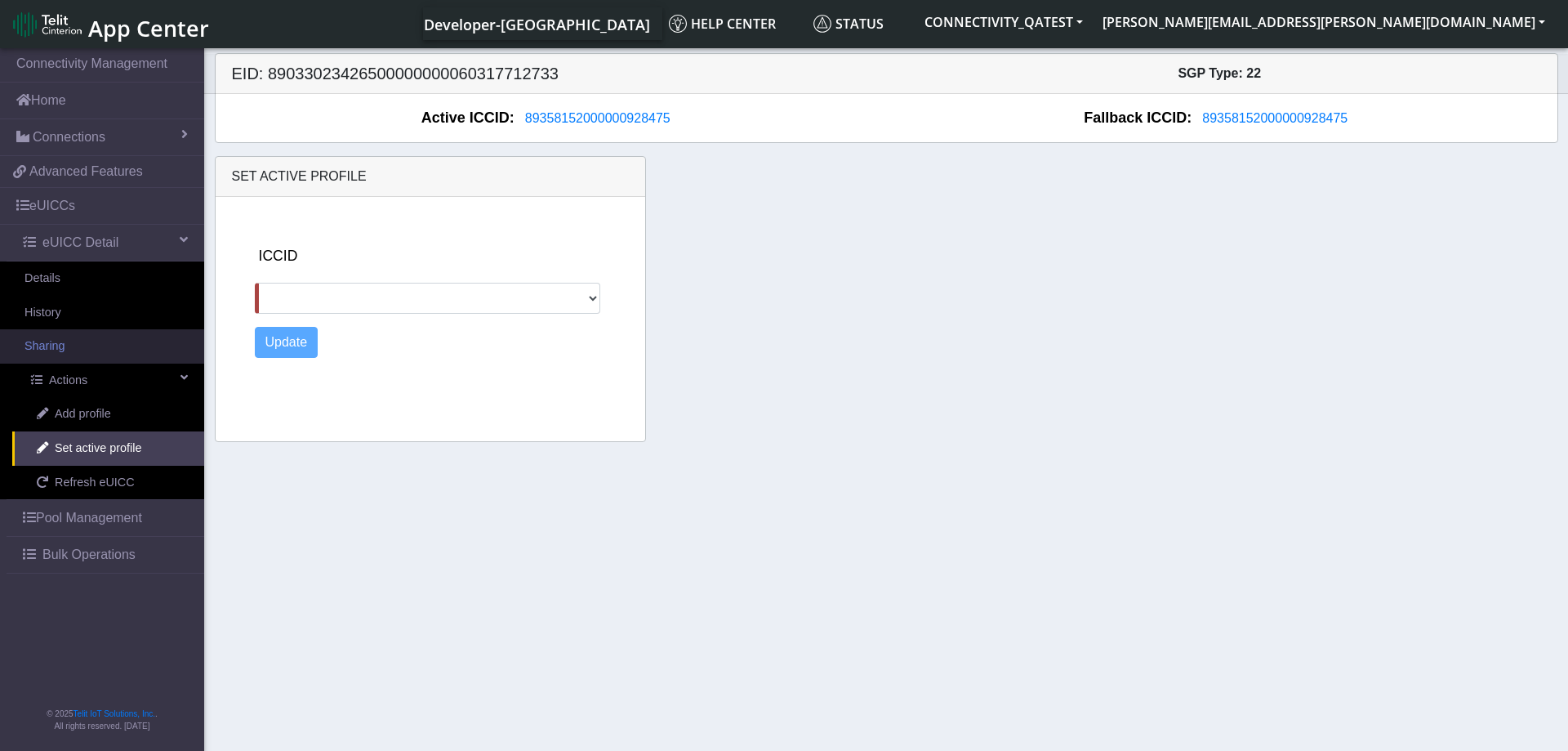
click at [75, 347] on link "Sharing" at bounding box center [102, 345] width 204 height 34
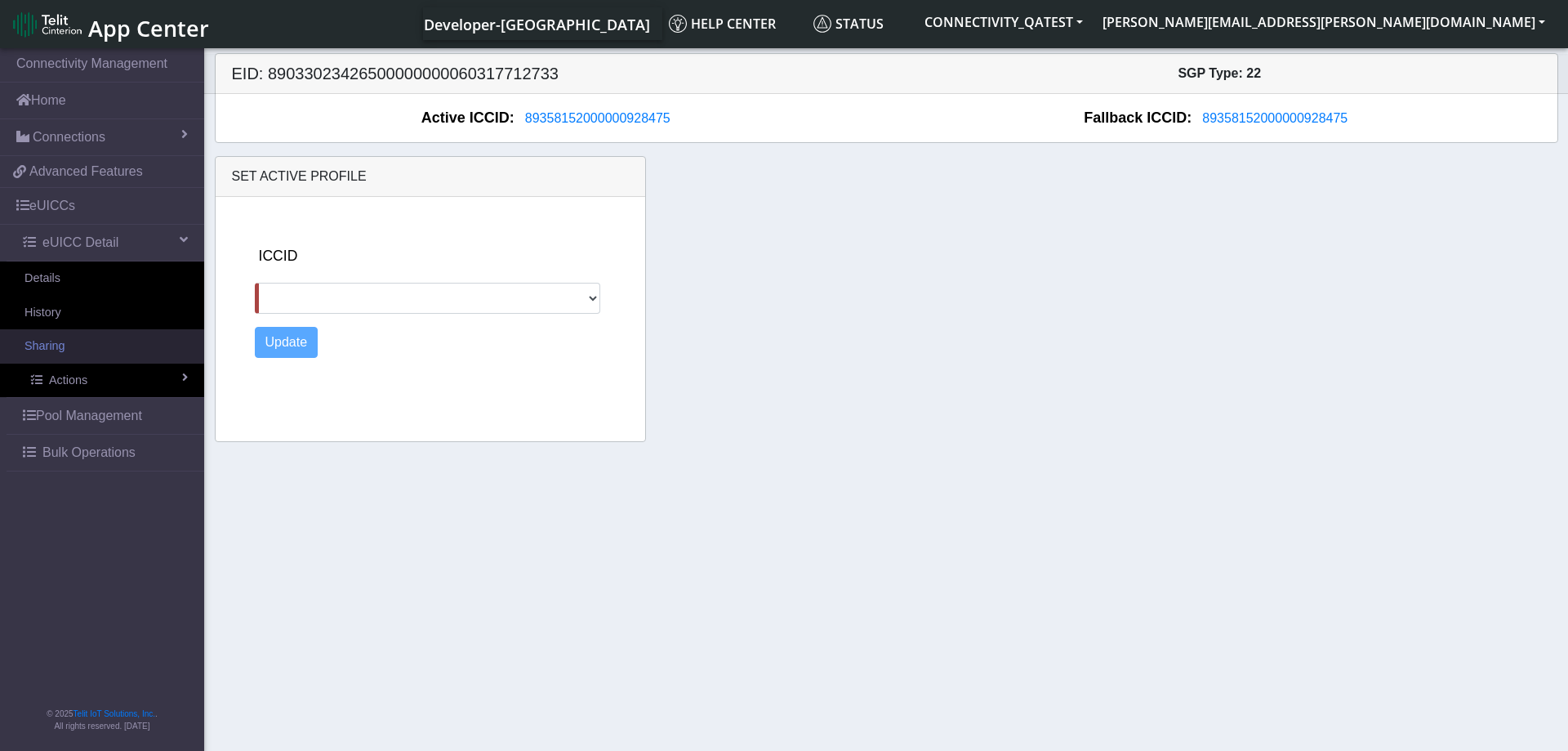
click at [71, 343] on link "Sharing" at bounding box center [102, 345] width 204 height 34
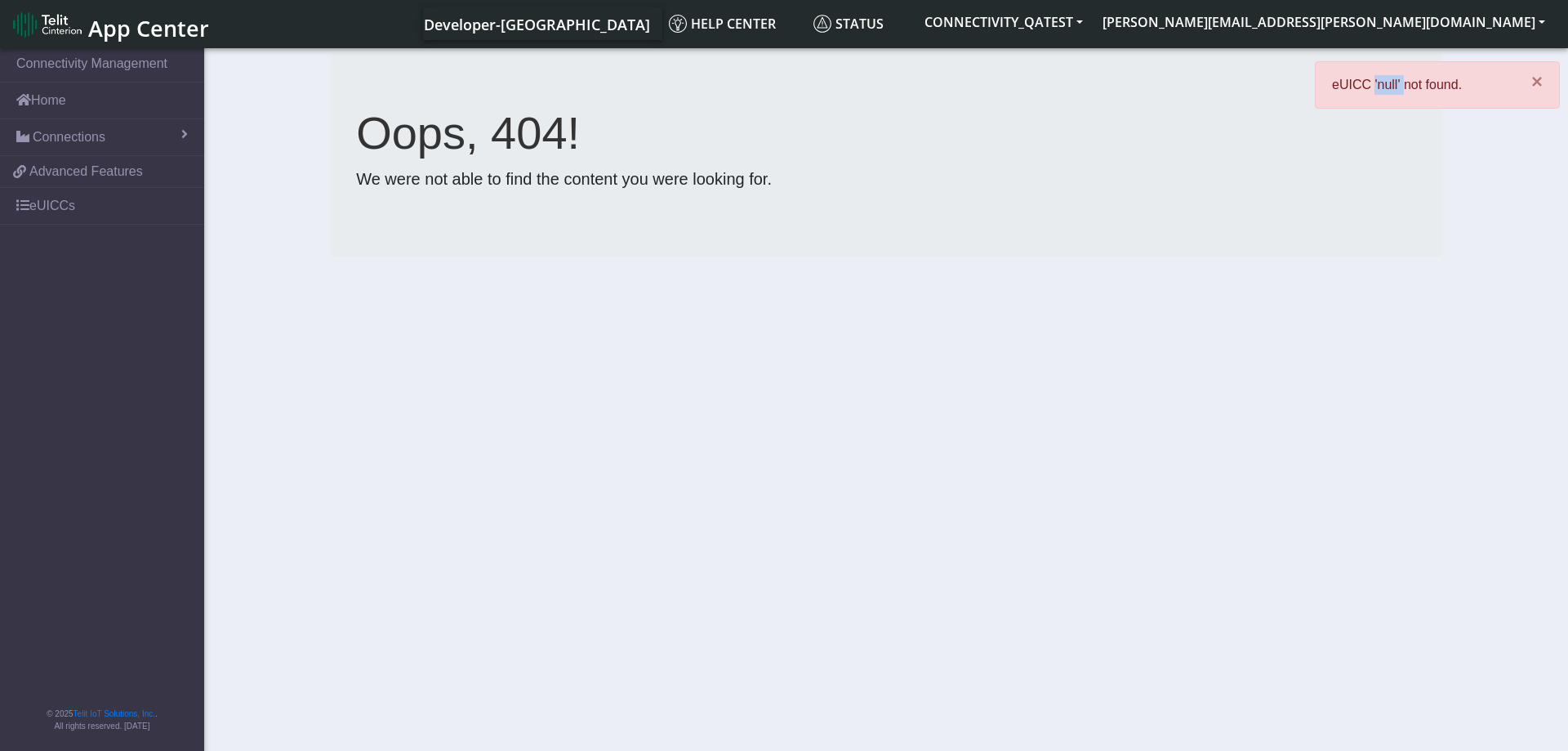
drag, startPoint x: 1371, startPoint y: 90, endPoint x: 1401, endPoint y: 90, distance: 30.0
click at [1401, 90] on p "eUICC 'null' not found." at bounding box center [1420, 84] width 175 height 19
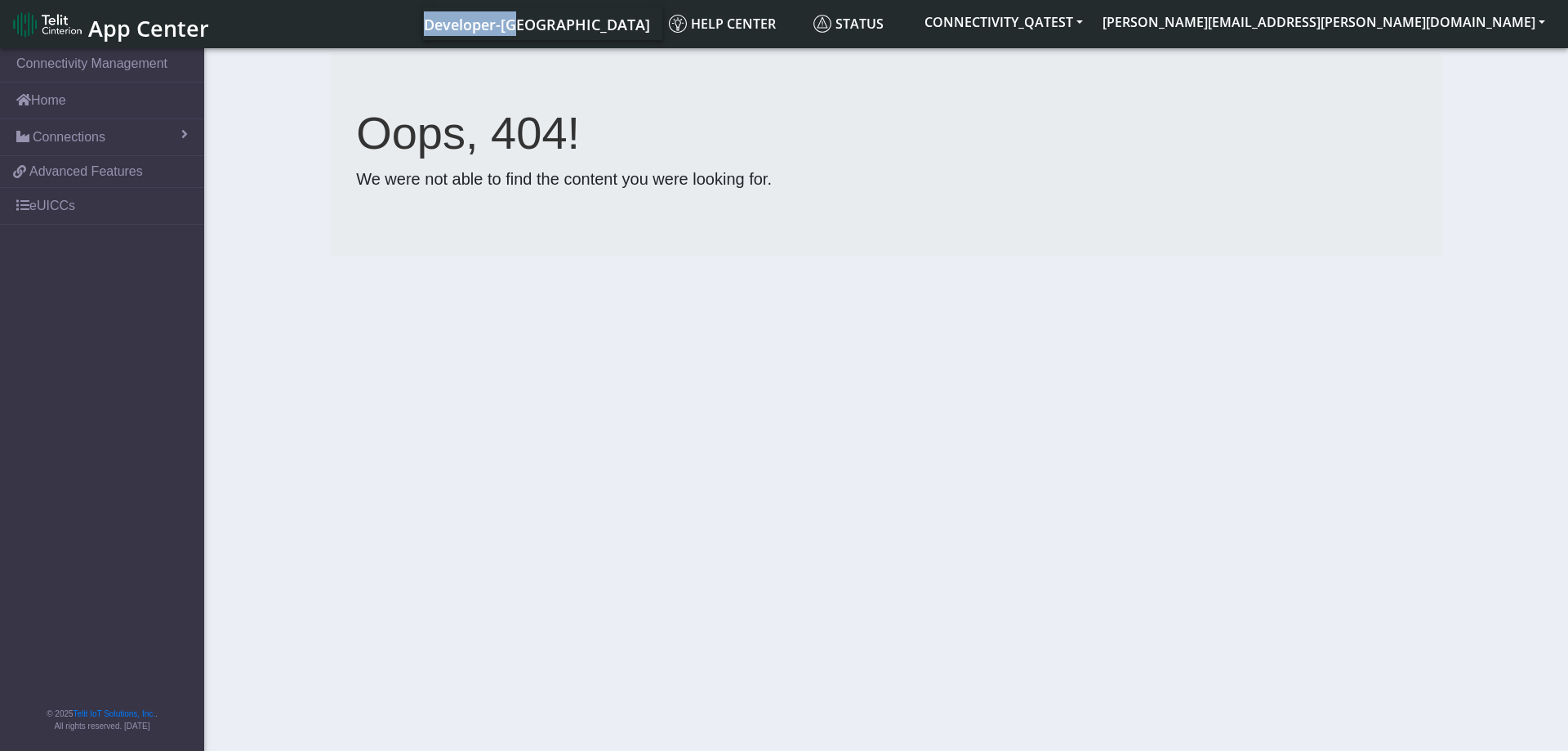
drag, startPoint x: 876, startPoint y: 24, endPoint x: 715, endPoint y: 27, distance: 161.0
click at [715, 27] on div "Developer-US Help center Status CONNECTIVITY_QATEST tomasz.zajaczkowski@telit.c…" at bounding box center [887, 24] width 1335 height 33
click at [816, 235] on div "Oops, 404! We were not able to find the content you were looking for." at bounding box center [886, 155] width 1113 height 203
click at [169, 139] on link "Connections" at bounding box center [102, 136] width 204 height 36
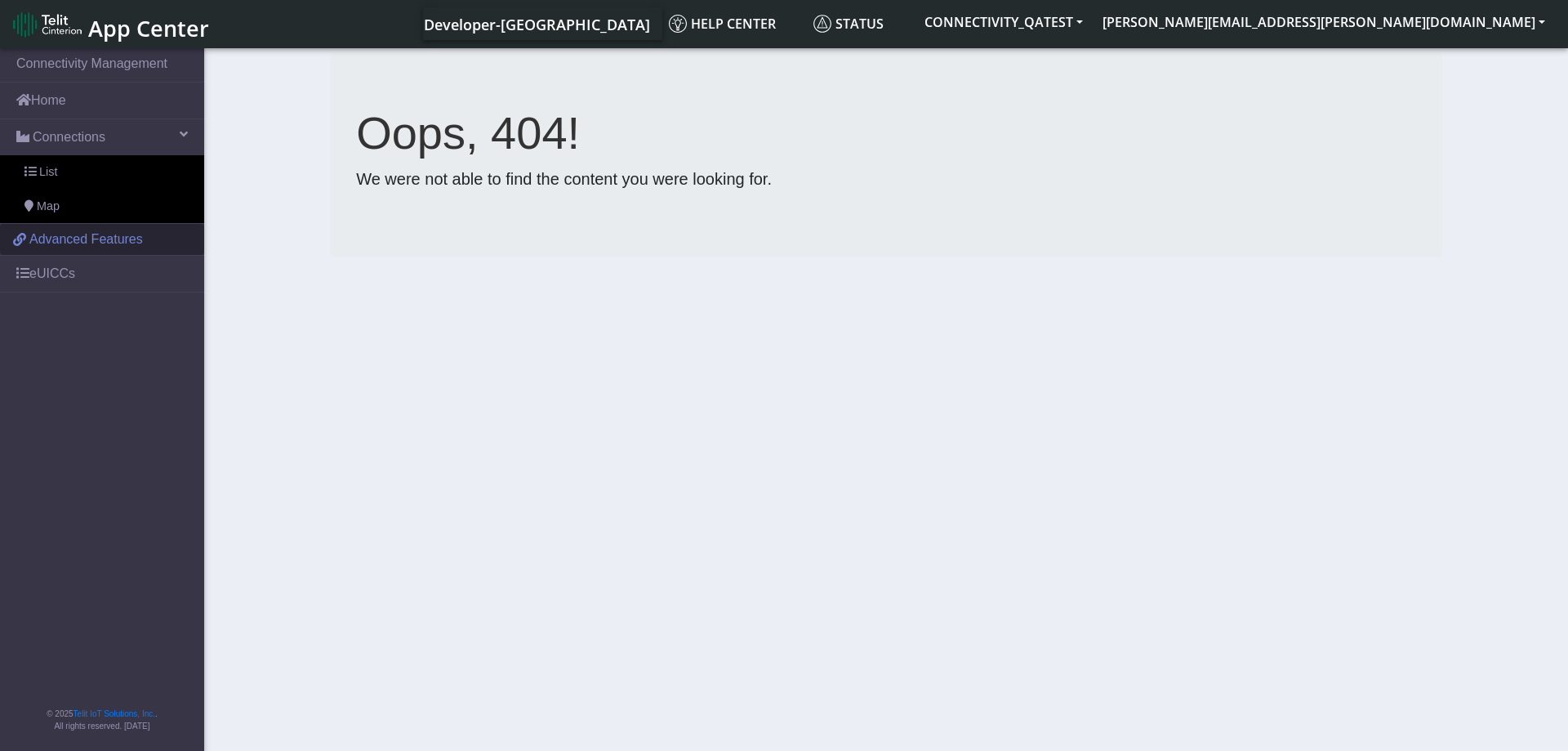
click at [59, 251] on link "Advanced Features" at bounding box center [102, 239] width 204 height 31
click at [147, 131] on link "Connections" at bounding box center [102, 136] width 204 height 36
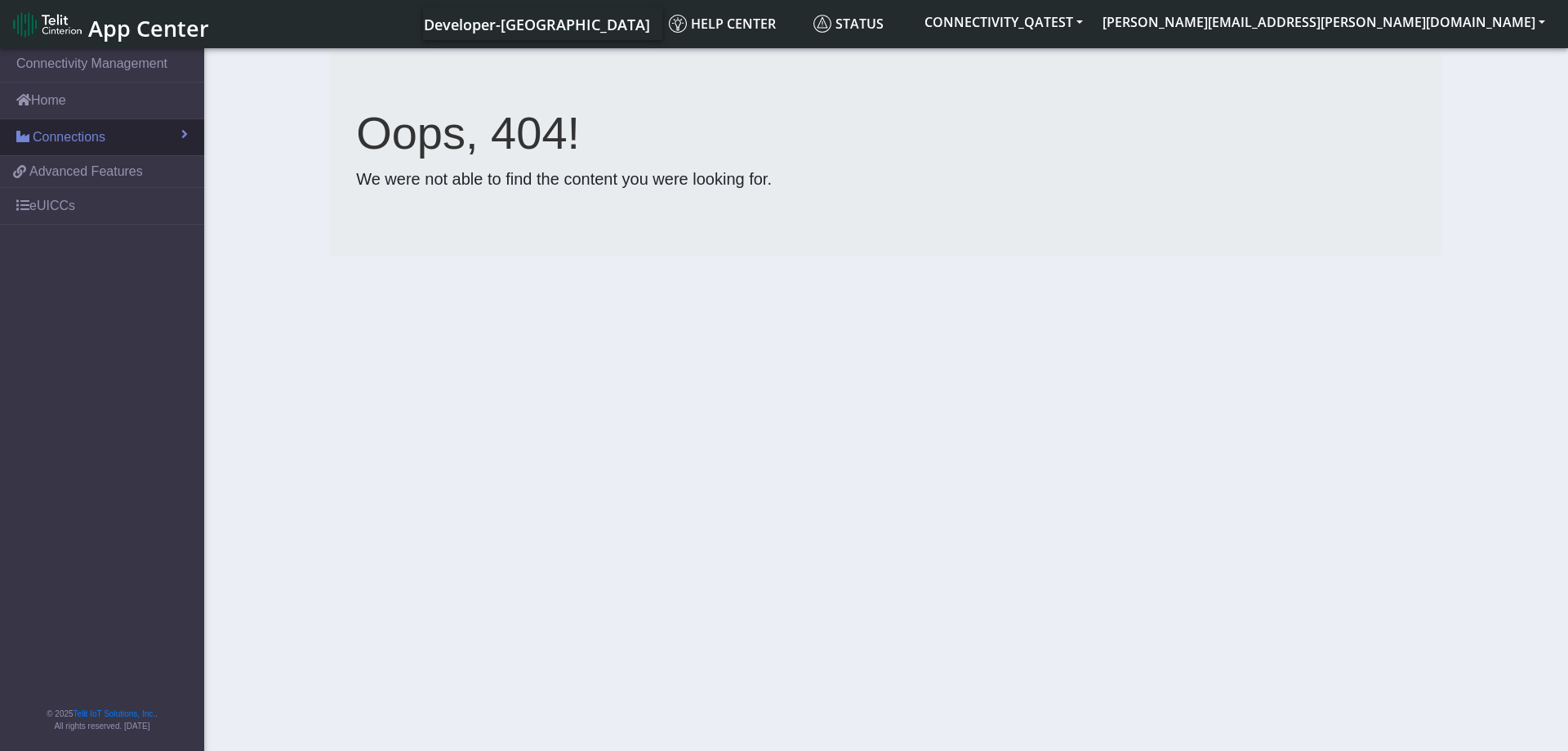
click at [147, 131] on link "Connections" at bounding box center [102, 136] width 204 height 36
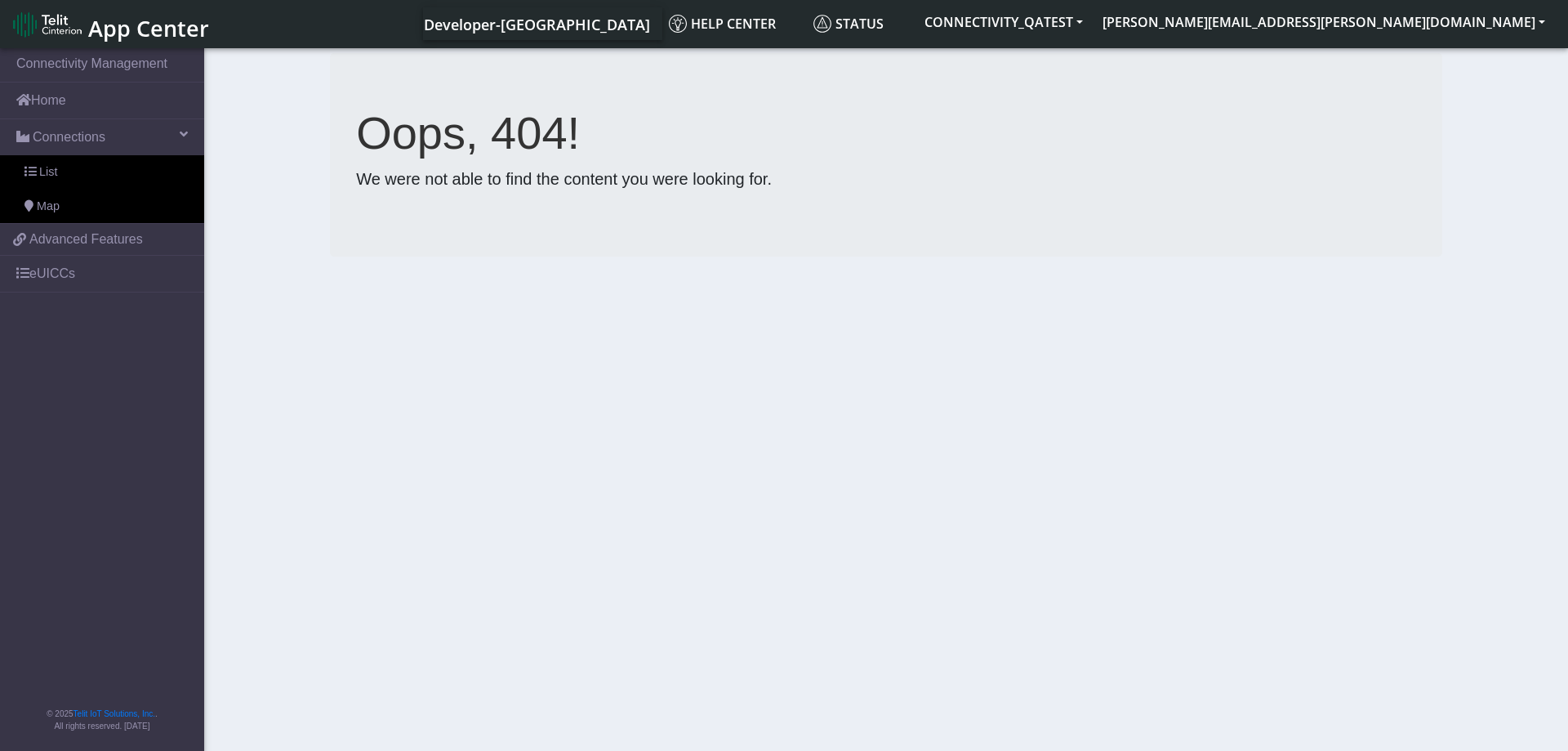
click at [433, 214] on div "Oops, 404! We were not able to find the content you were looking for." at bounding box center [886, 155] width 1113 height 203
click at [653, 349] on section "Connectivity Management Home Connections List Map a0807b017832b6e5bd57d13cfc2a2…" at bounding box center [784, 400] width 1568 height 712
click at [69, 215] on link "Map" at bounding box center [102, 206] width 204 height 34
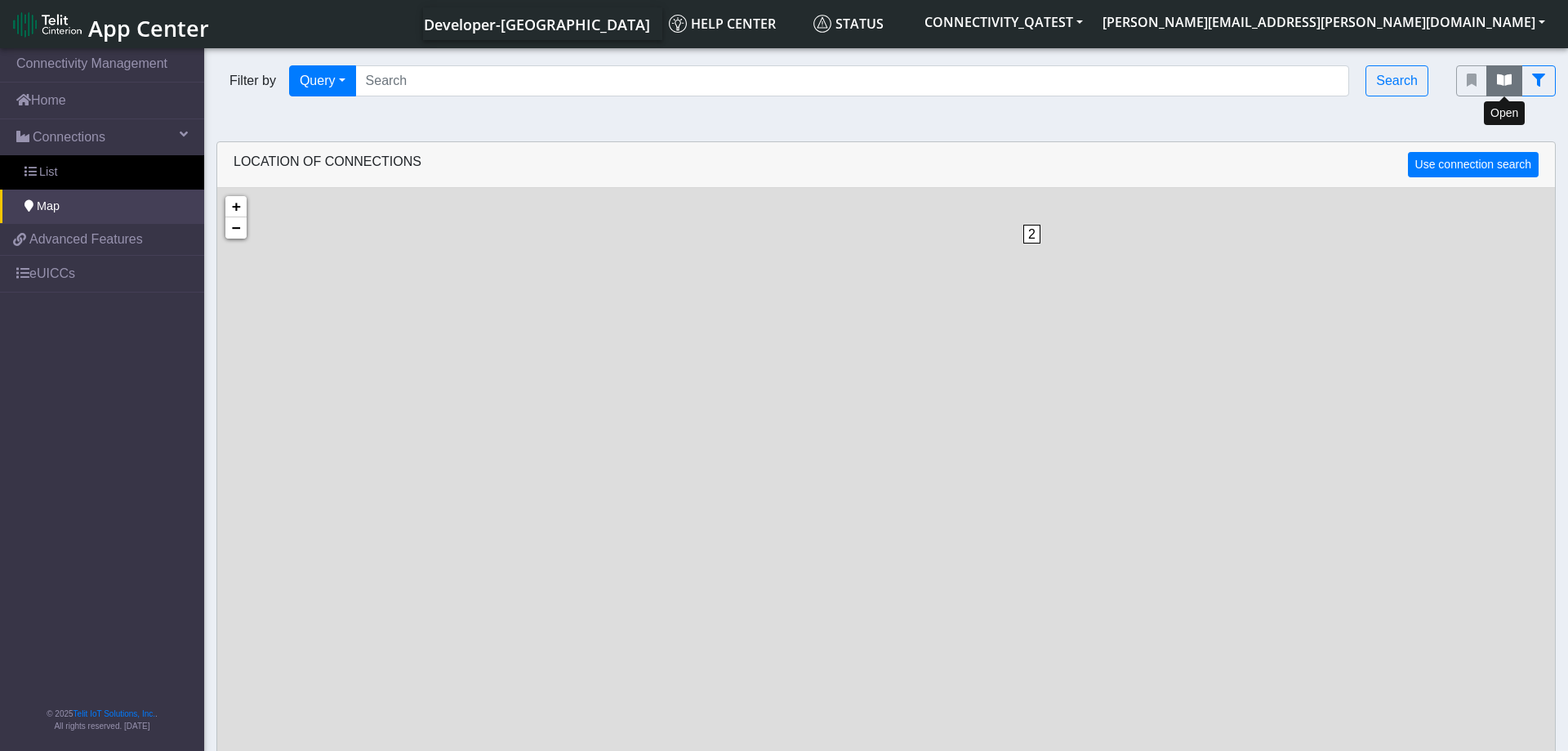
click at [1506, 87] on icon "fitlers menu" at bounding box center [1505, 80] width 15 height 13
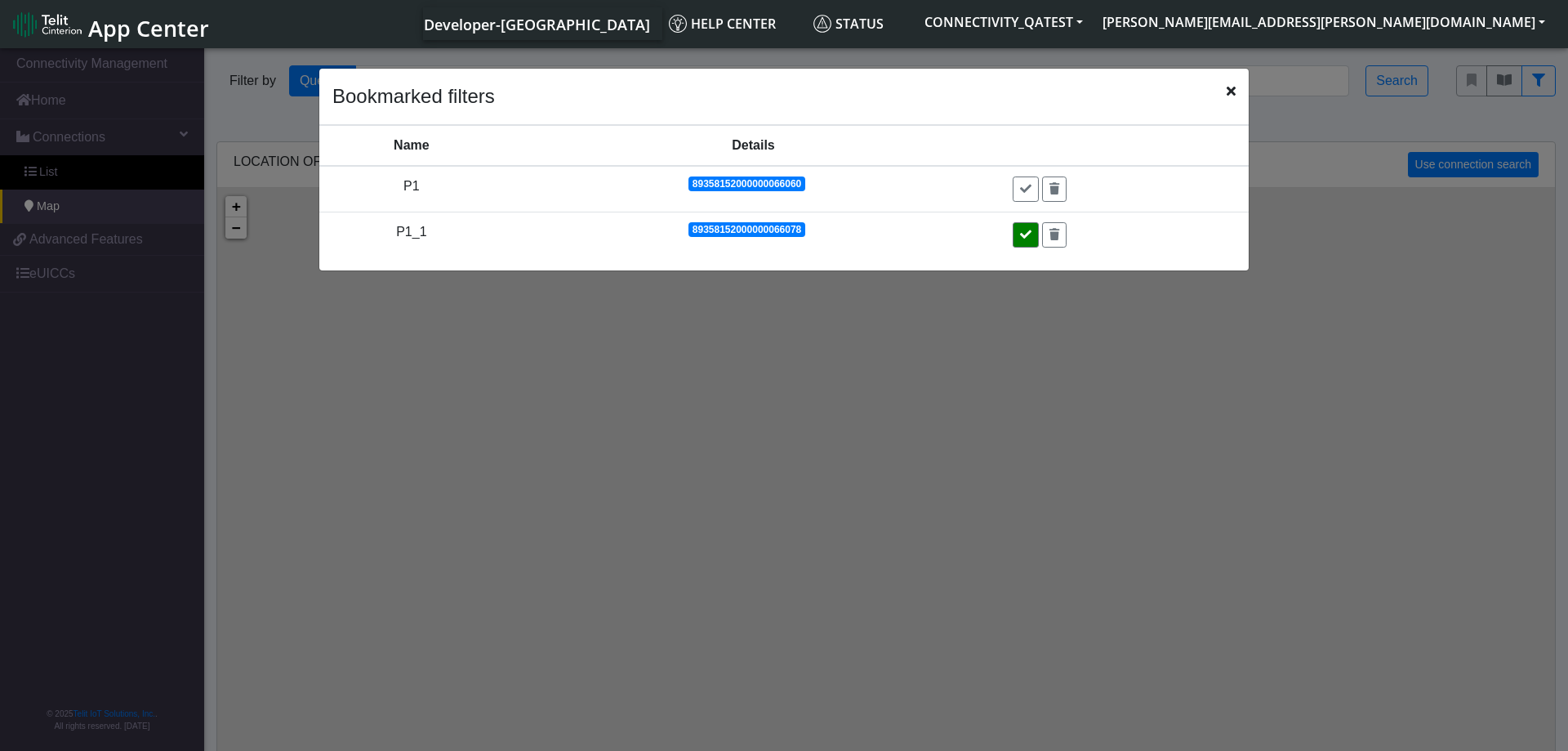
click at [1031, 236] on icon at bounding box center [1026, 234] width 11 height 11
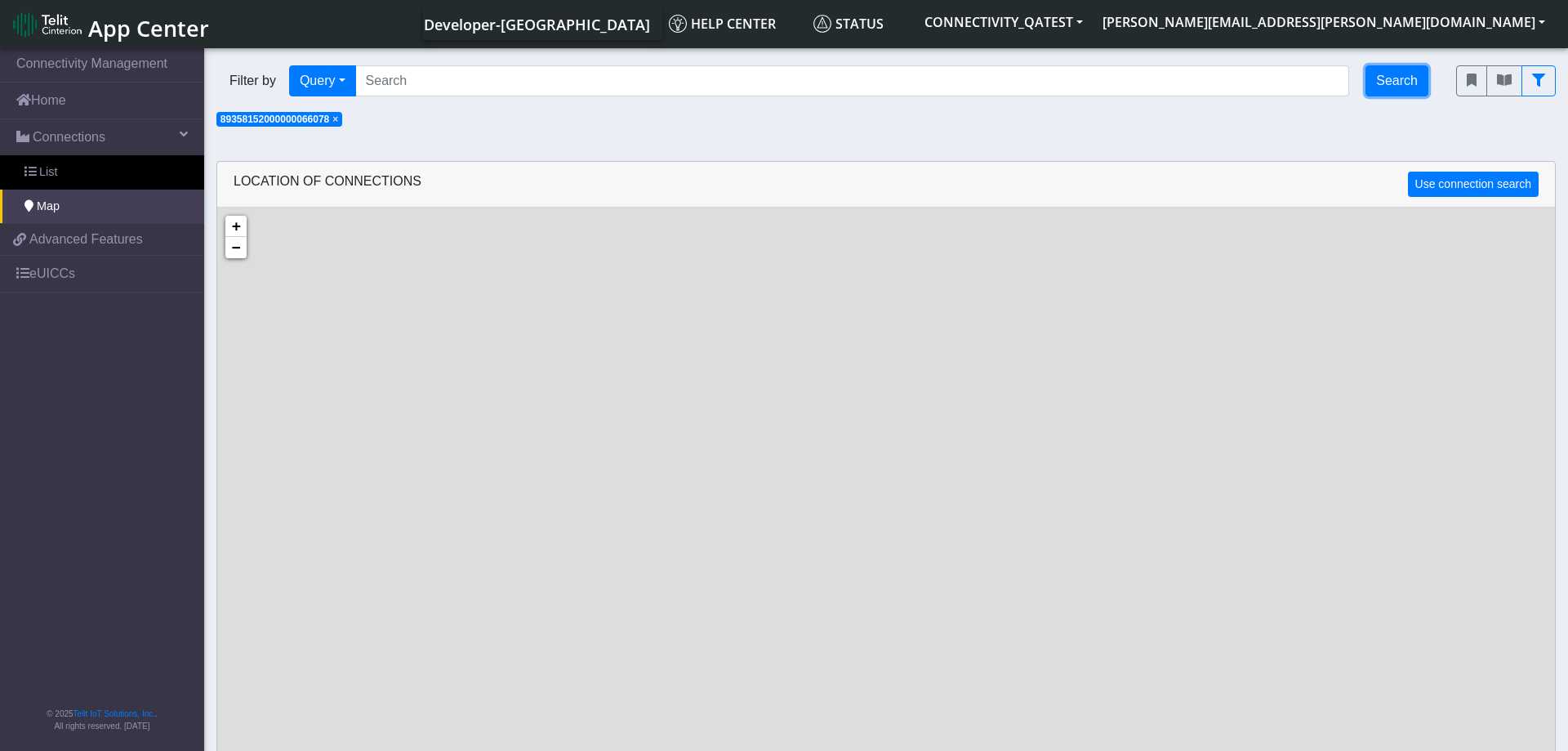
click at [1395, 76] on button "Search" at bounding box center [1397, 81] width 63 height 31
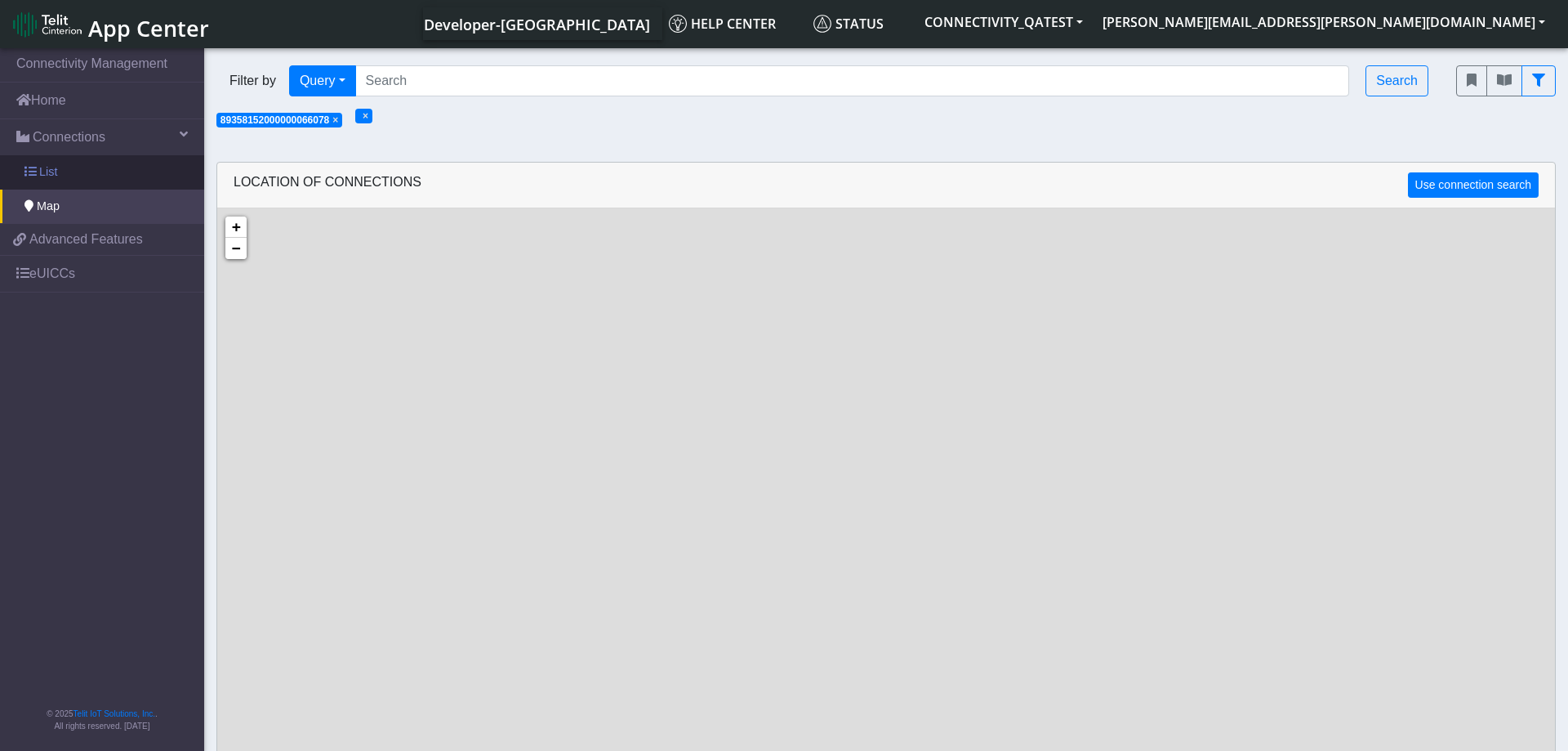
click at [55, 167] on span "List" at bounding box center [49, 172] width 18 height 18
